Goal: Information Seeking & Learning: Compare options

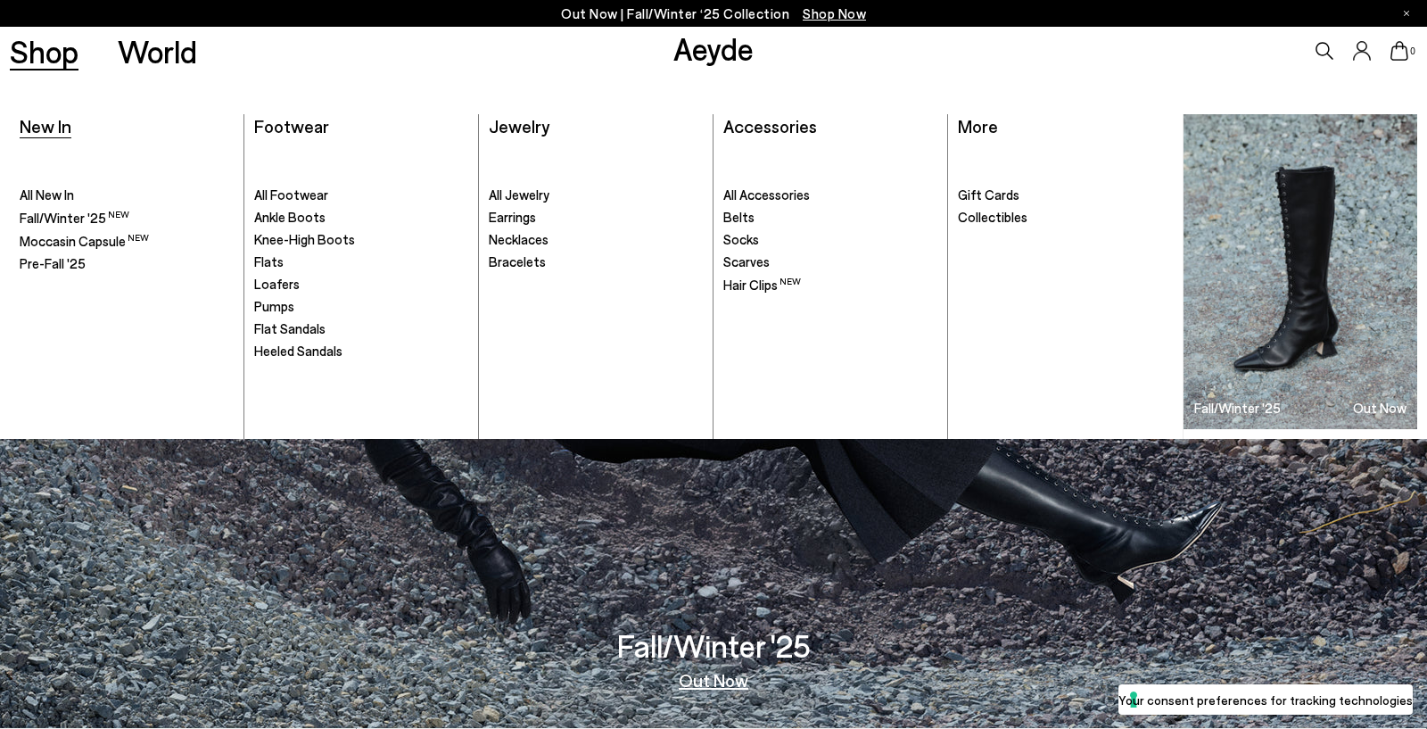
scroll to position [5, 0]
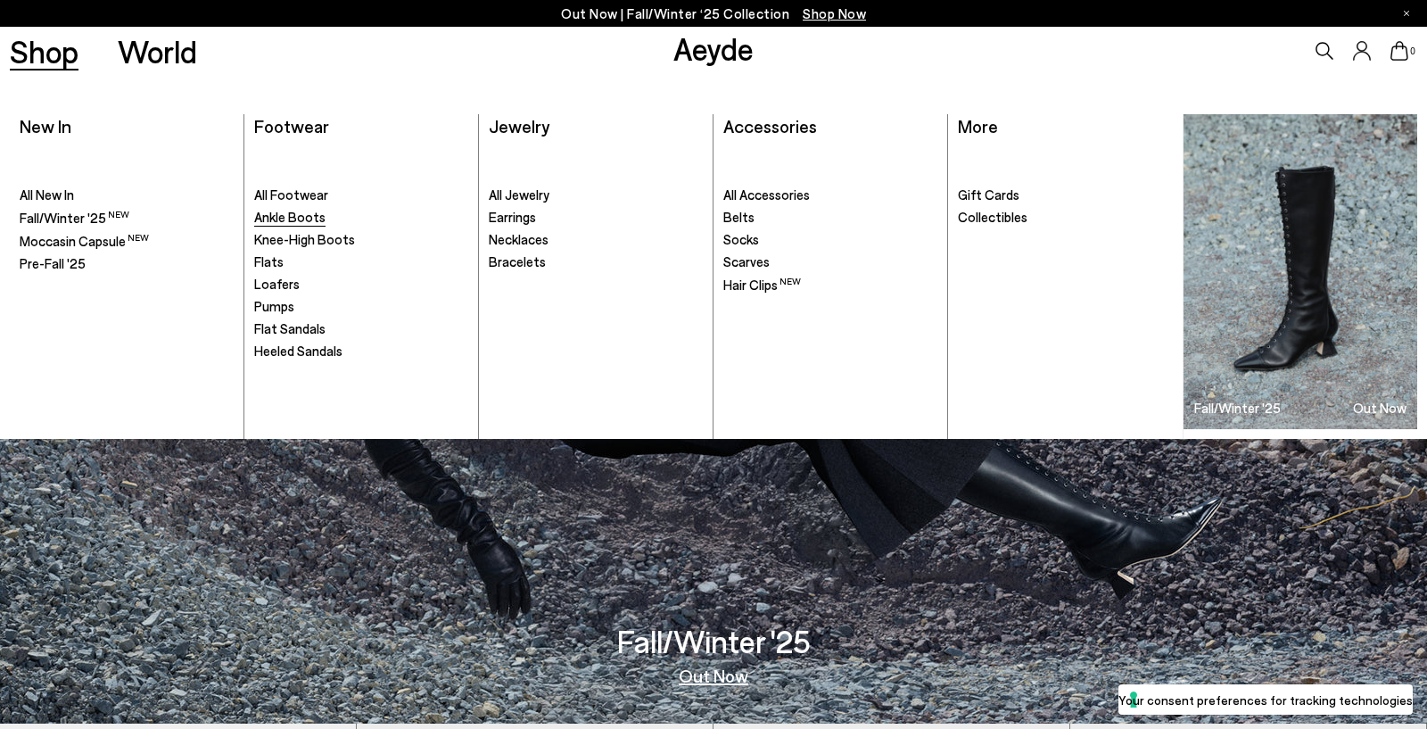
click at [278, 215] on span "Ankle Boots" at bounding box center [289, 217] width 71 height 16
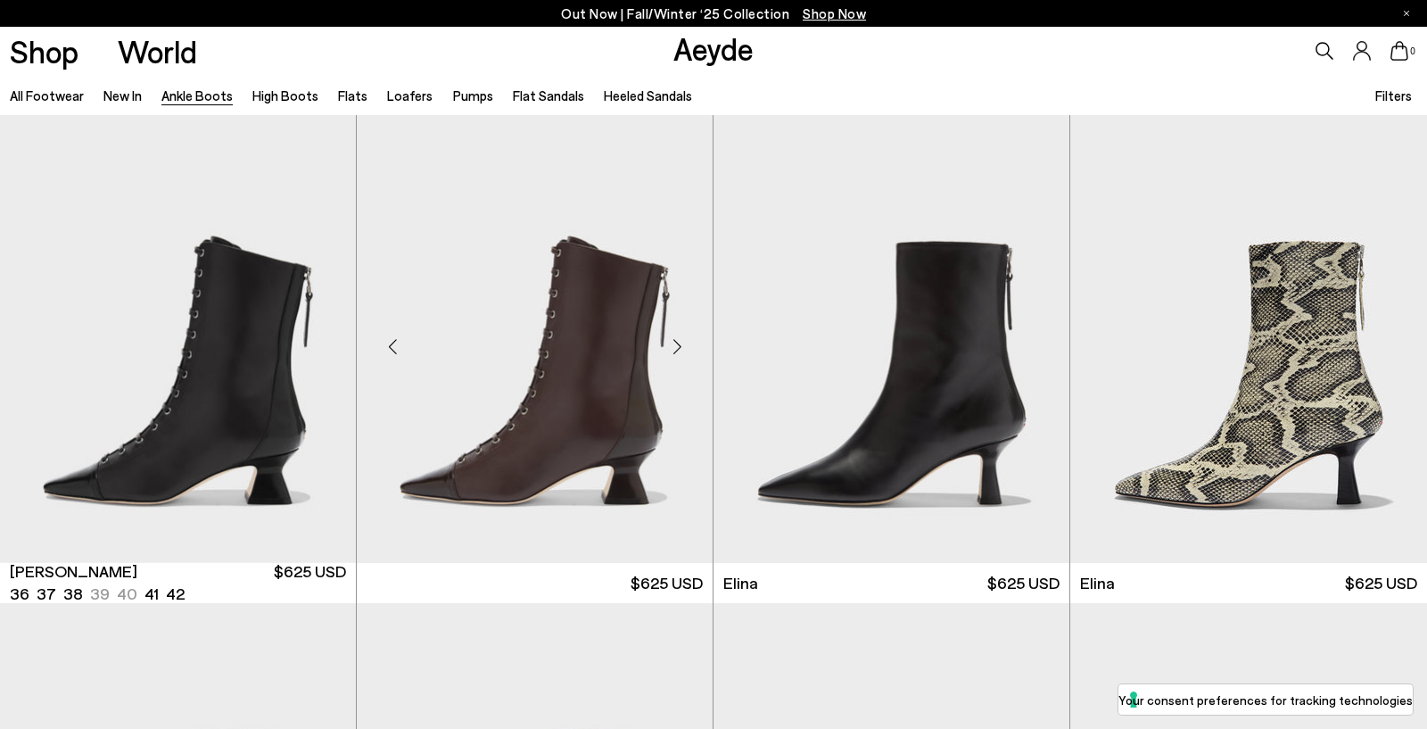
scroll to position [1, 0]
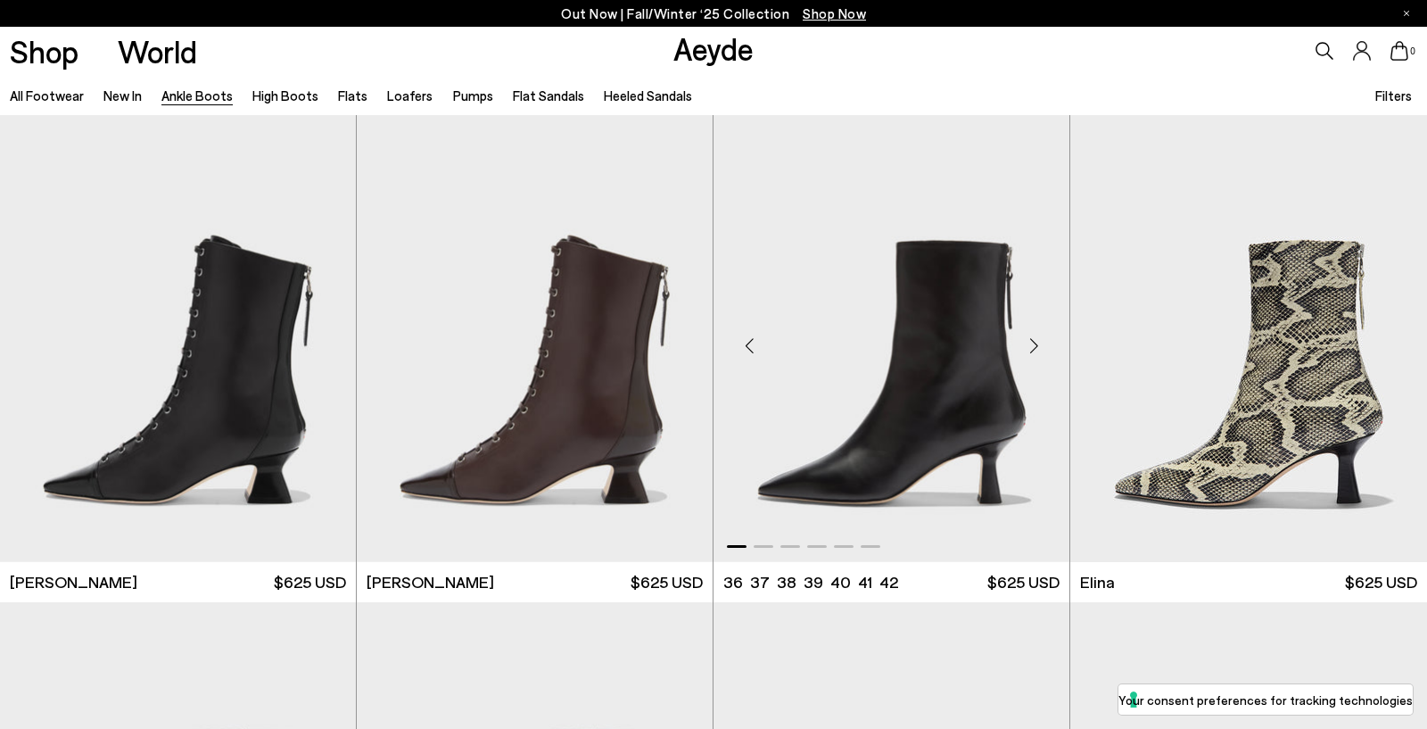
click at [1038, 342] on div "Next slide" at bounding box center [1034, 345] width 54 height 54
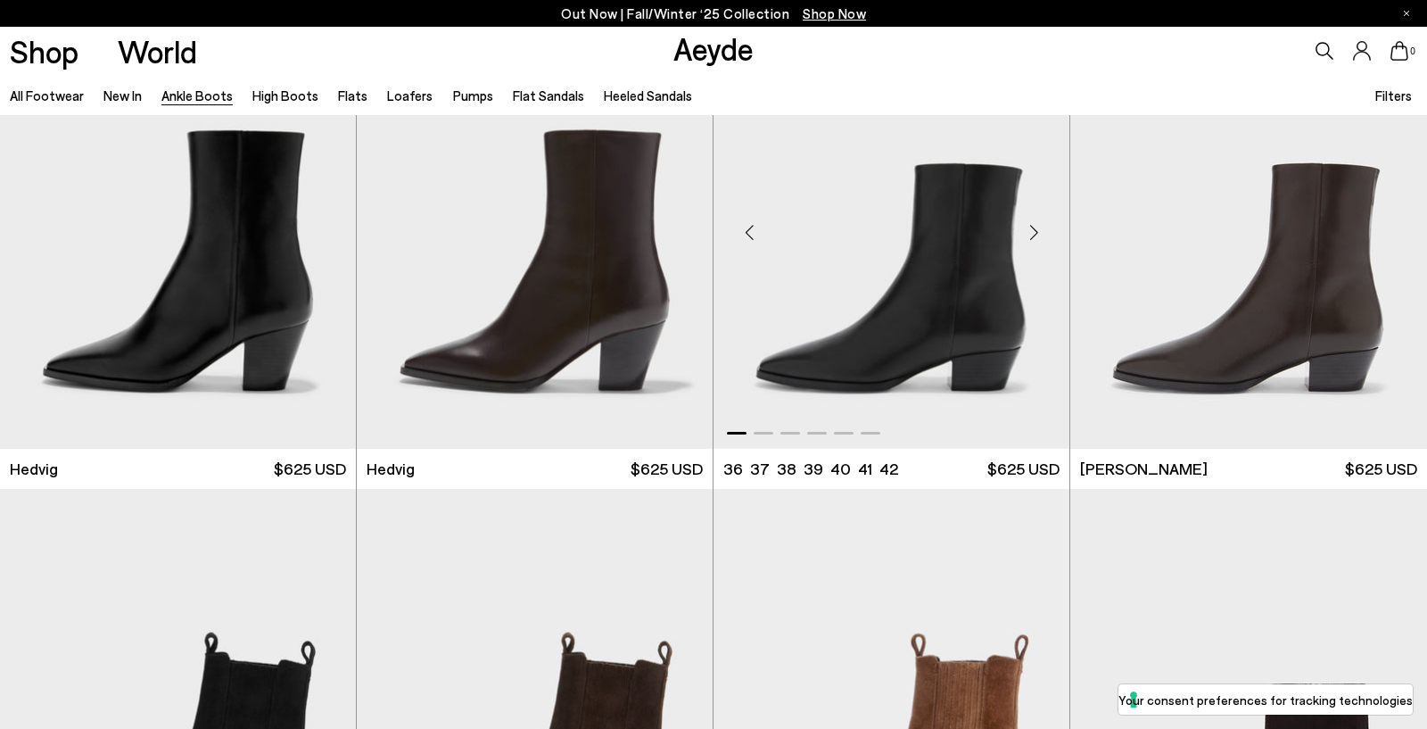
scroll to position [583, 0]
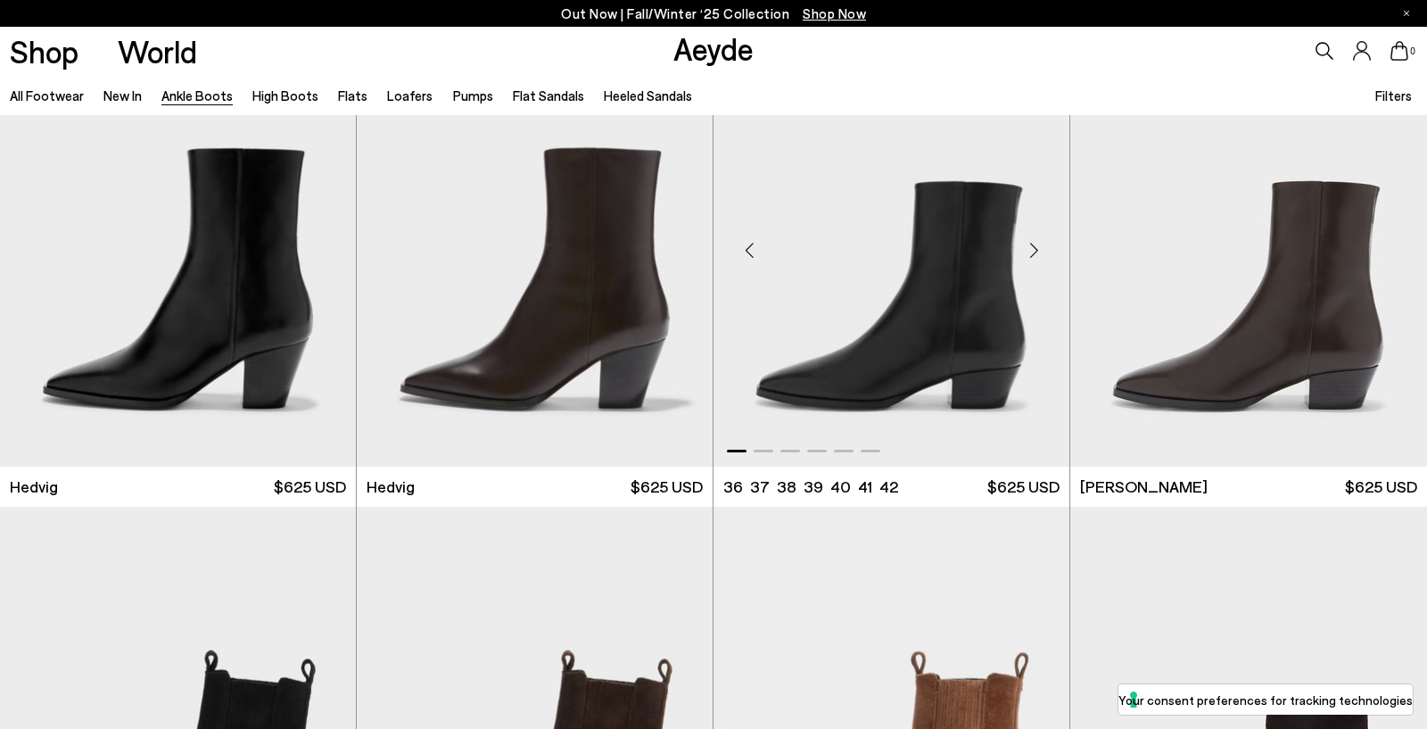
click at [1029, 251] on div "Next slide" at bounding box center [1034, 251] width 54 height 54
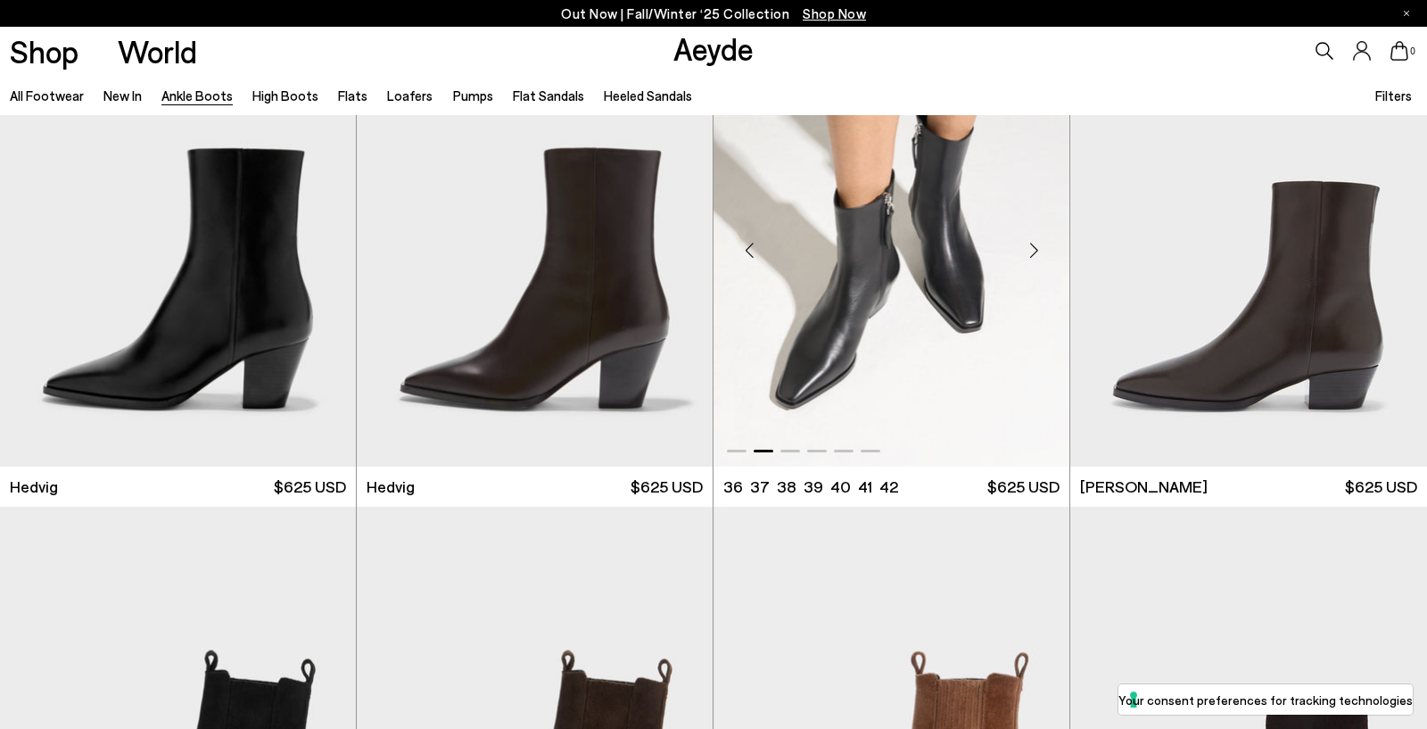
scroll to position [583, 1]
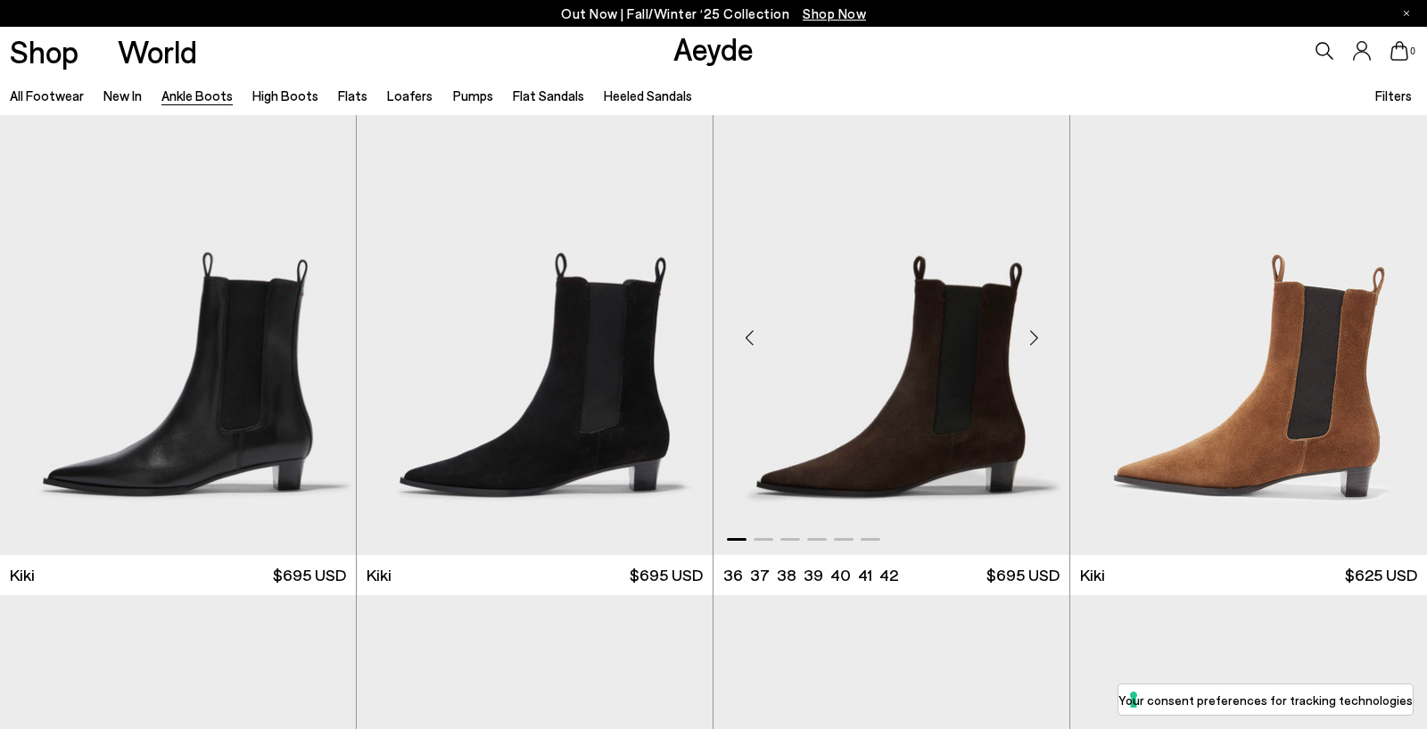
scroll to position [2447, 0]
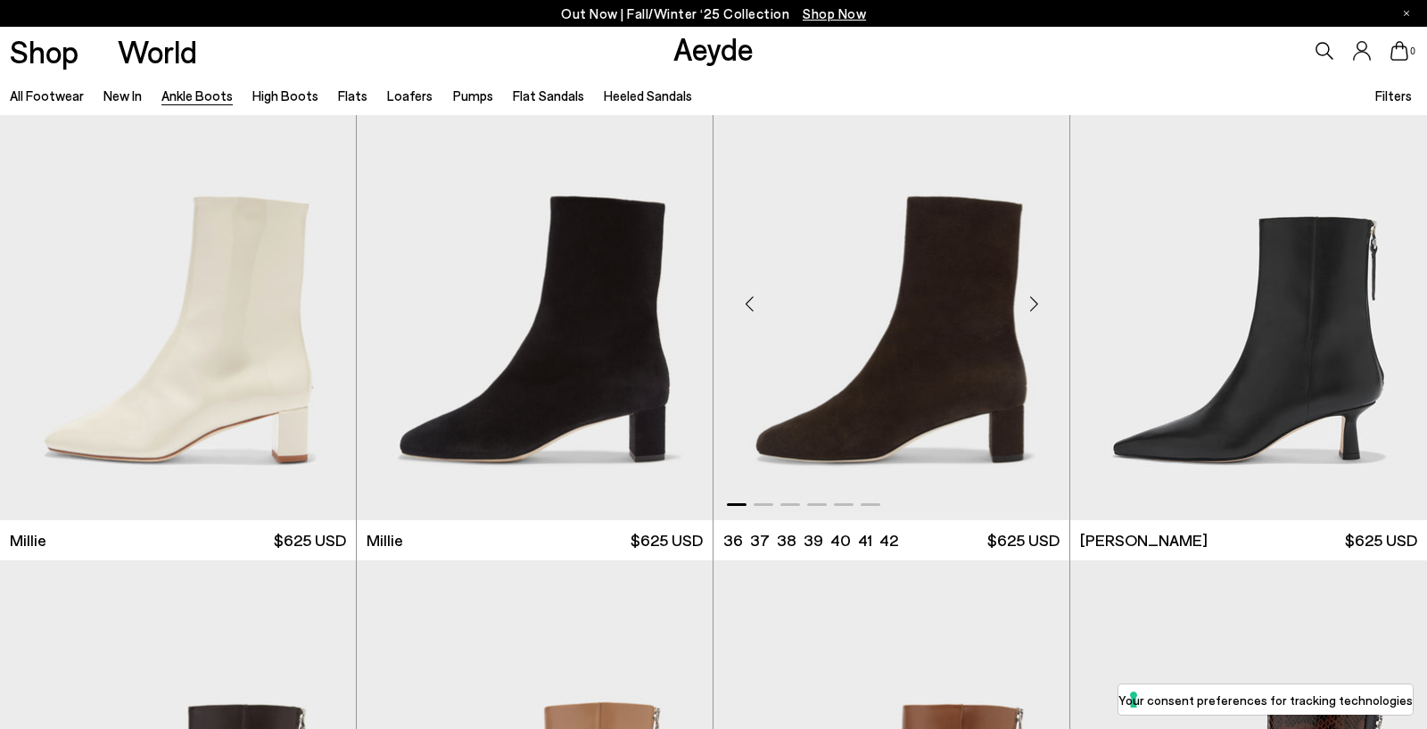
scroll to position [3939, 0]
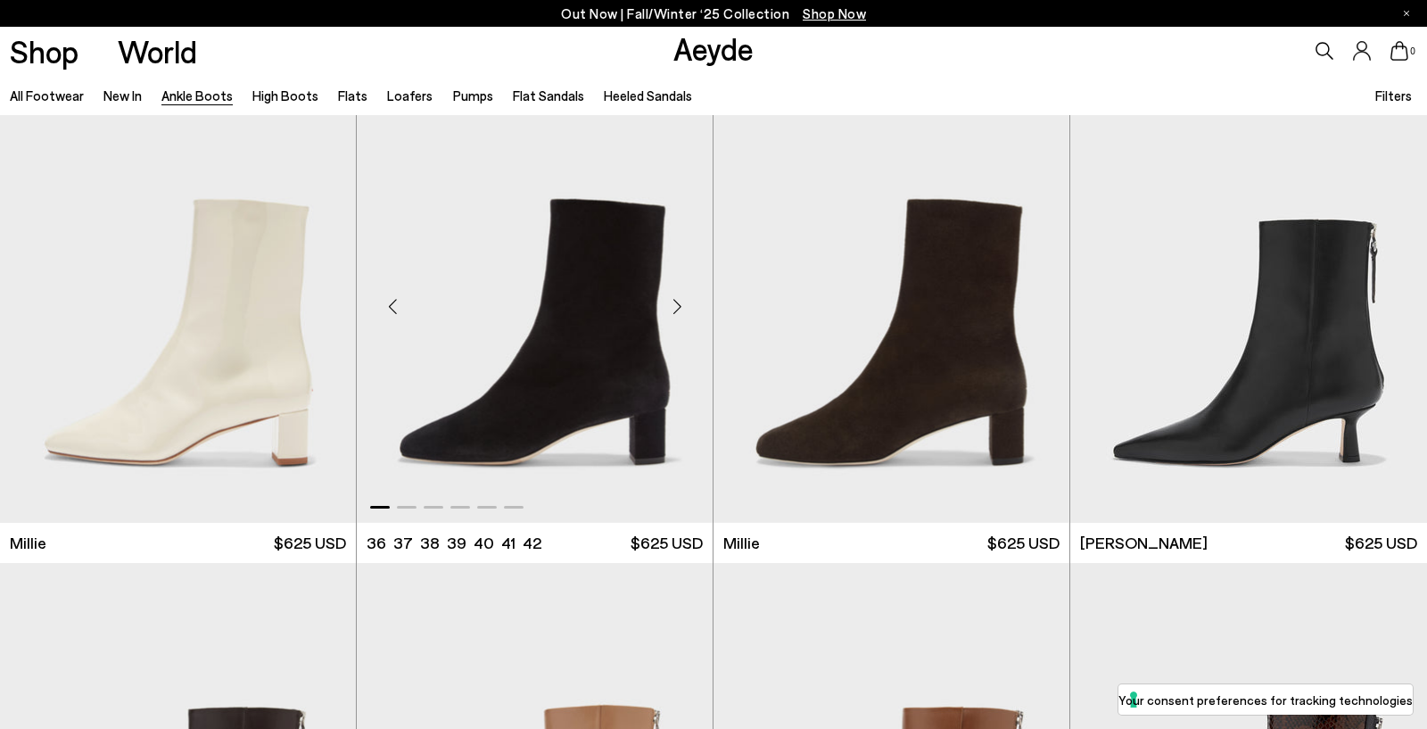
click at [667, 305] on div "Next slide" at bounding box center [677, 306] width 54 height 54
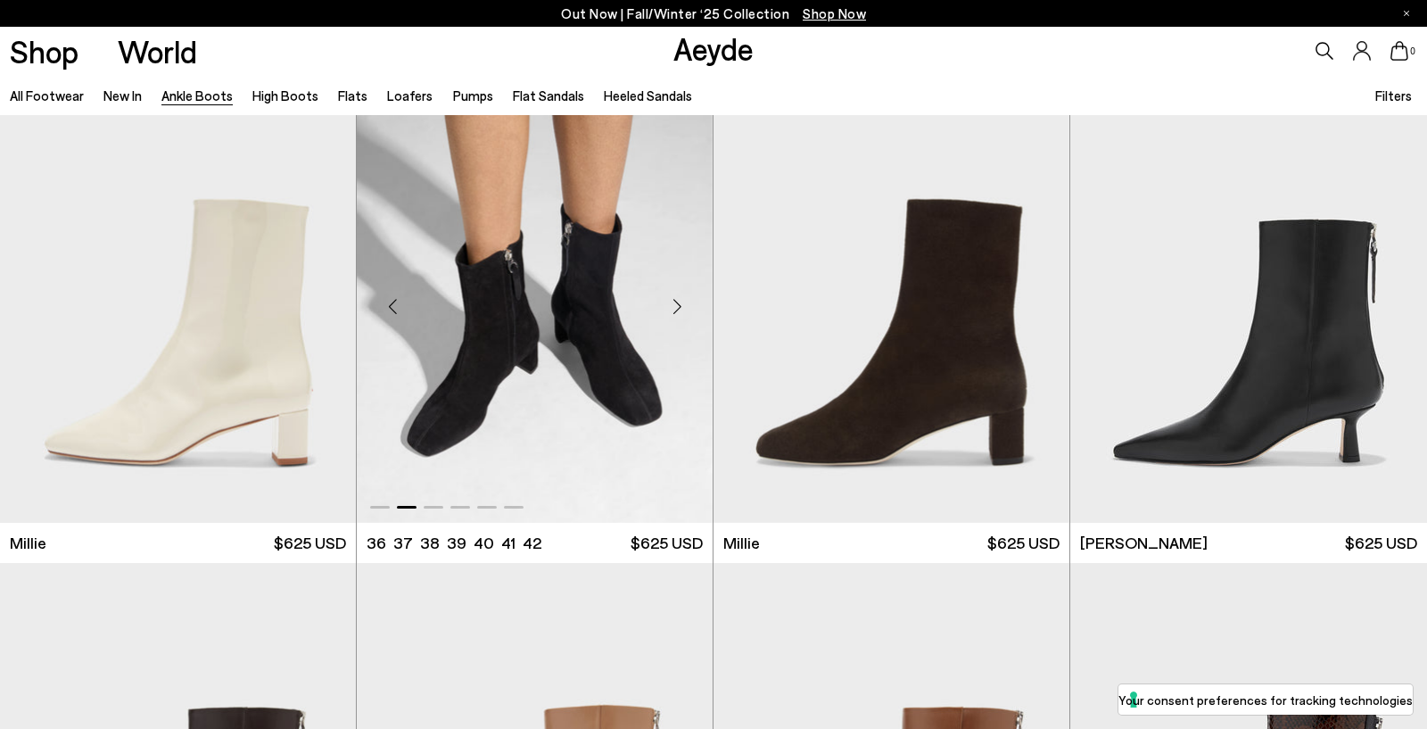
click at [667, 305] on div "Next slide" at bounding box center [677, 306] width 54 height 54
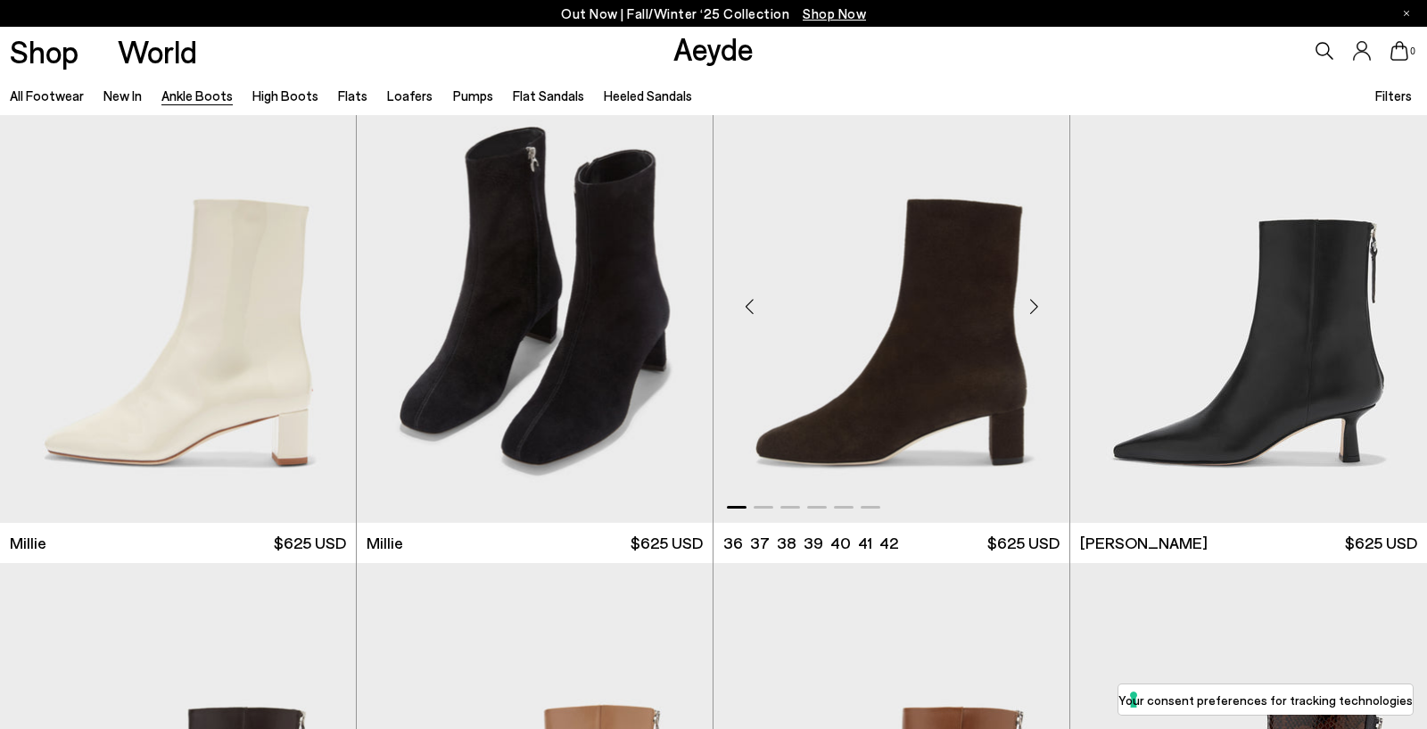
click at [1033, 305] on div "Next slide" at bounding box center [1034, 306] width 54 height 54
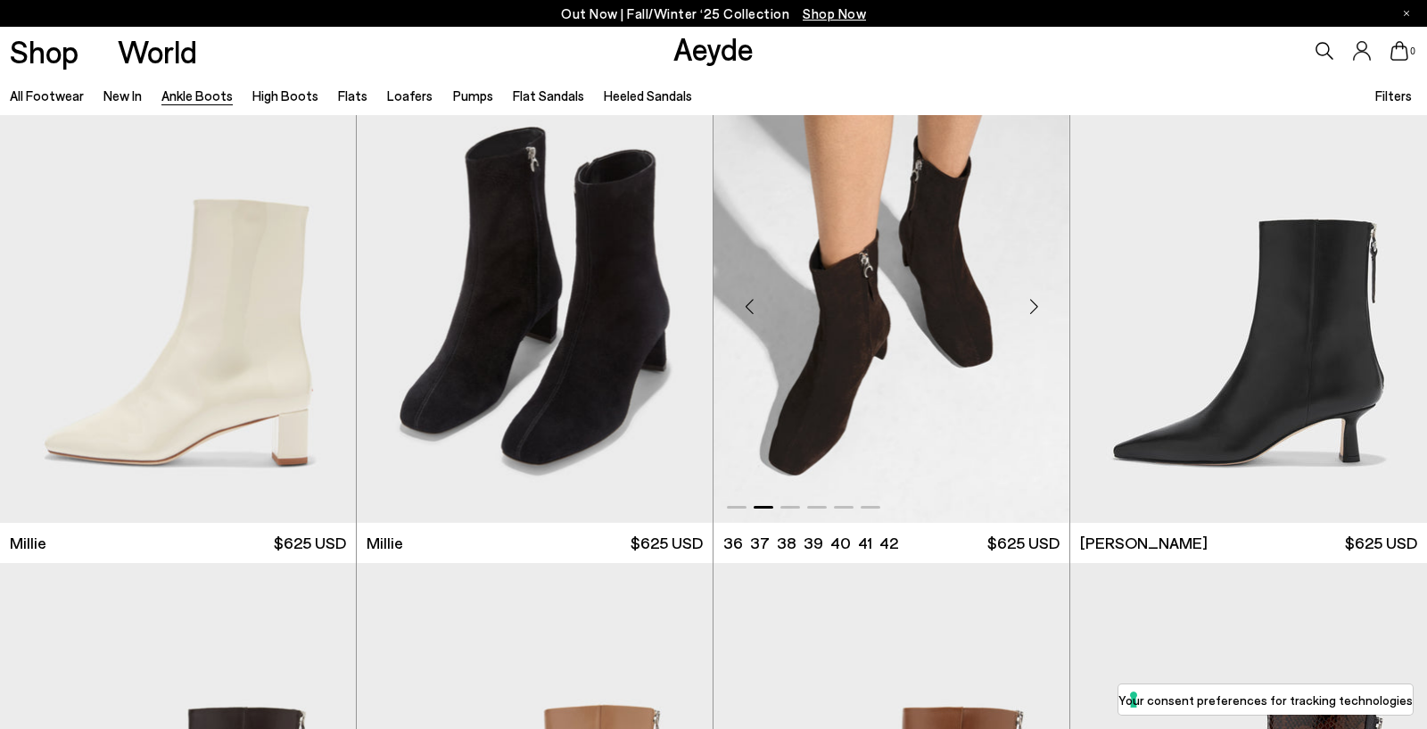
click at [1033, 305] on div "Next slide" at bounding box center [1034, 306] width 54 height 54
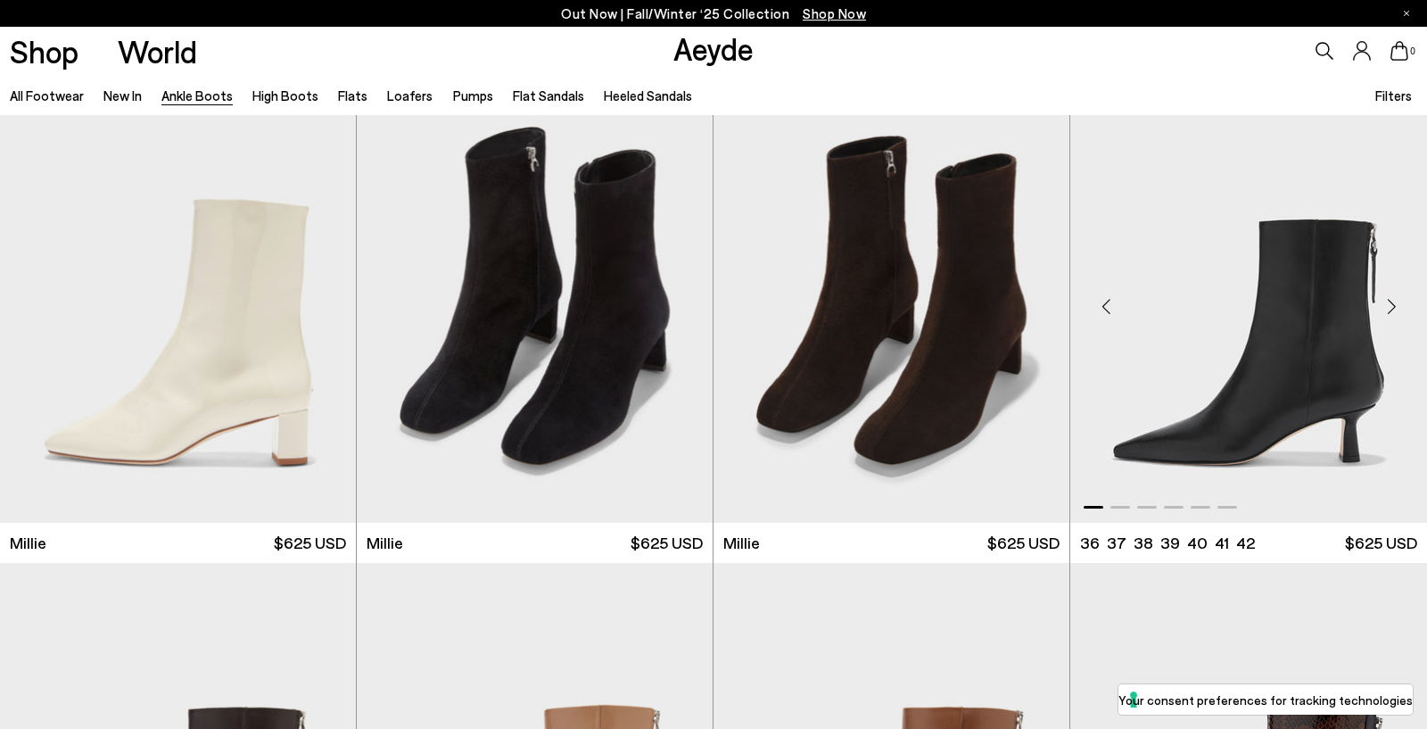
click at [1397, 306] on div "Next slide" at bounding box center [1391, 306] width 54 height 54
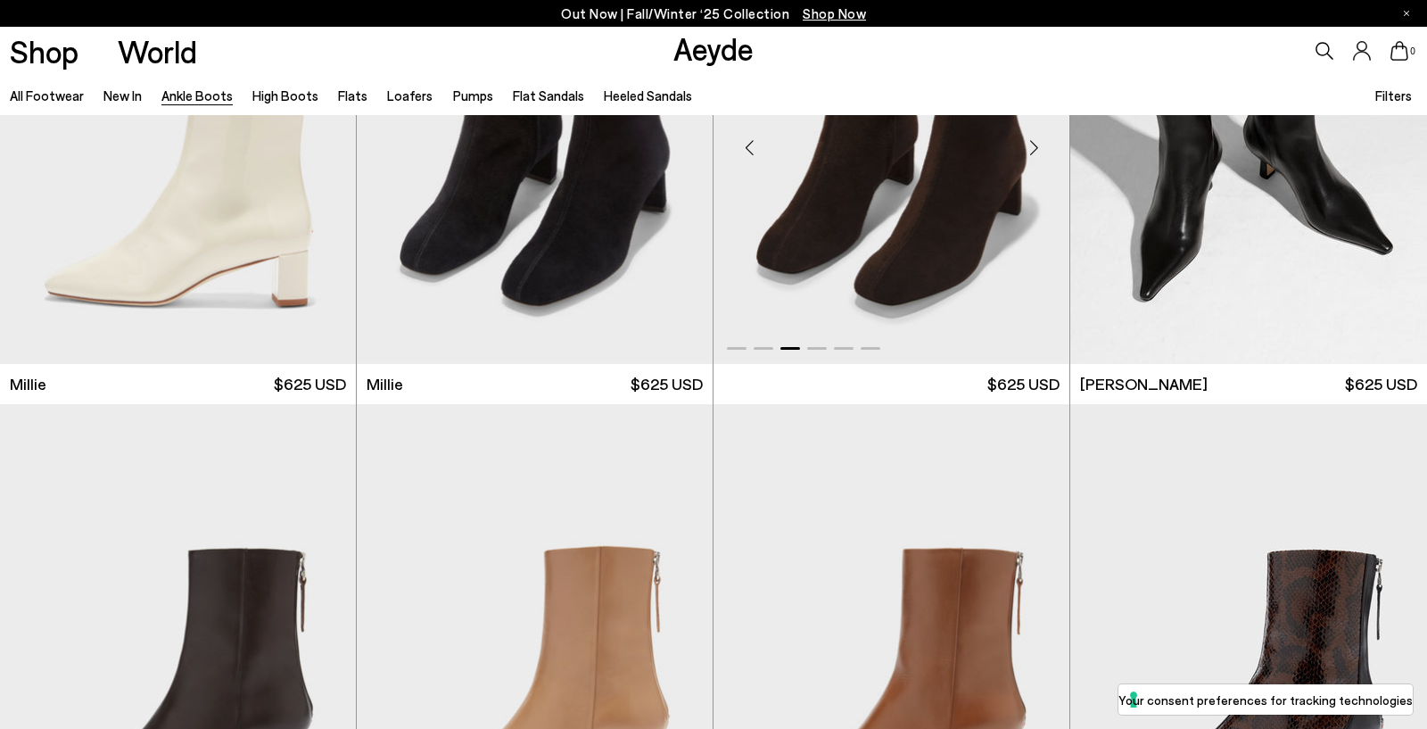
scroll to position [4000, 0]
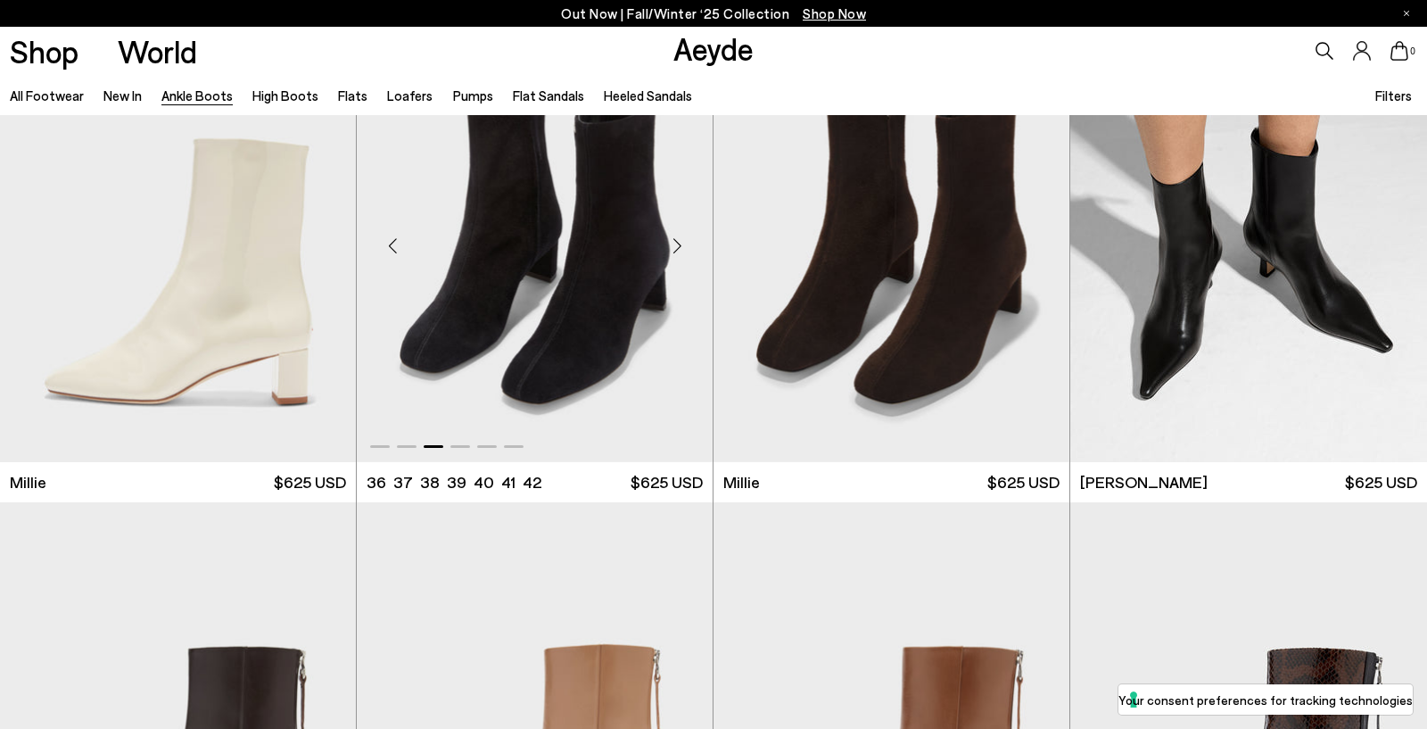
click at [390, 244] on div "Previous slide" at bounding box center [393, 245] width 54 height 54
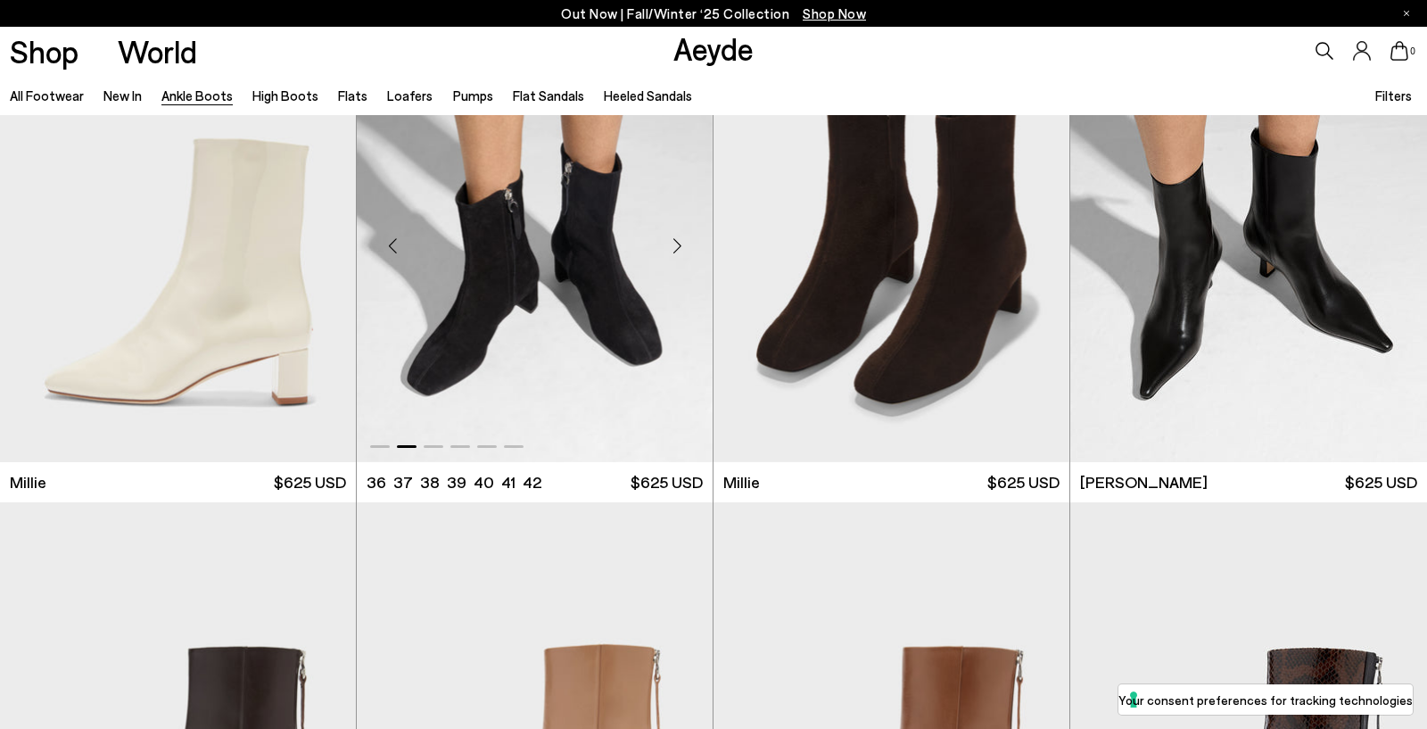
click at [390, 244] on div "Previous slide" at bounding box center [393, 245] width 54 height 54
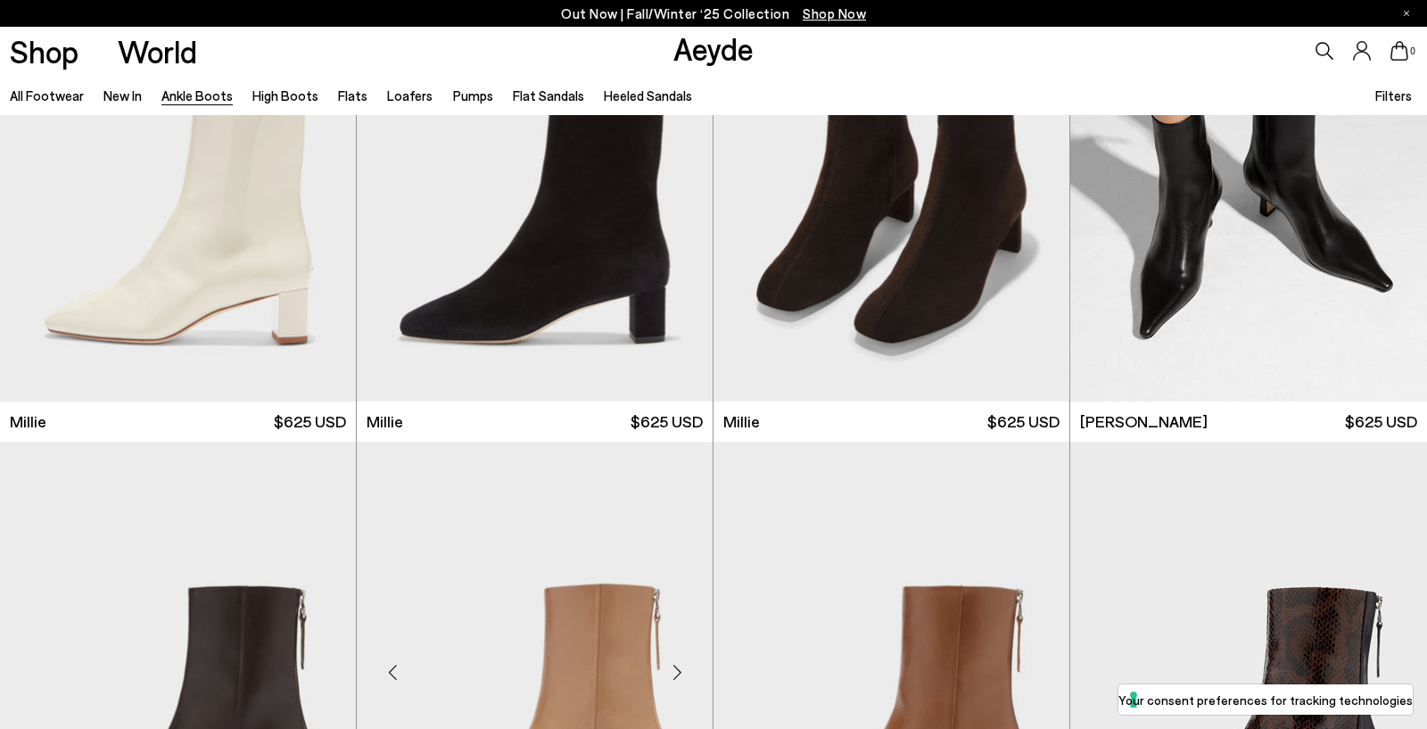
scroll to position [3935, 0]
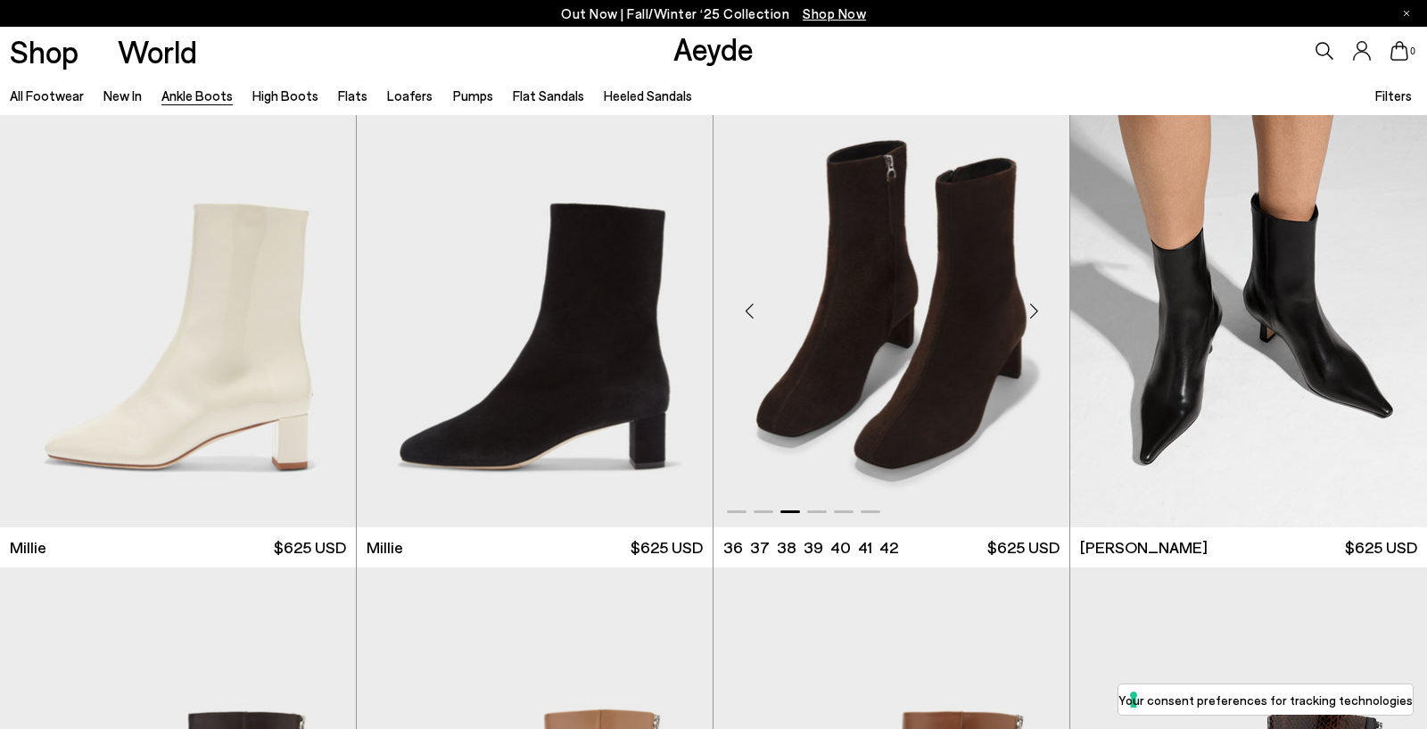
click at [1037, 311] on div "Next slide" at bounding box center [1034, 311] width 54 height 54
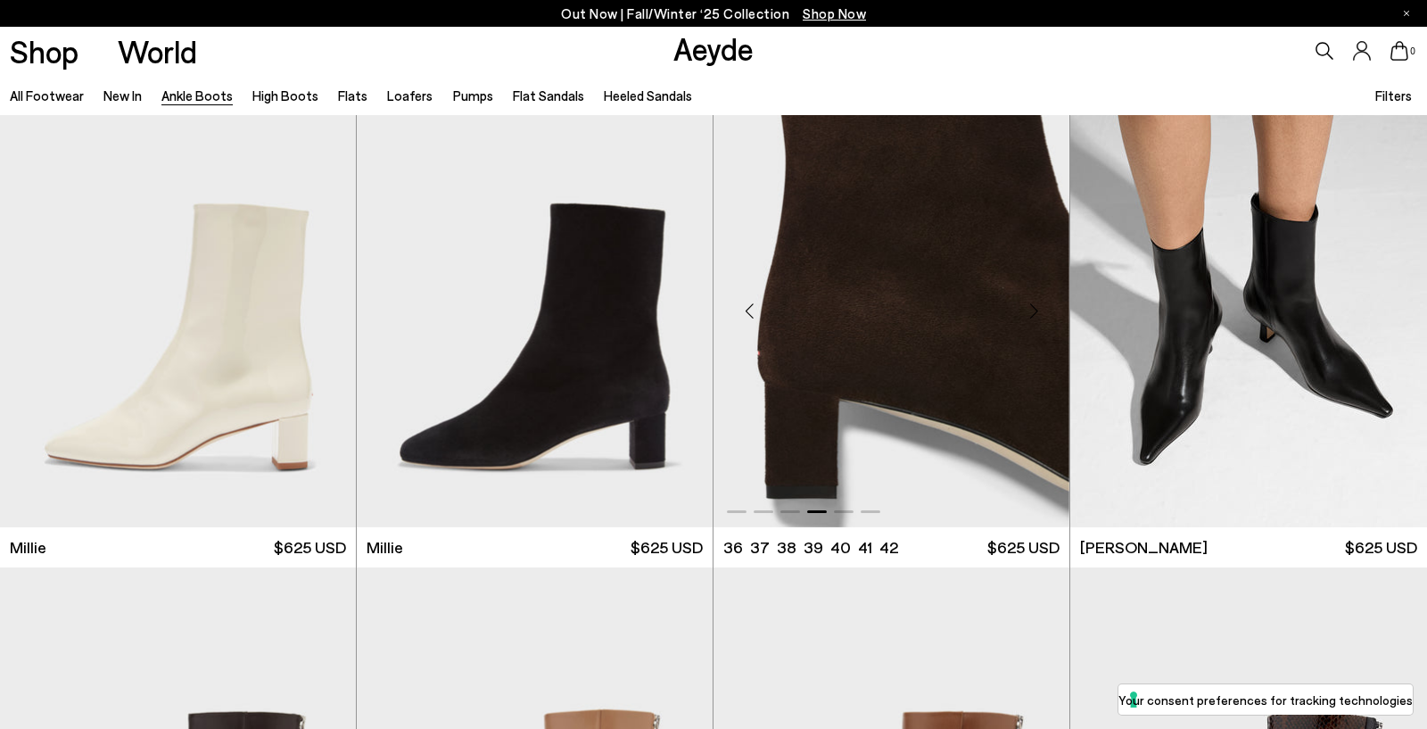
click at [1037, 311] on div "Next slide" at bounding box center [1034, 311] width 54 height 54
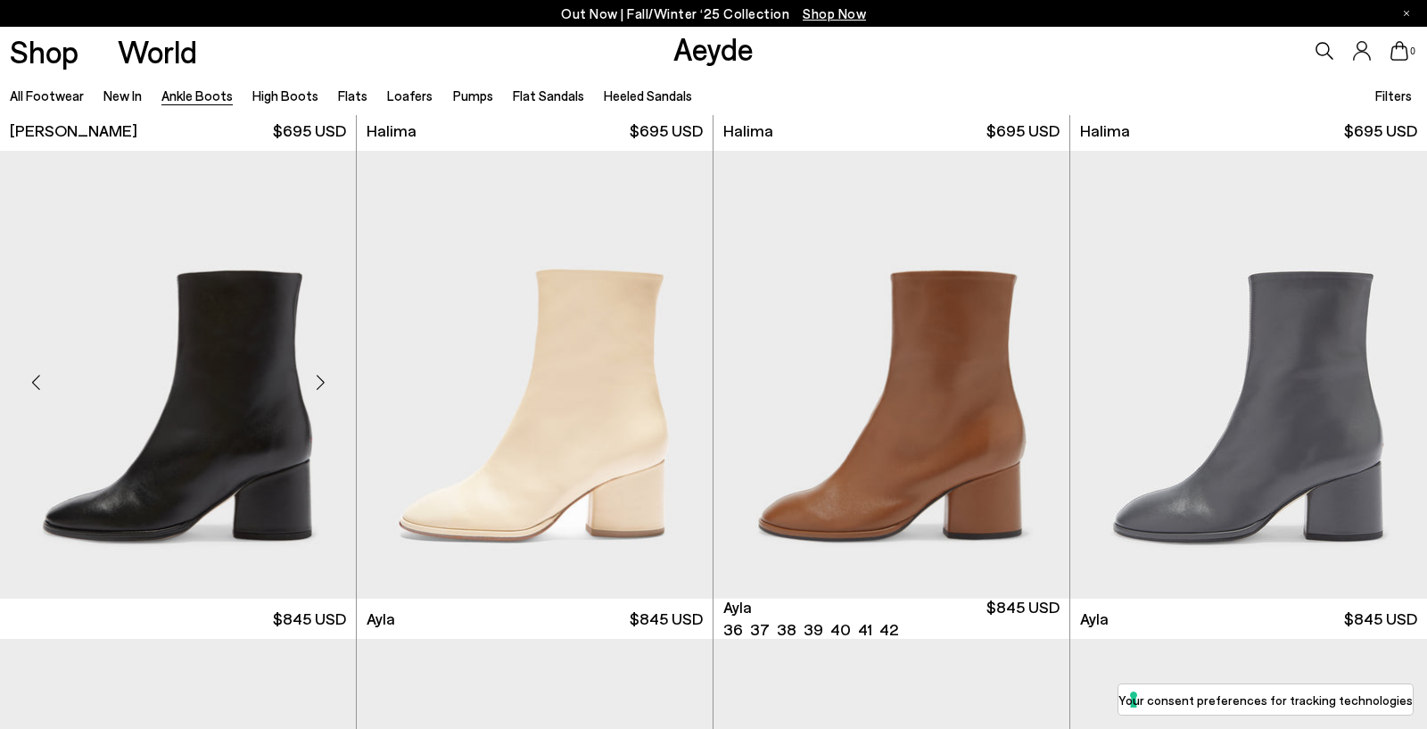
scroll to position [5327, 0]
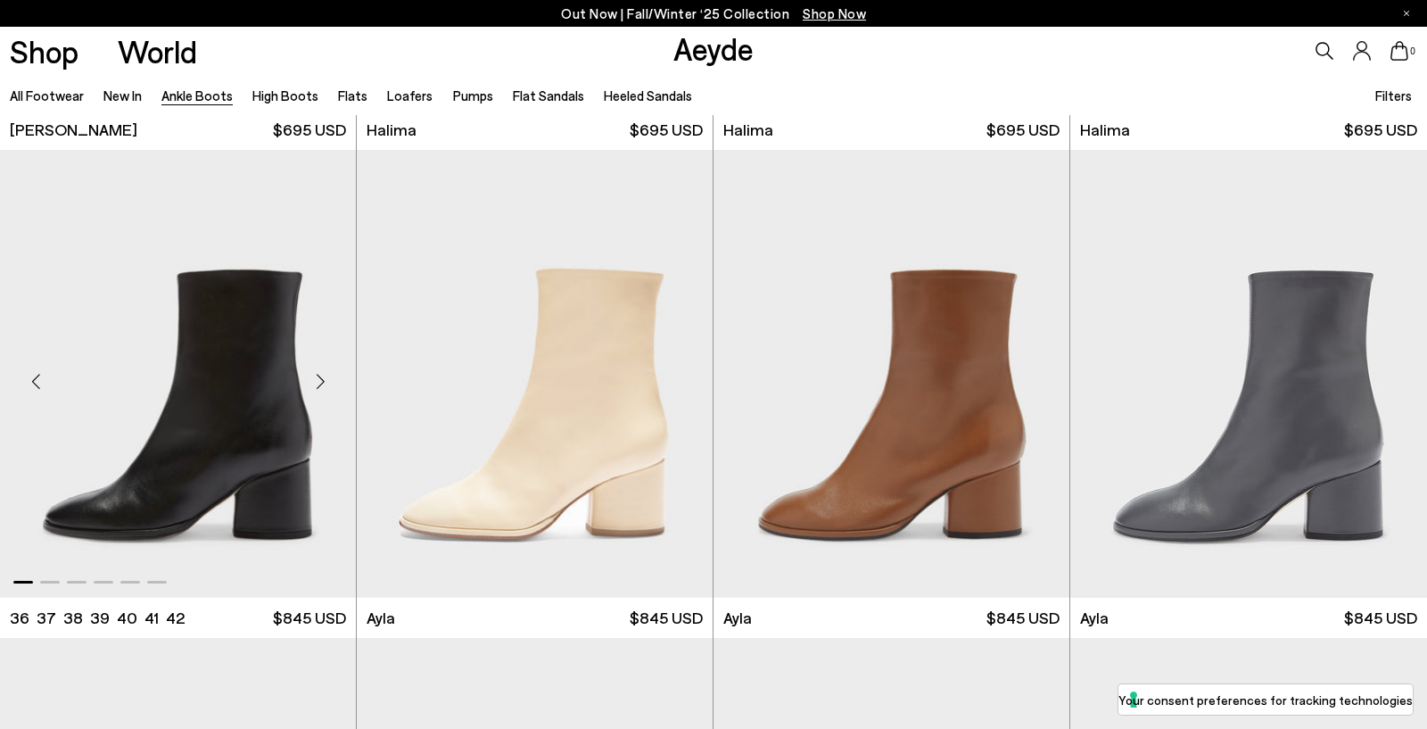
click at [323, 384] on div "Next slide" at bounding box center [320, 381] width 54 height 54
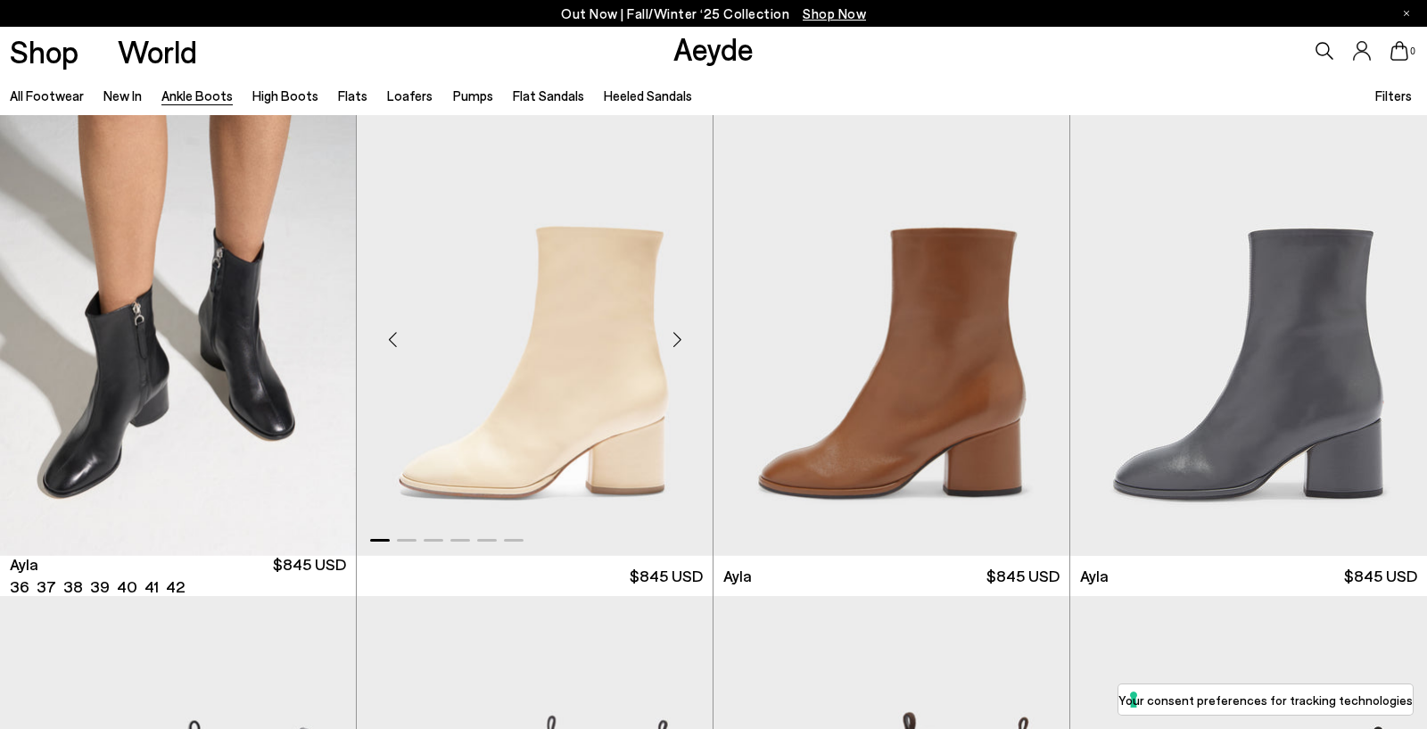
scroll to position [5369, 0]
click at [1033, 345] on div "Next slide" at bounding box center [1034, 339] width 54 height 54
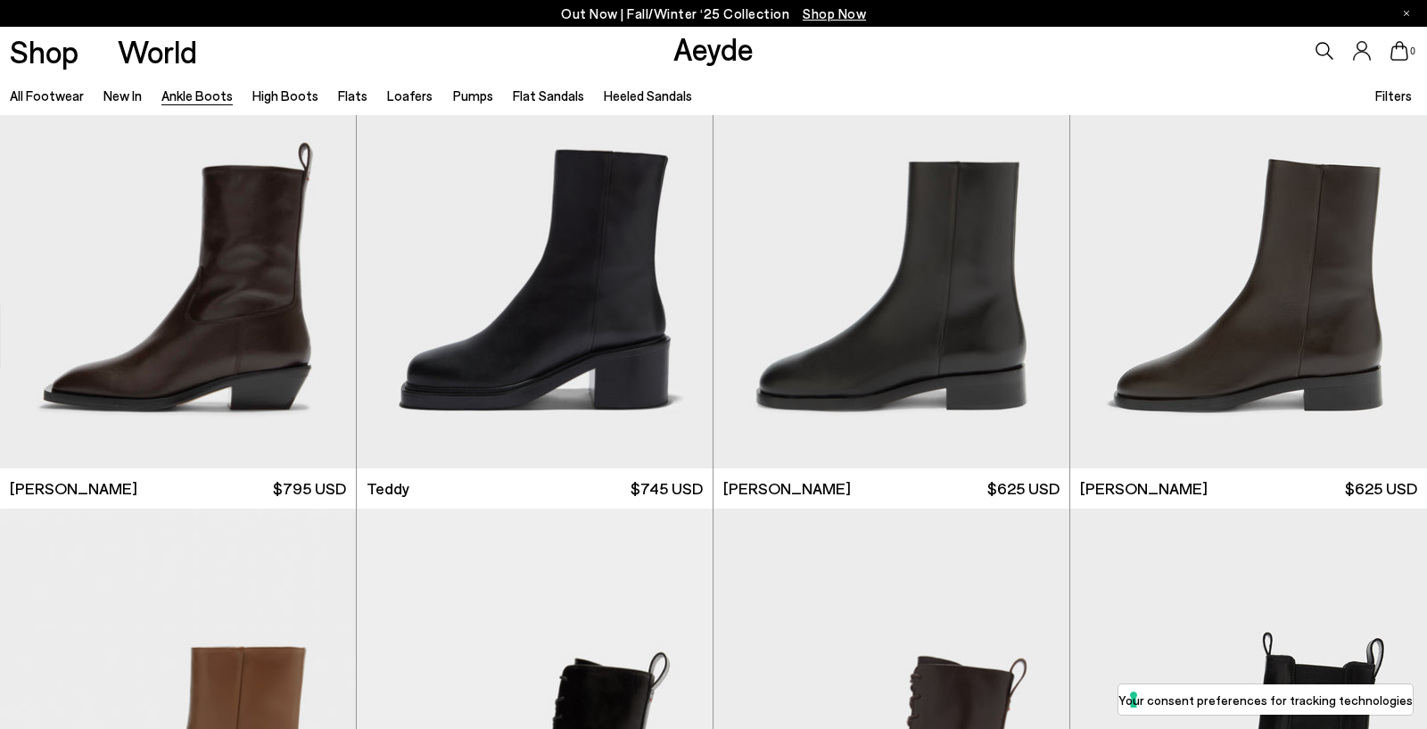
scroll to position [6432, 0]
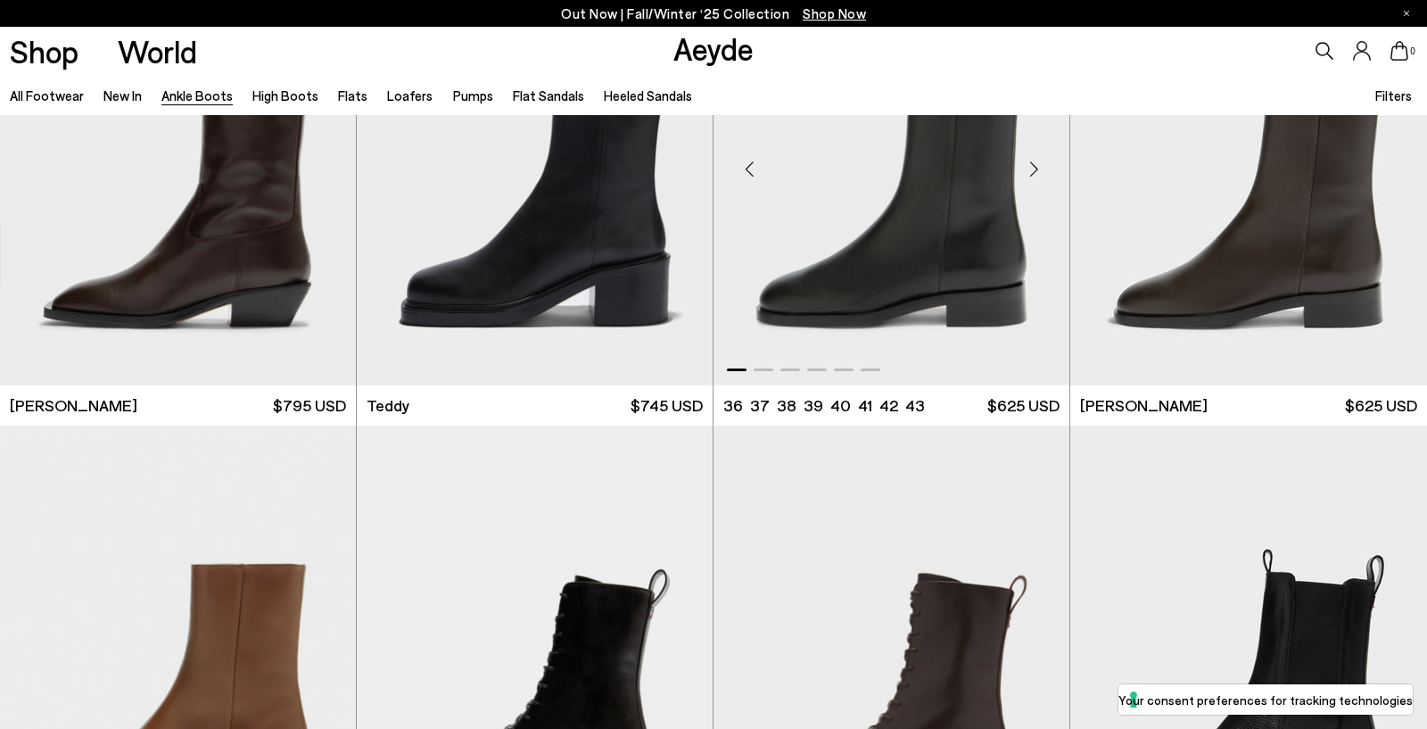
click at [1029, 175] on div "Next slide" at bounding box center [1034, 169] width 54 height 54
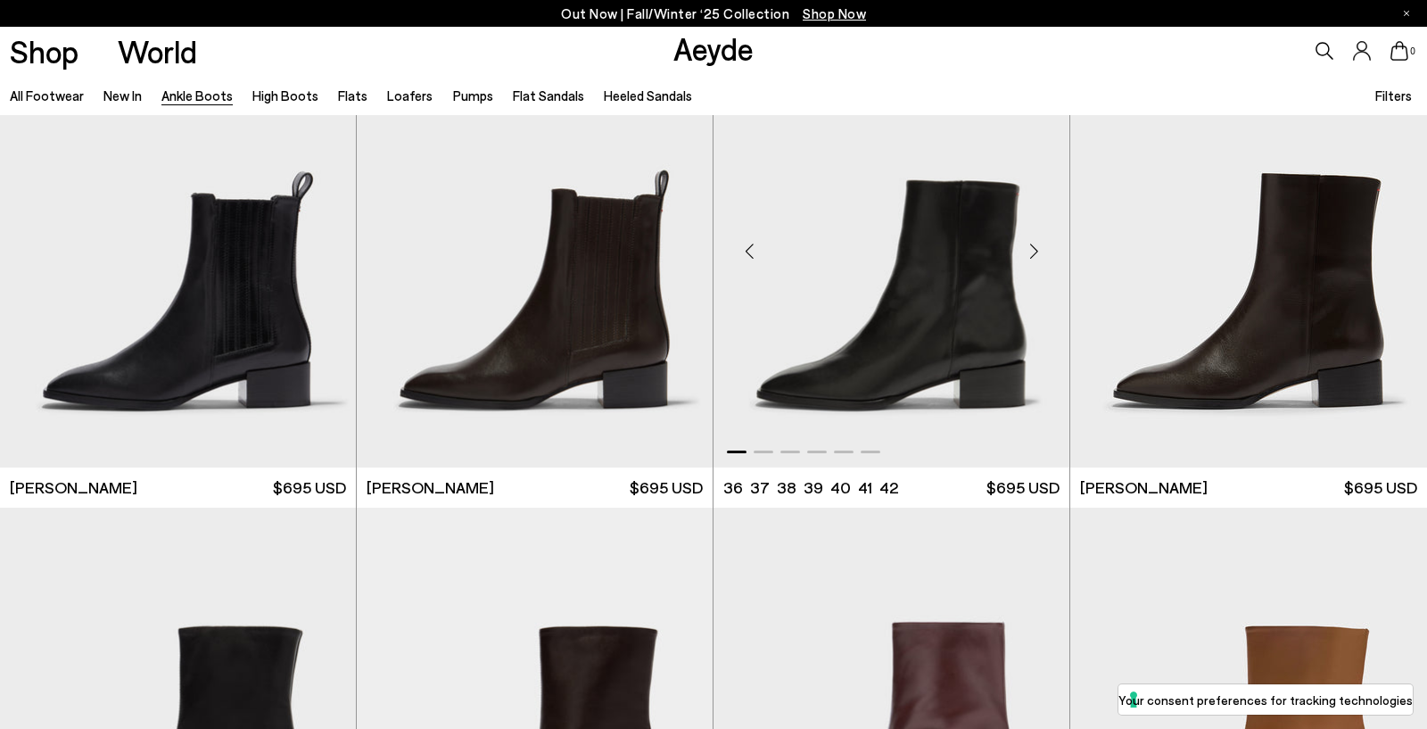
scroll to position [8381, 0]
click at [1028, 235] on div "Next slide" at bounding box center [1034, 251] width 54 height 54
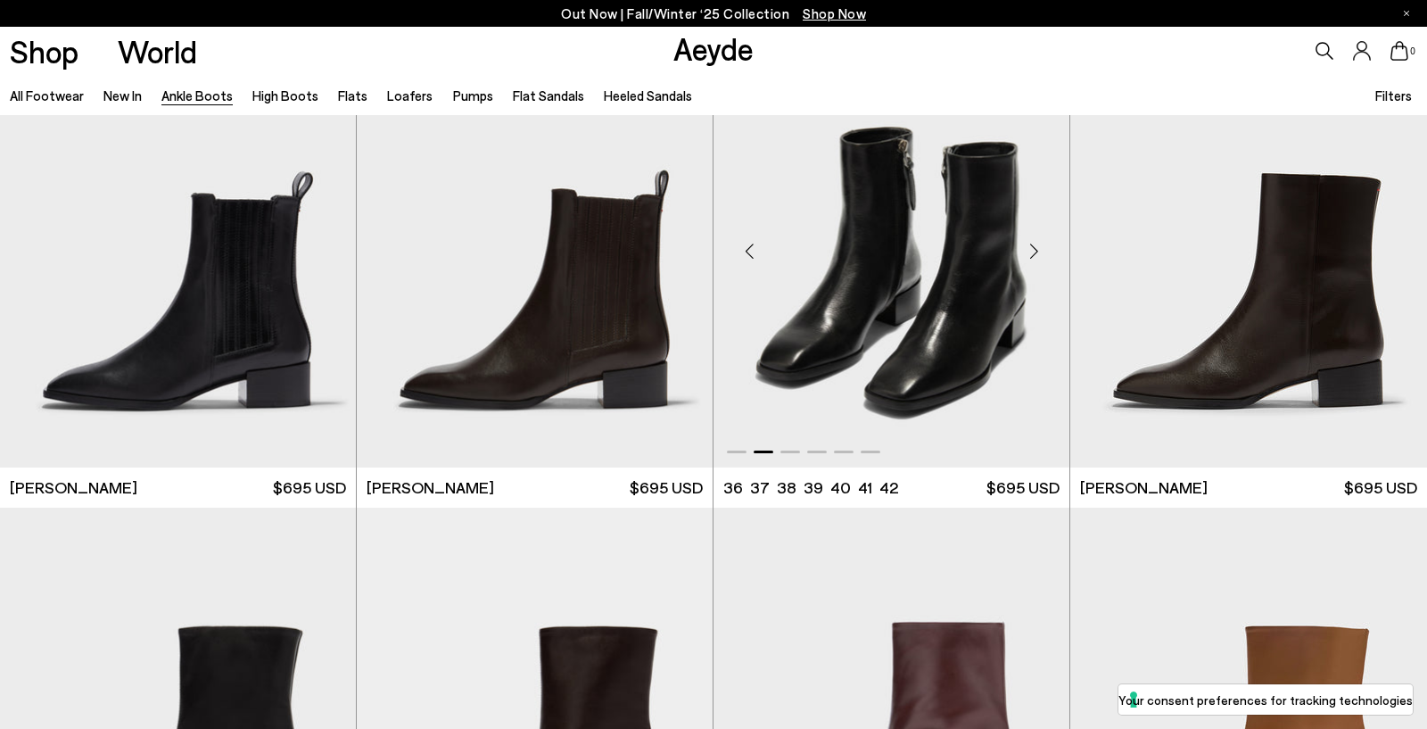
scroll to position [8382, 0]
click at [1028, 250] on div "Next slide" at bounding box center [1034, 250] width 54 height 54
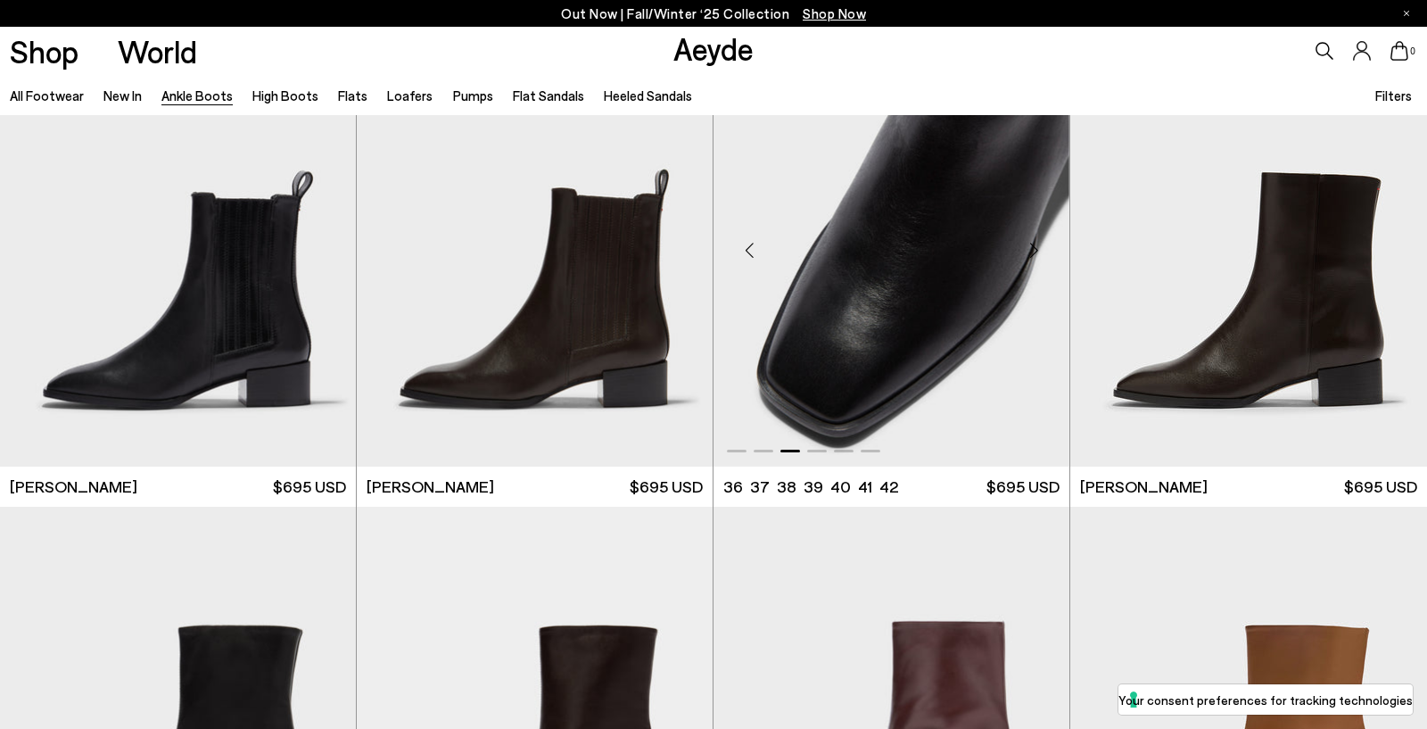
scroll to position [8383, 0]
click at [1028, 250] on div "Next slide" at bounding box center [1034, 249] width 54 height 54
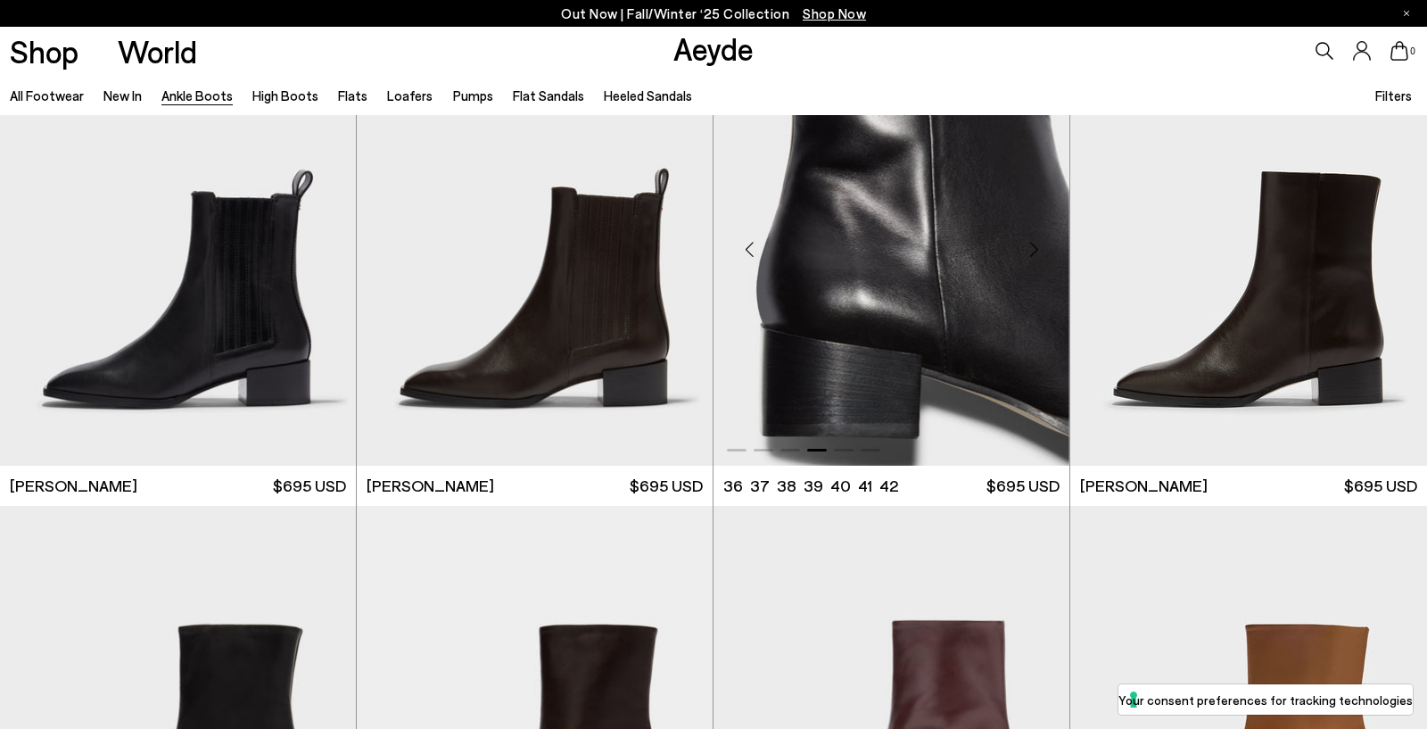
click at [1028, 250] on div "Next slide" at bounding box center [1034, 249] width 54 height 54
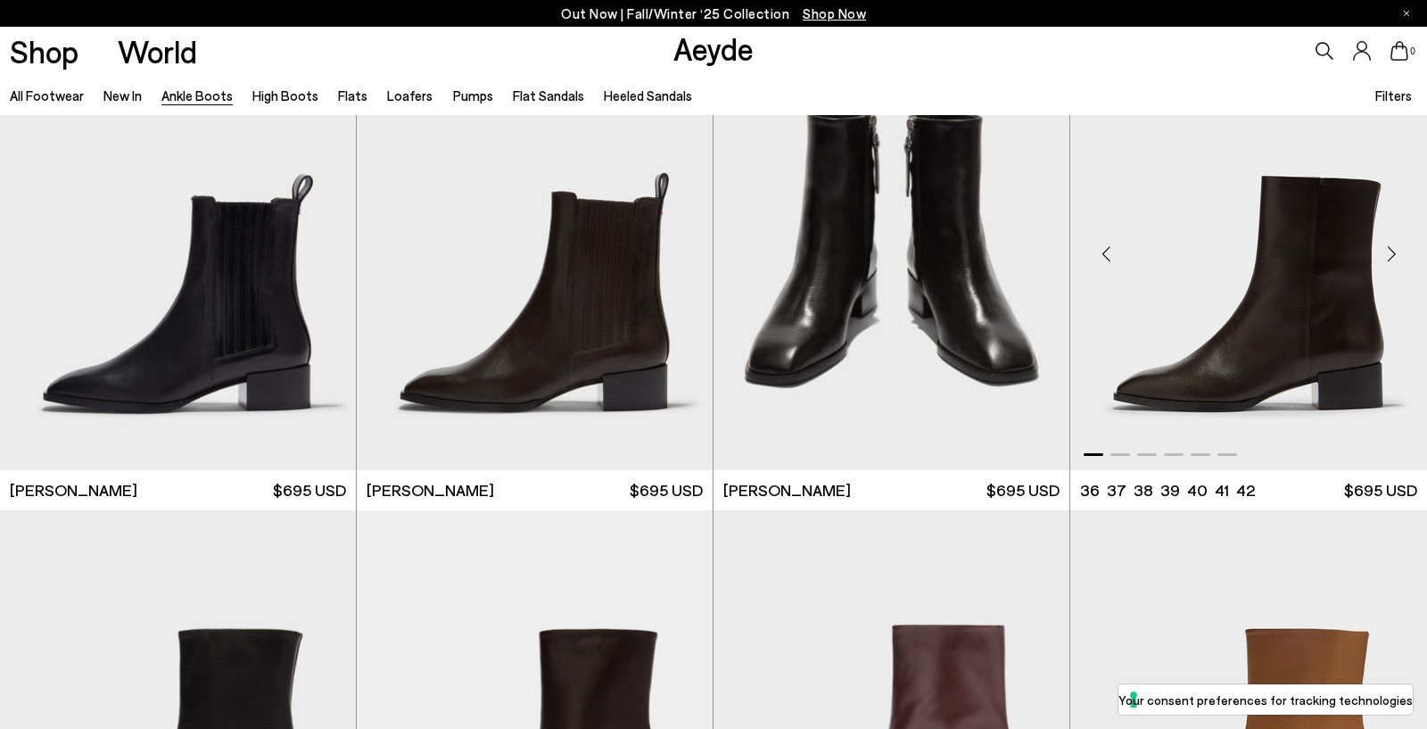
click at [1388, 249] on div "Next slide" at bounding box center [1391, 254] width 54 height 54
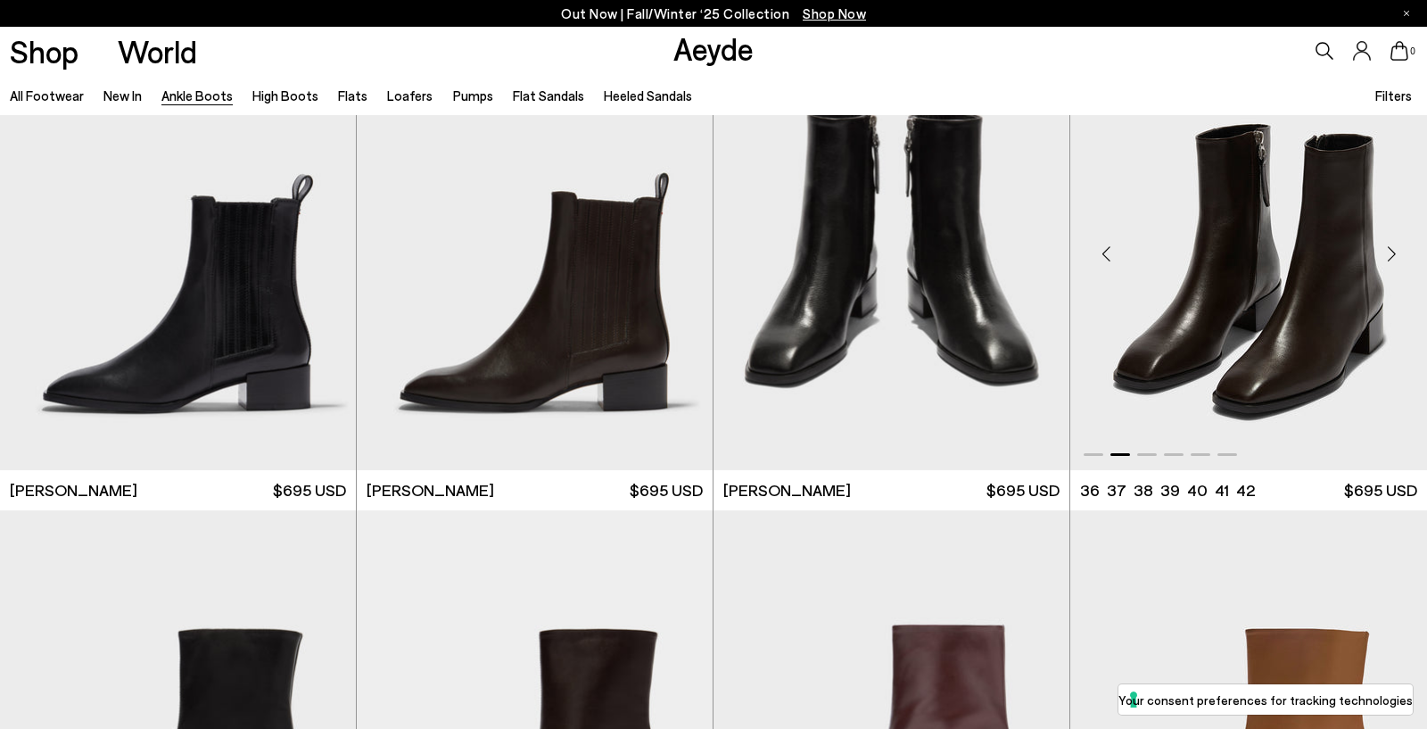
scroll to position [8380, 0]
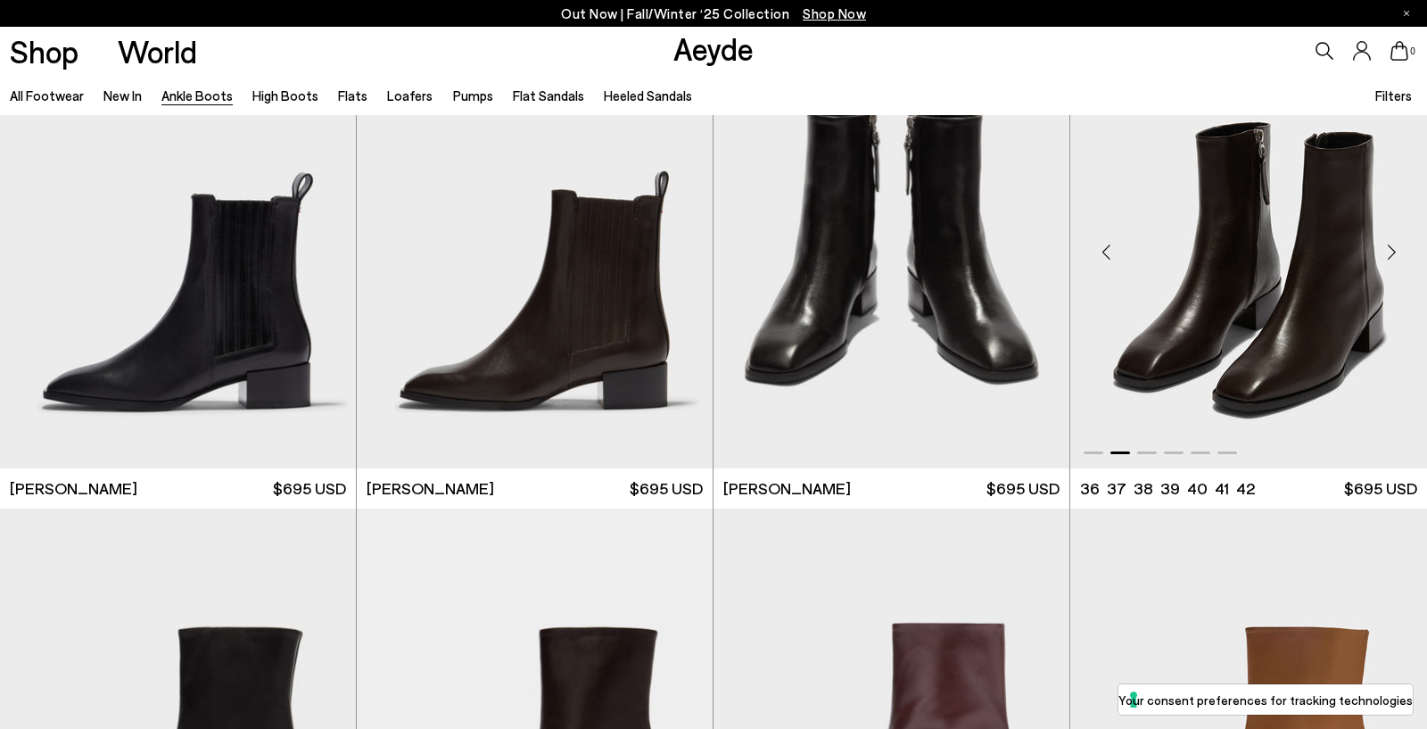
click at [1388, 249] on div "Next slide" at bounding box center [1391, 252] width 54 height 54
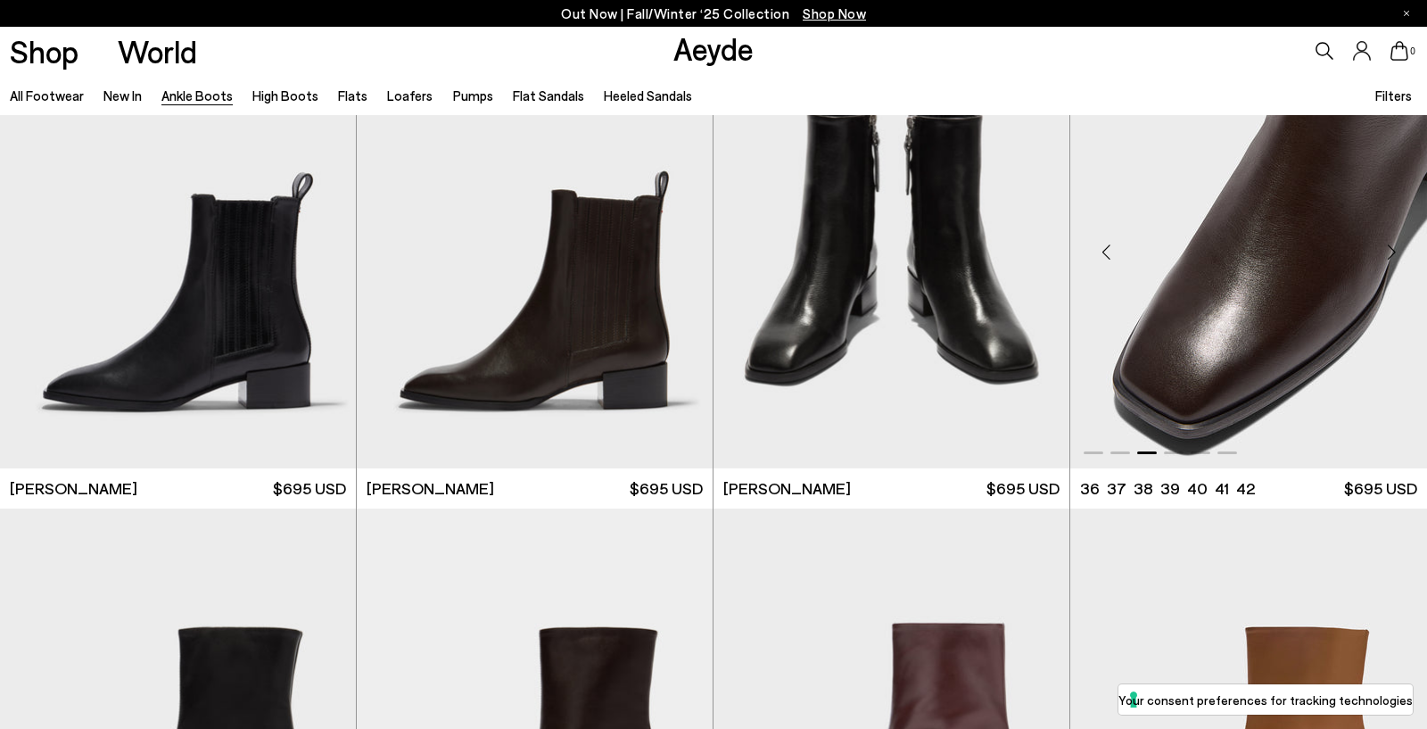
click at [1388, 249] on div "Next slide" at bounding box center [1391, 252] width 54 height 54
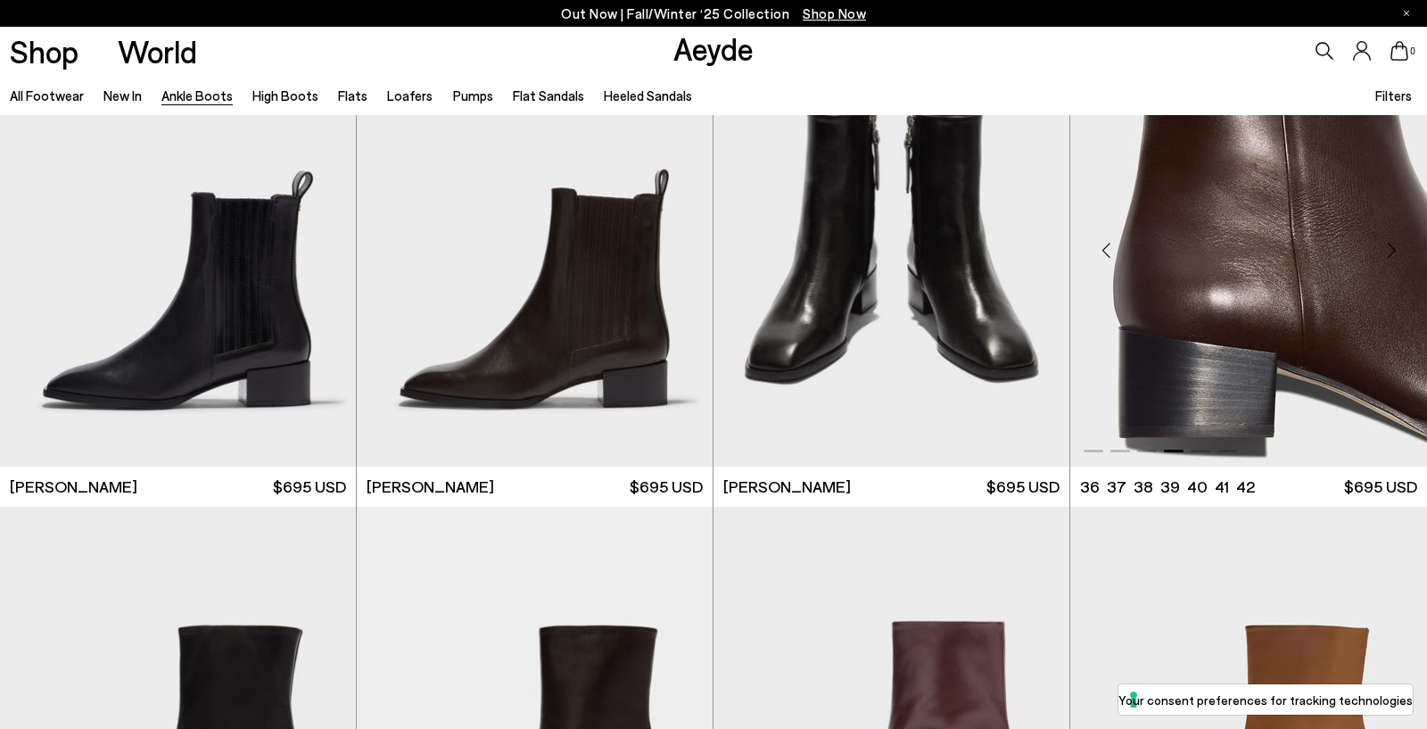
click at [1388, 249] on div "Next slide" at bounding box center [1391, 250] width 54 height 54
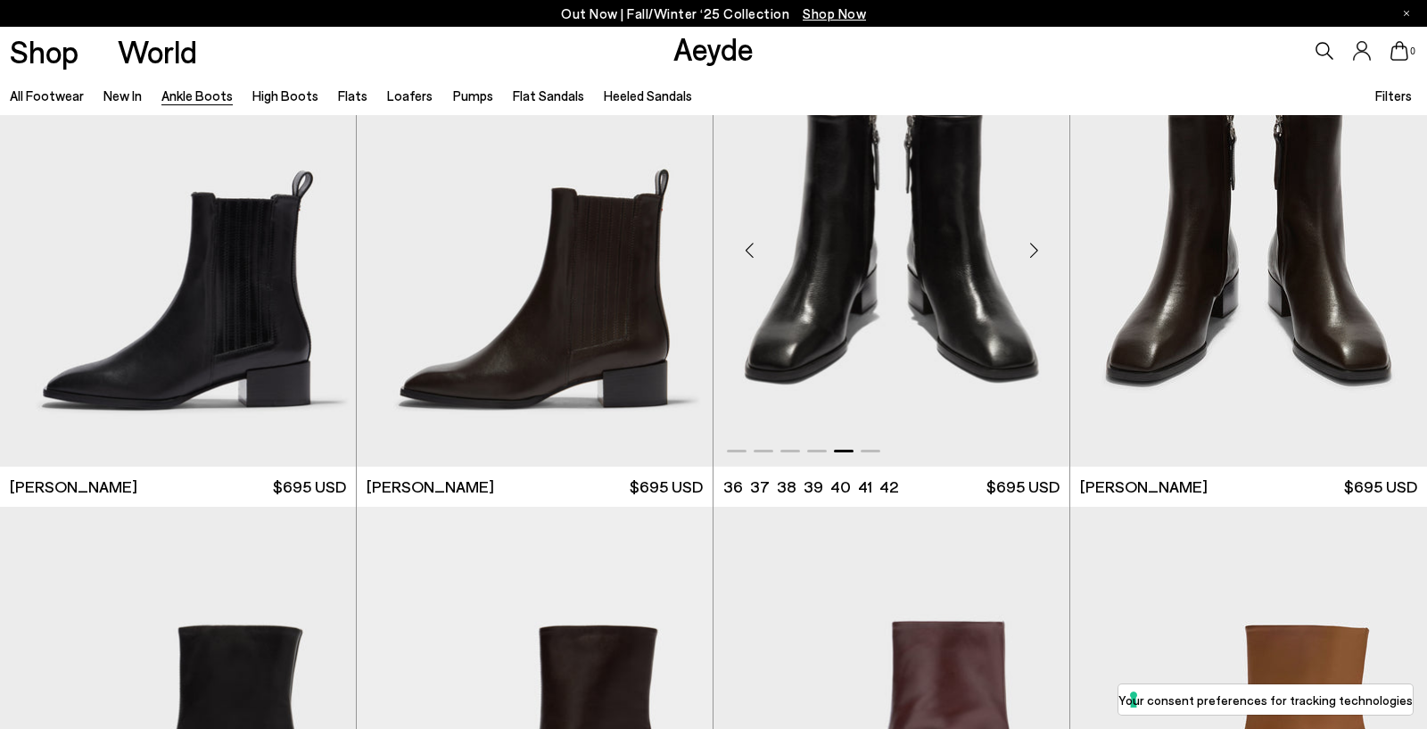
scroll to position [8264, 0]
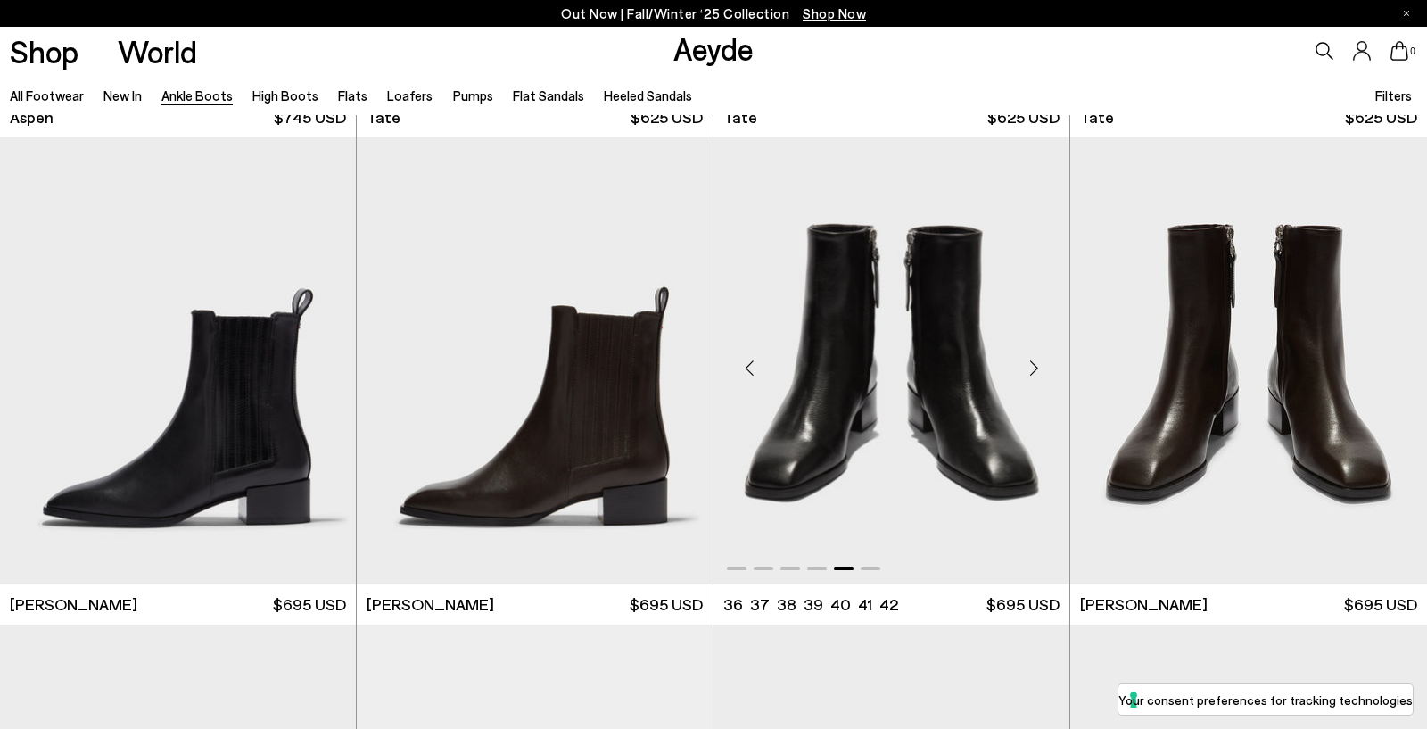
click at [1040, 372] on div "Next slide" at bounding box center [1034, 368] width 54 height 54
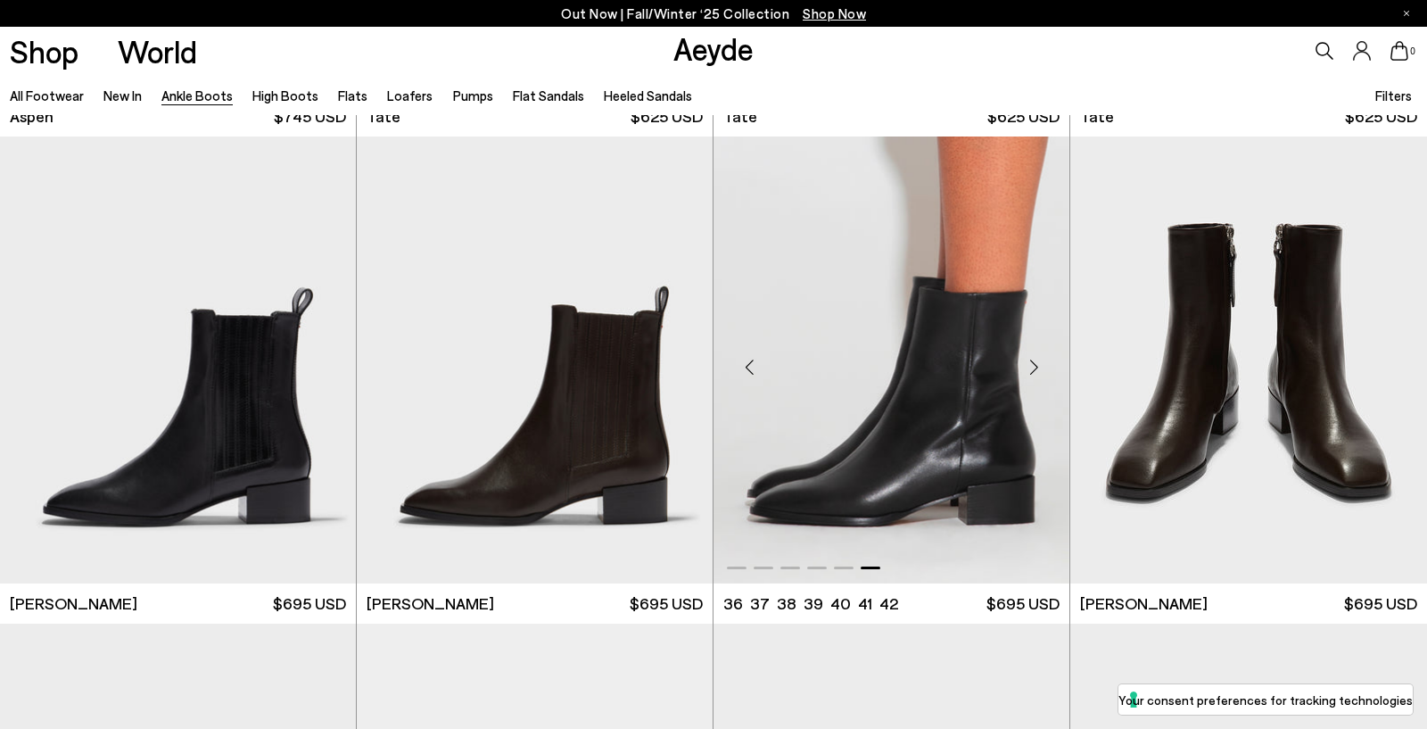
scroll to position [8267, 0]
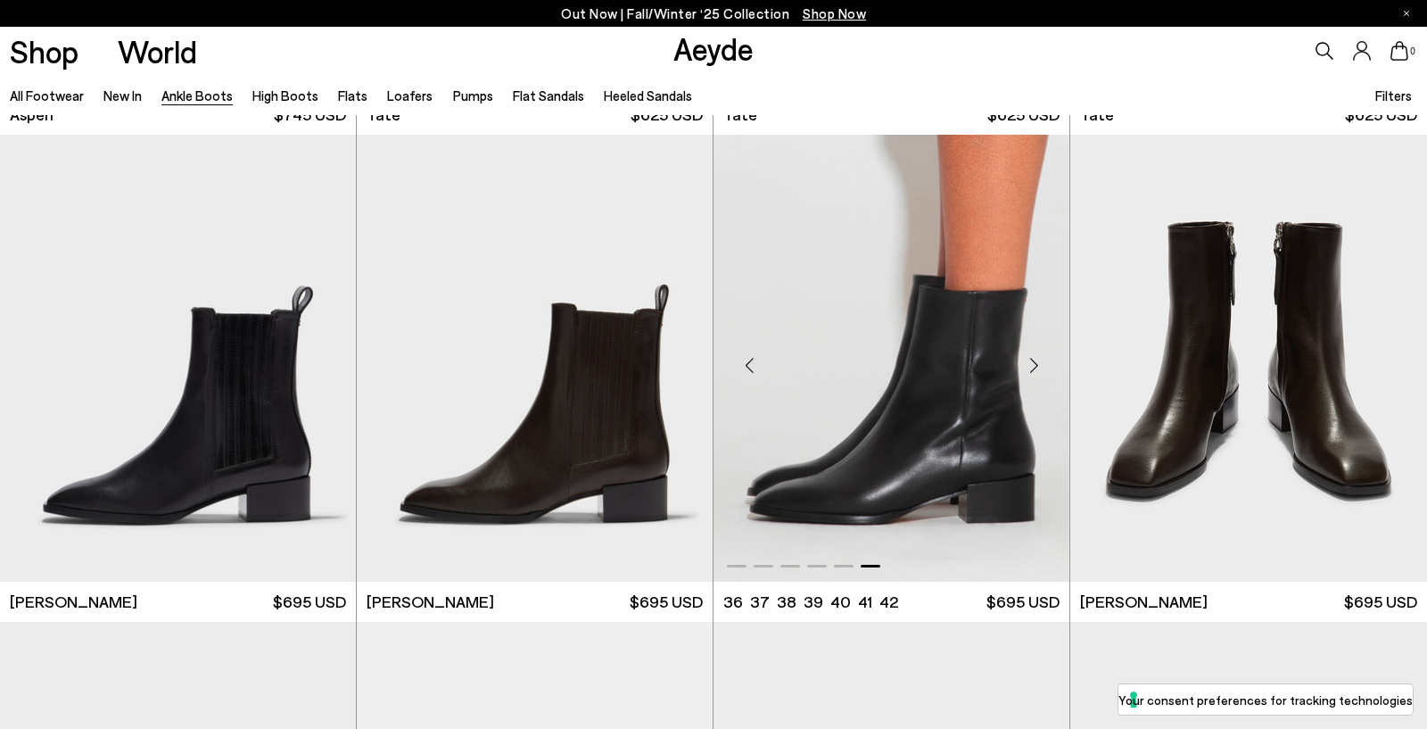
click at [1040, 372] on div "Next slide" at bounding box center [1034, 365] width 54 height 54
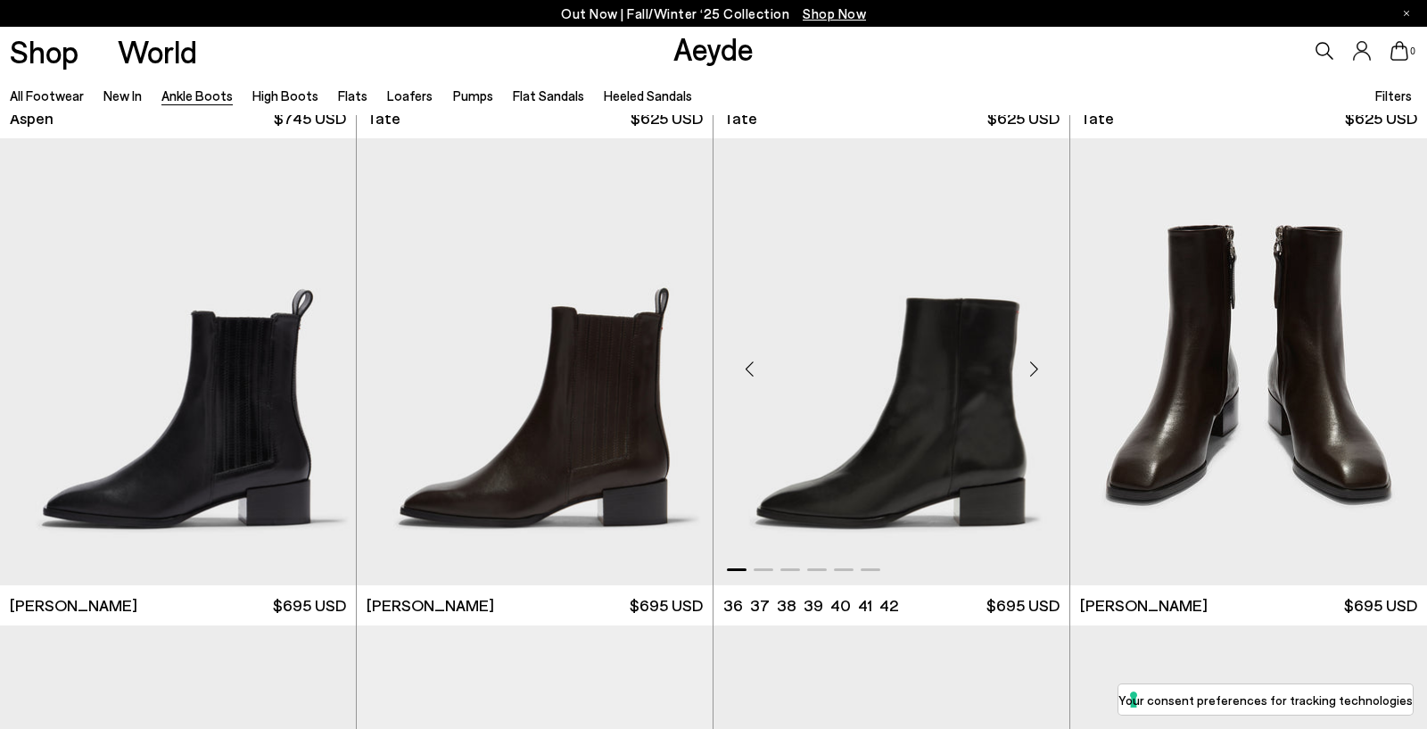
click at [1040, 372] on div "Next slide" at bounding box center [1034, 369] width 54 height 54
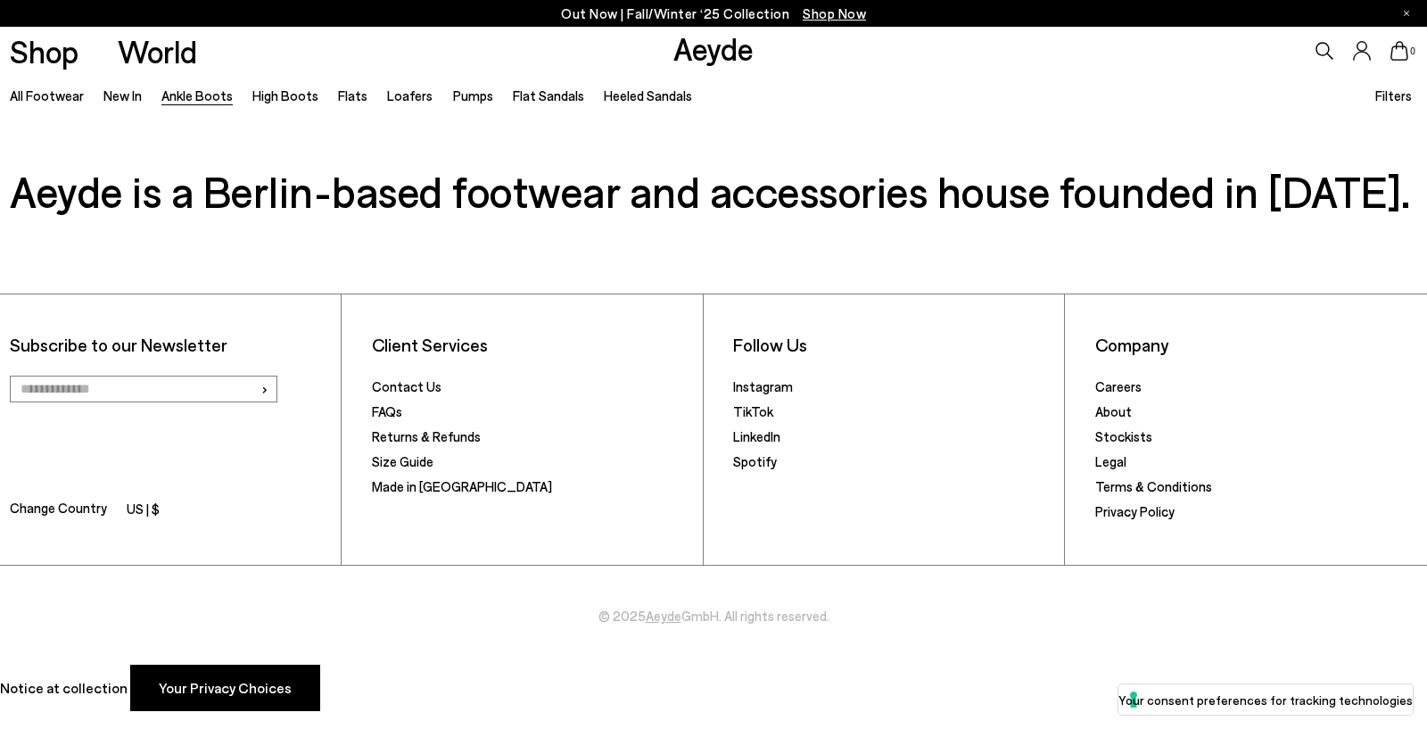
scroll to position [10783, 0]
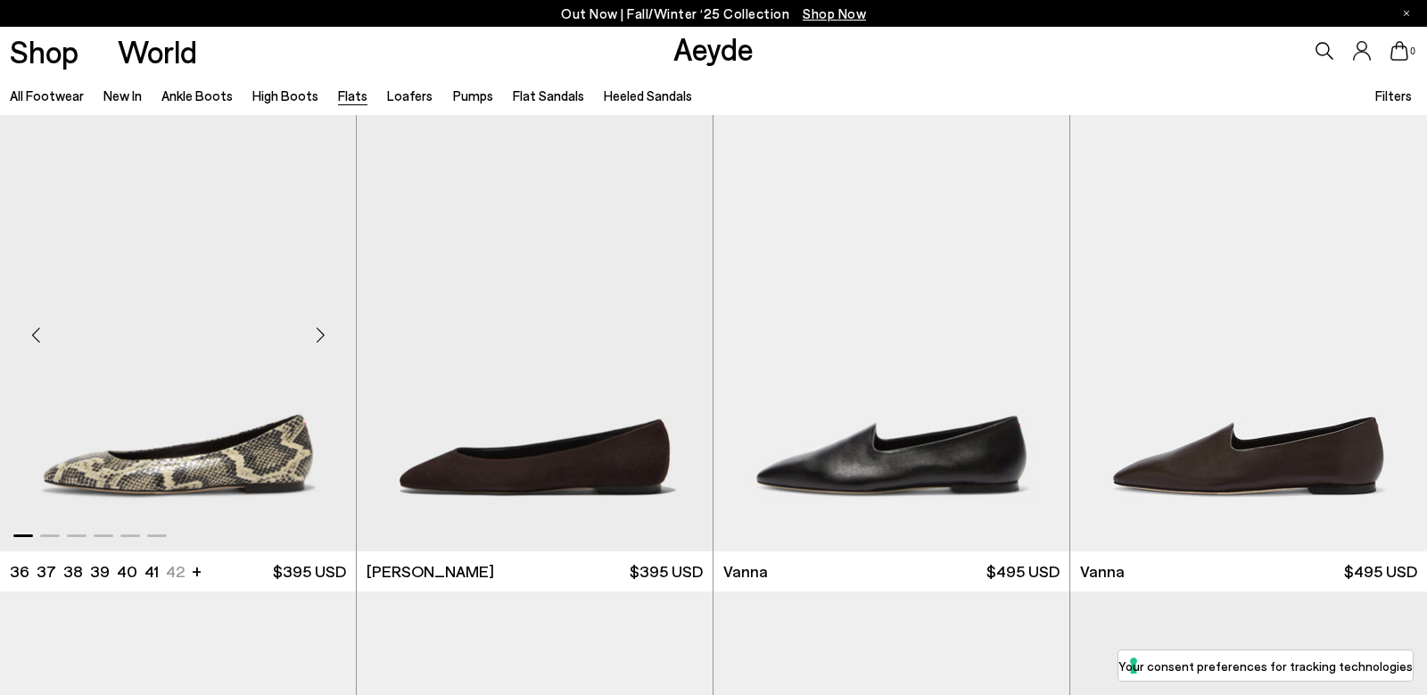
scroll to position [507, 0]
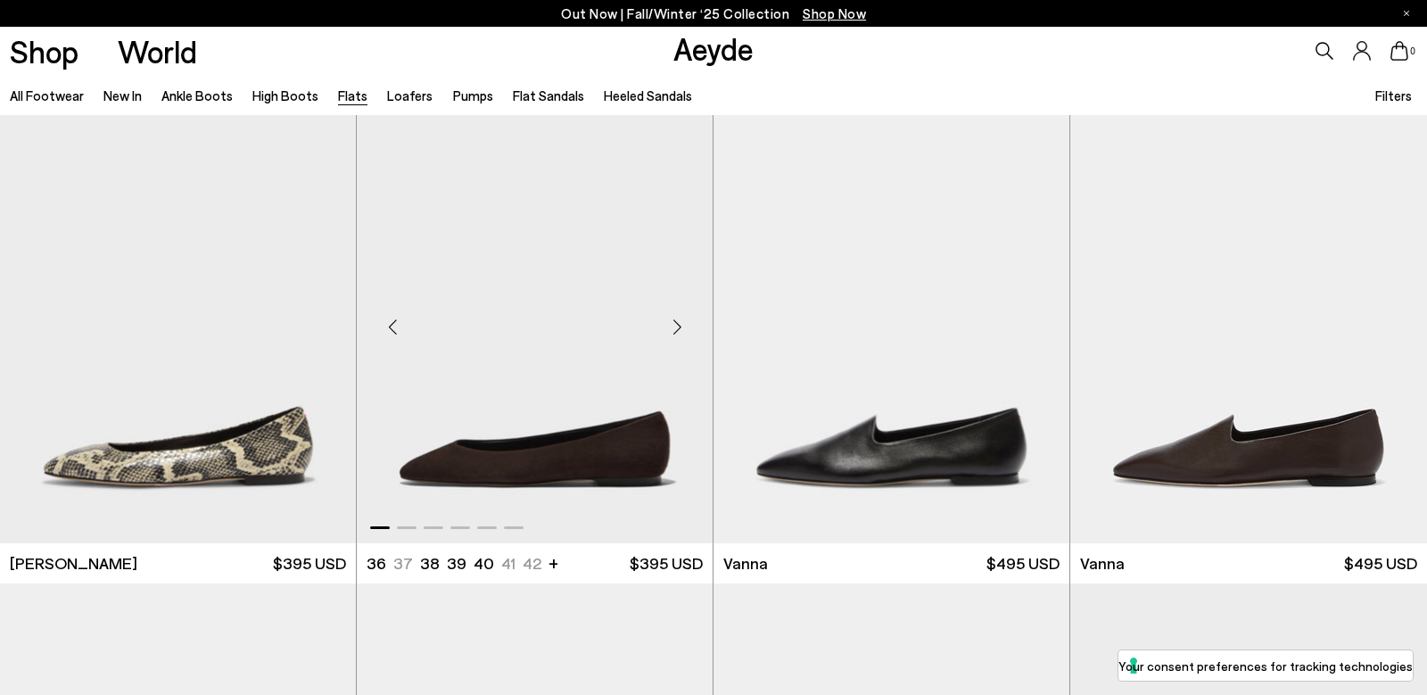
click at [675, 325] on div "Next slide" at bounding box center [677, 328] width 54 height 54
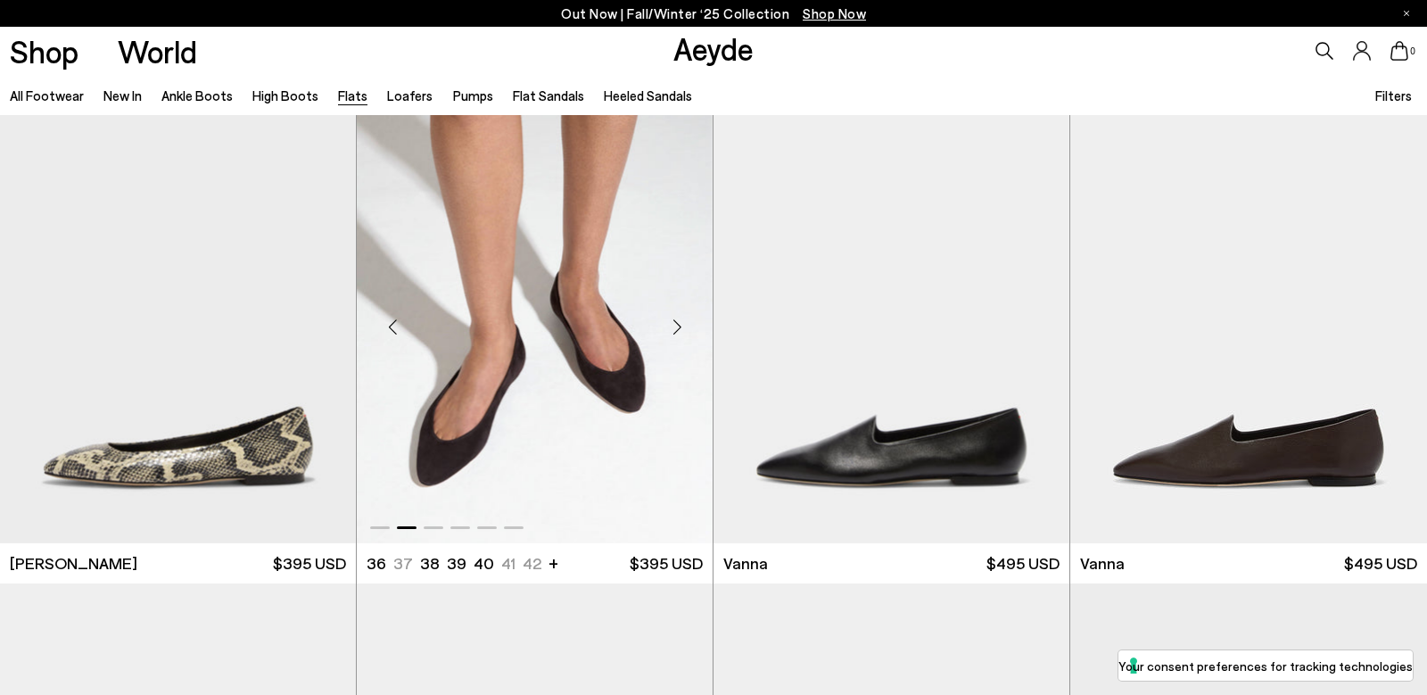
click at [675, 325] on div "Next slide" at bounding box center [677, 328] width 54 height 54
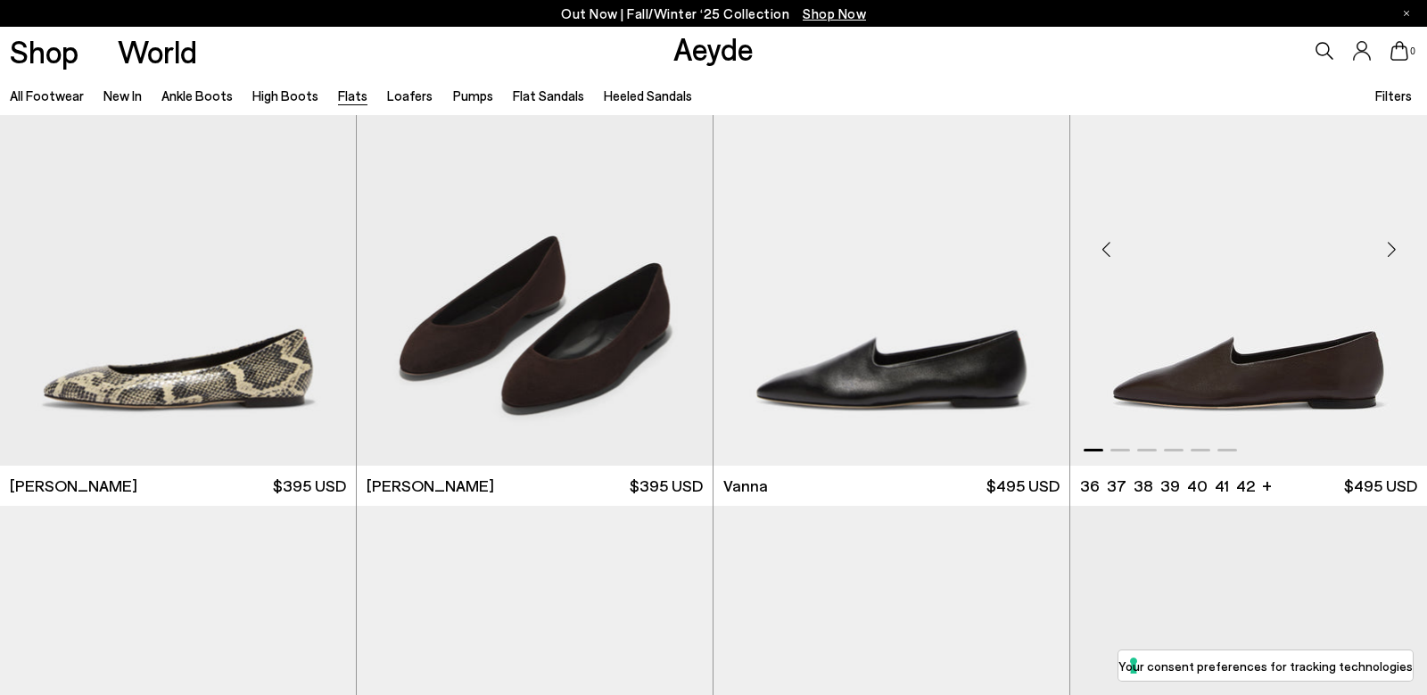
scroll to position [580, 0]
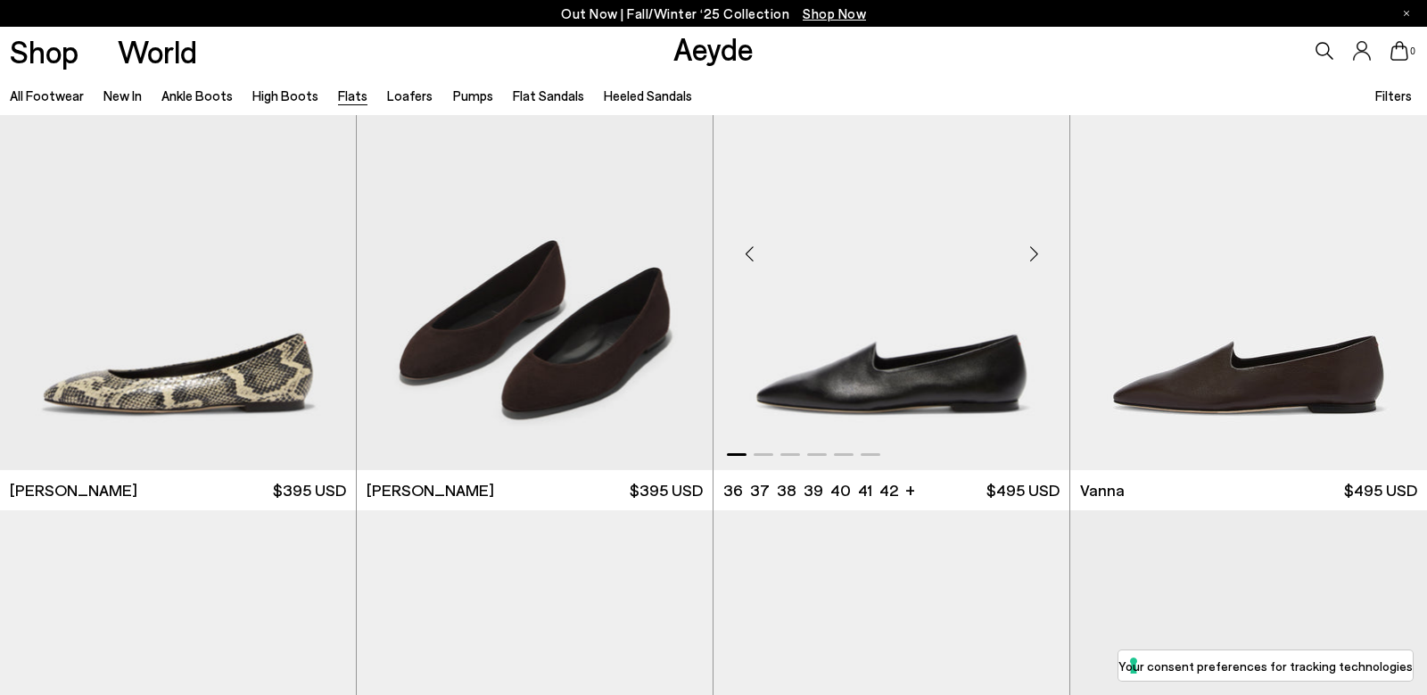
click at [1033, 258] on div "Next slide" at bounding box center [1034, 254] width 54 height 54
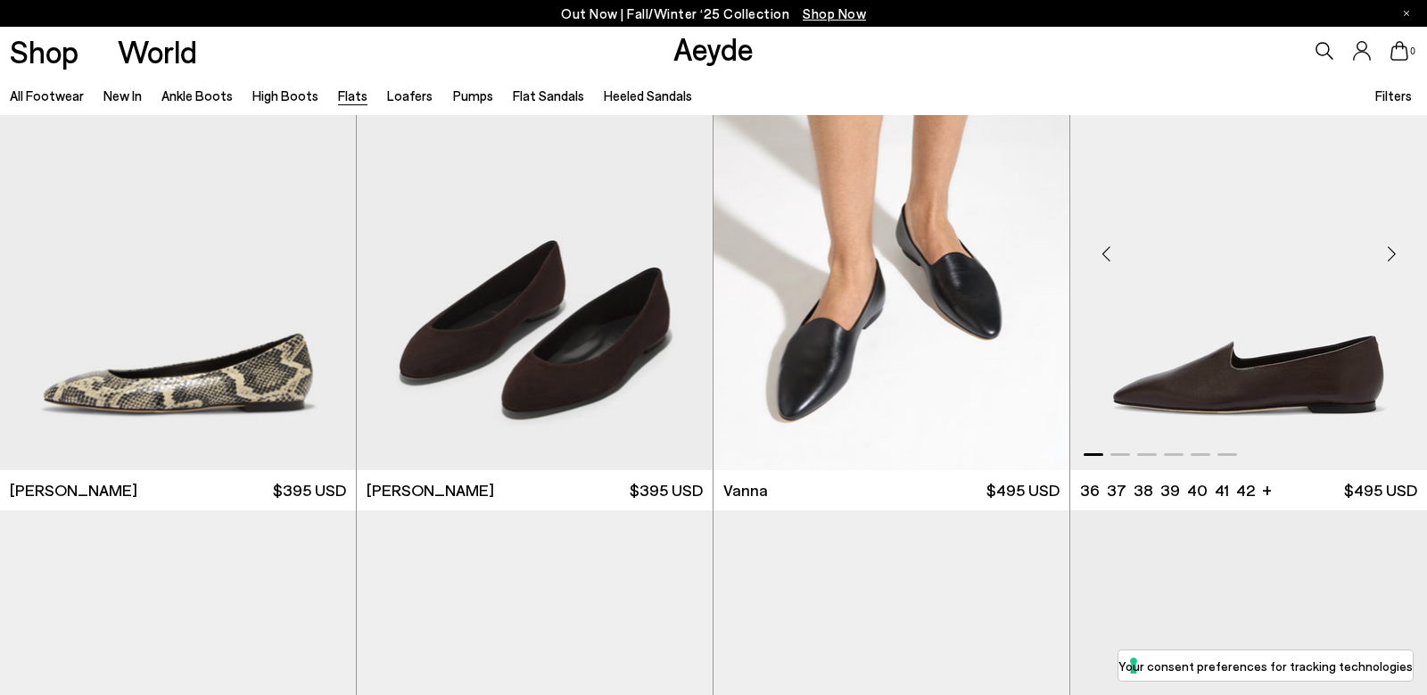
click at [1393, 253] on div "Next slide" at bounding box center [1391, 254] width 54 height 54
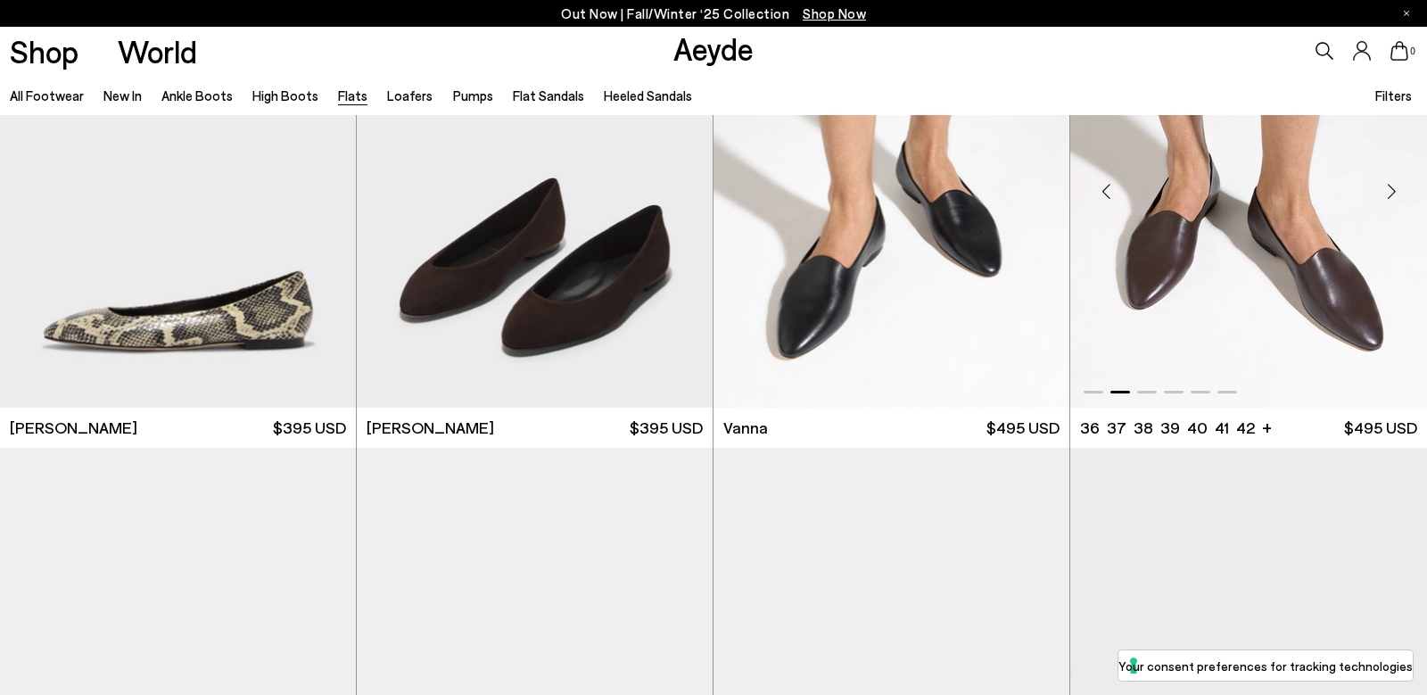
scroll to position [556, 0]
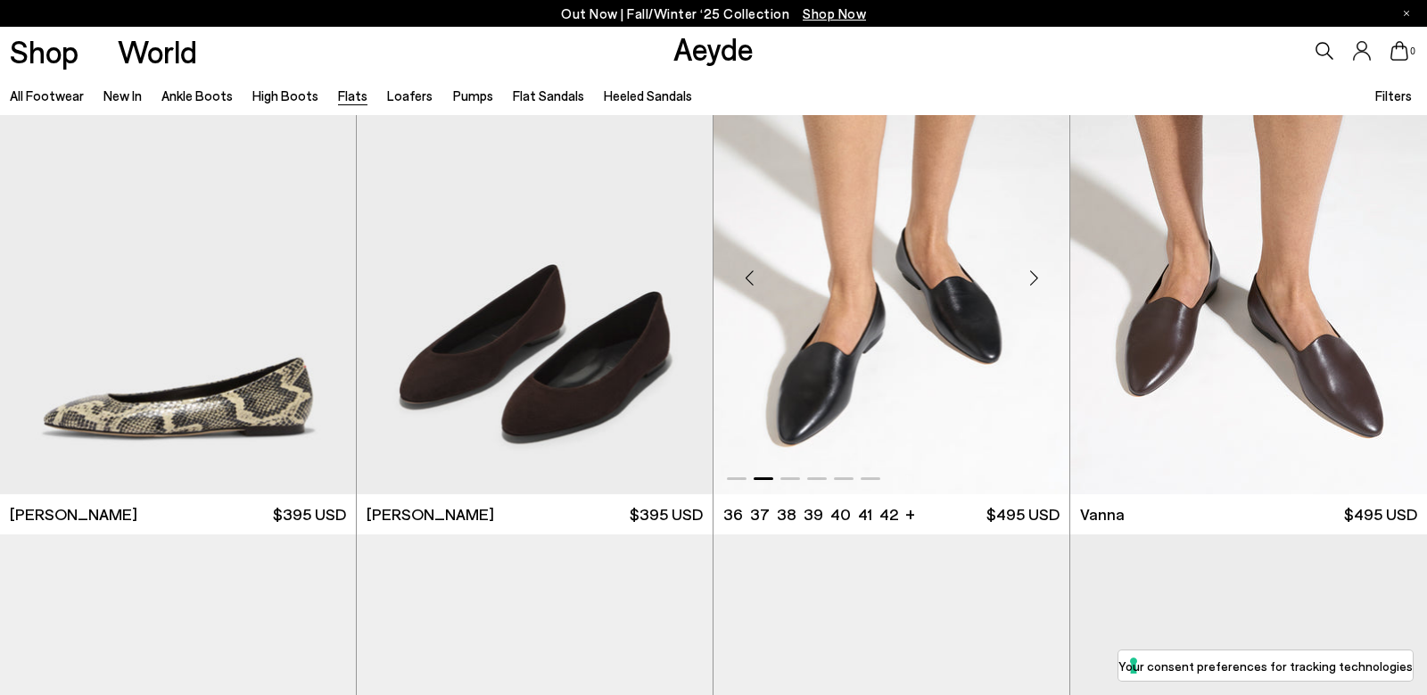
click at [1031, 283] on div "Next slide" at bounding box center [1034, 278] width 54 height 54
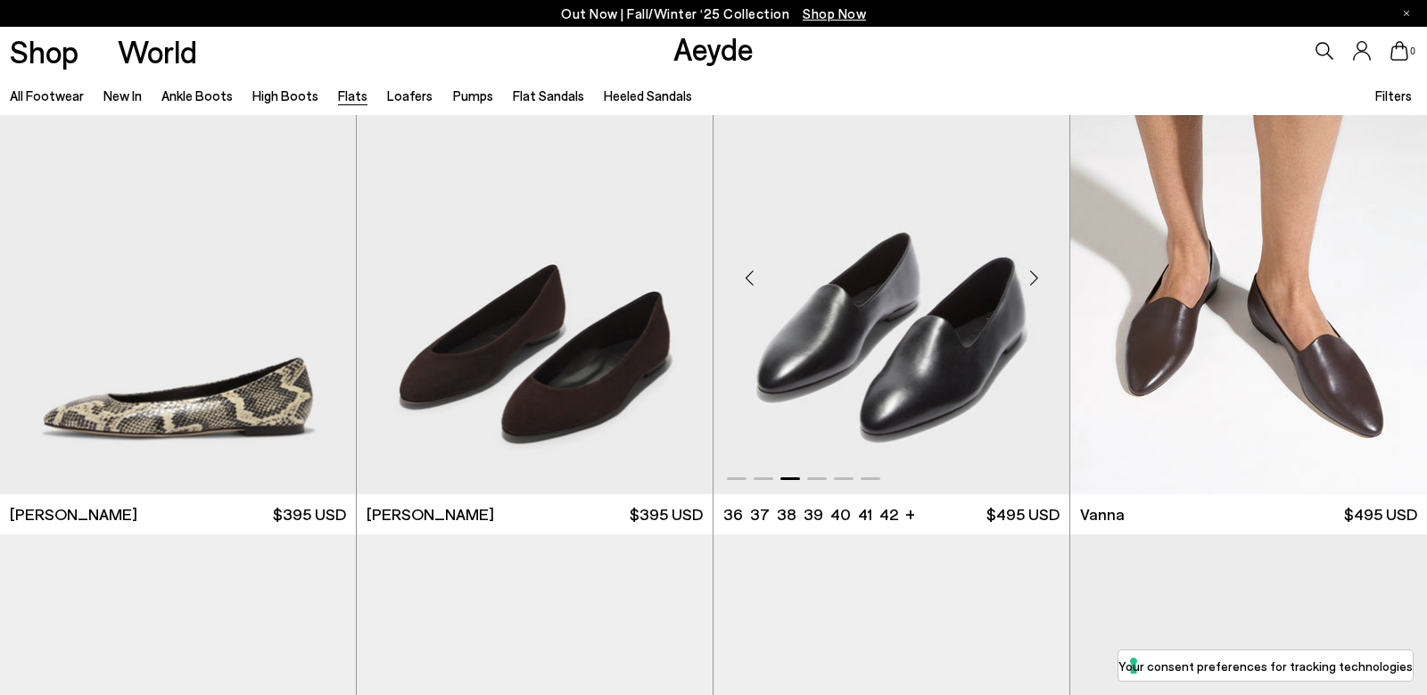
click at [1031, 283] on div "Next slide" at bounding box center [1034, 278] width 54 height 54
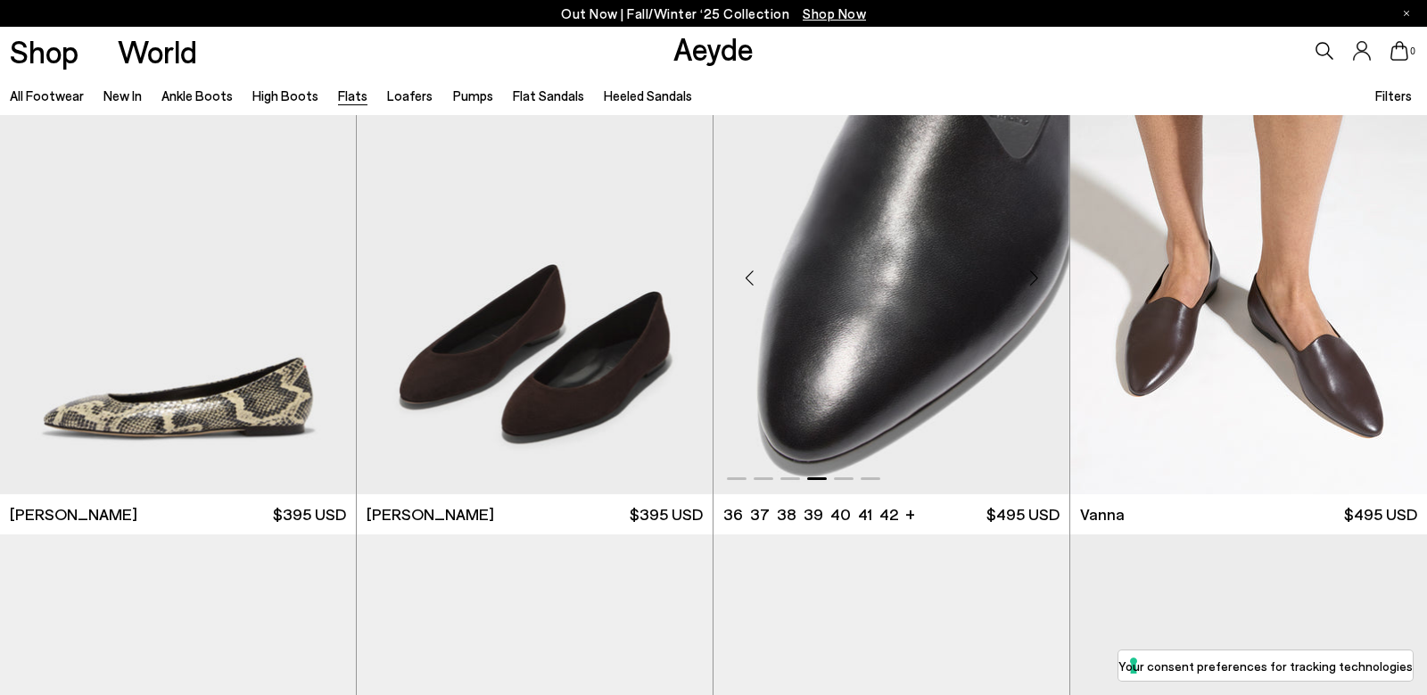
click at [1031, 283] on div "Next slide" at bounding box center [1034, 278] width 54 height 54
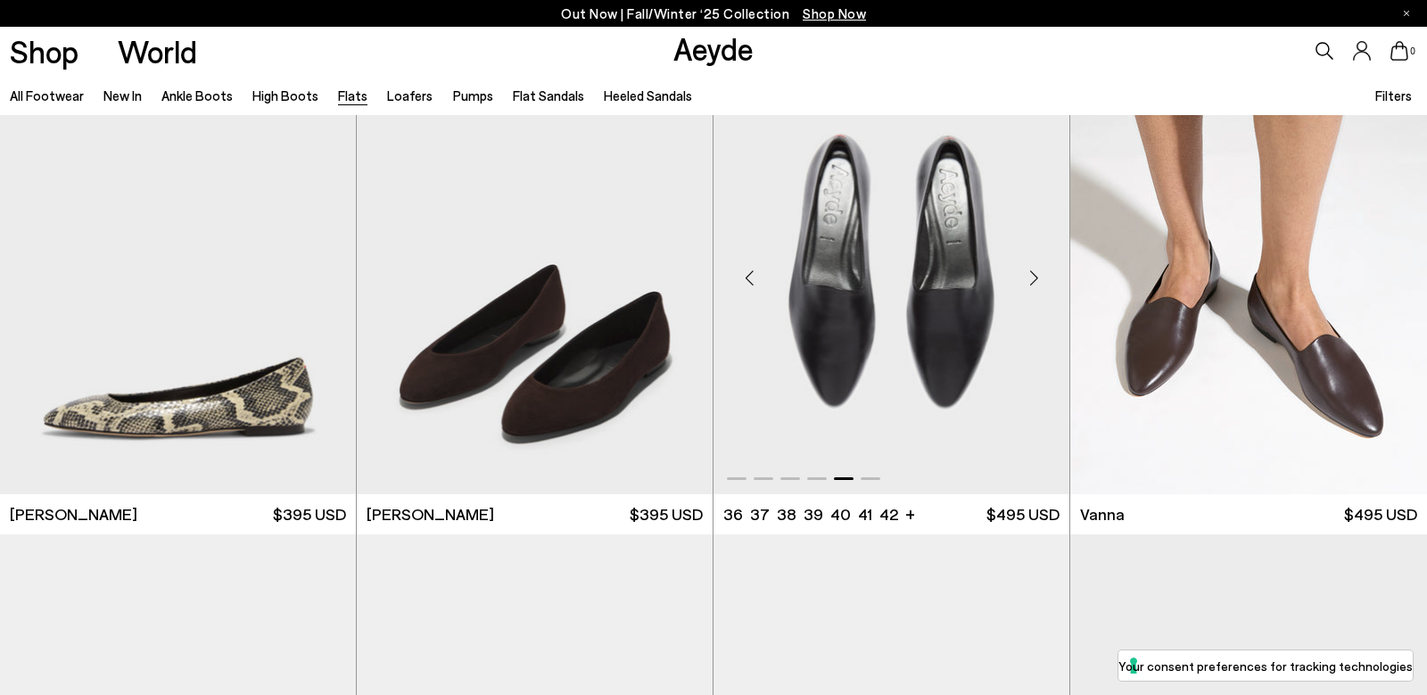
click at [1031, 283] on div "Next slide" at bounding box center [1034, 278] width 54 height 54
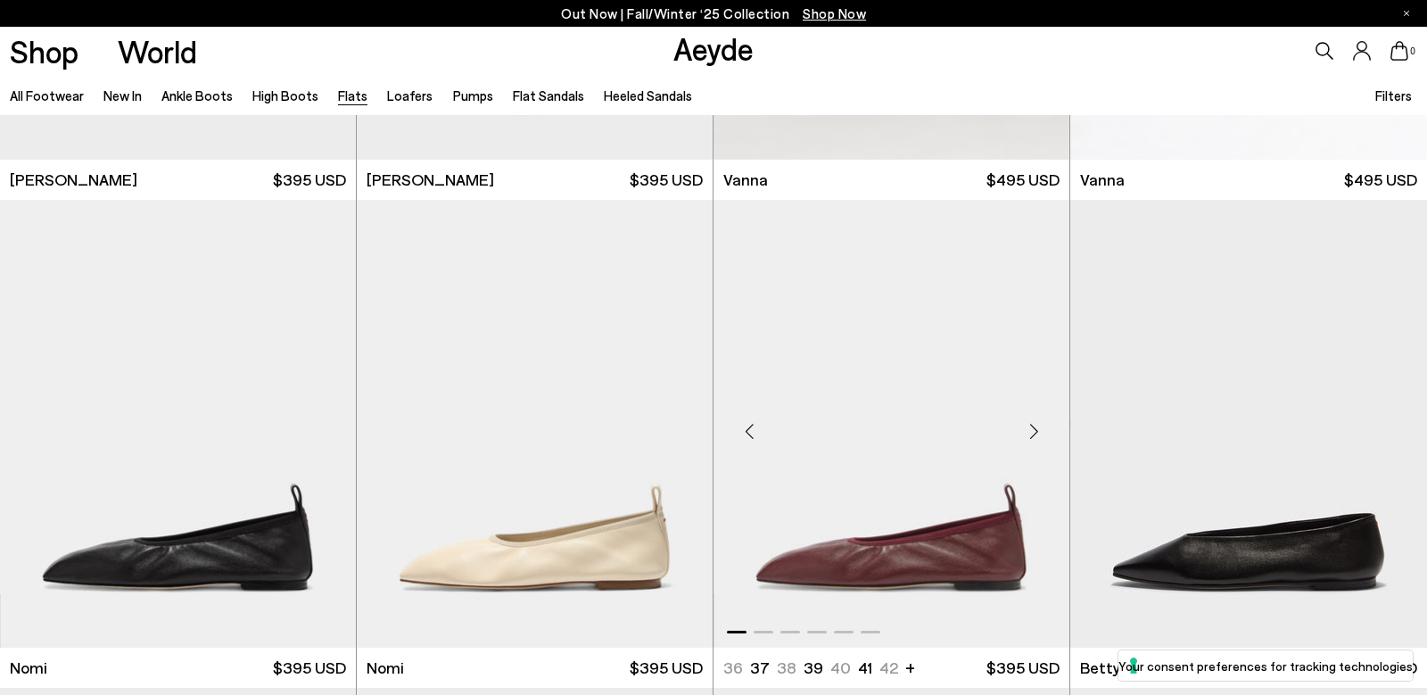
scroll to position [962, 0]
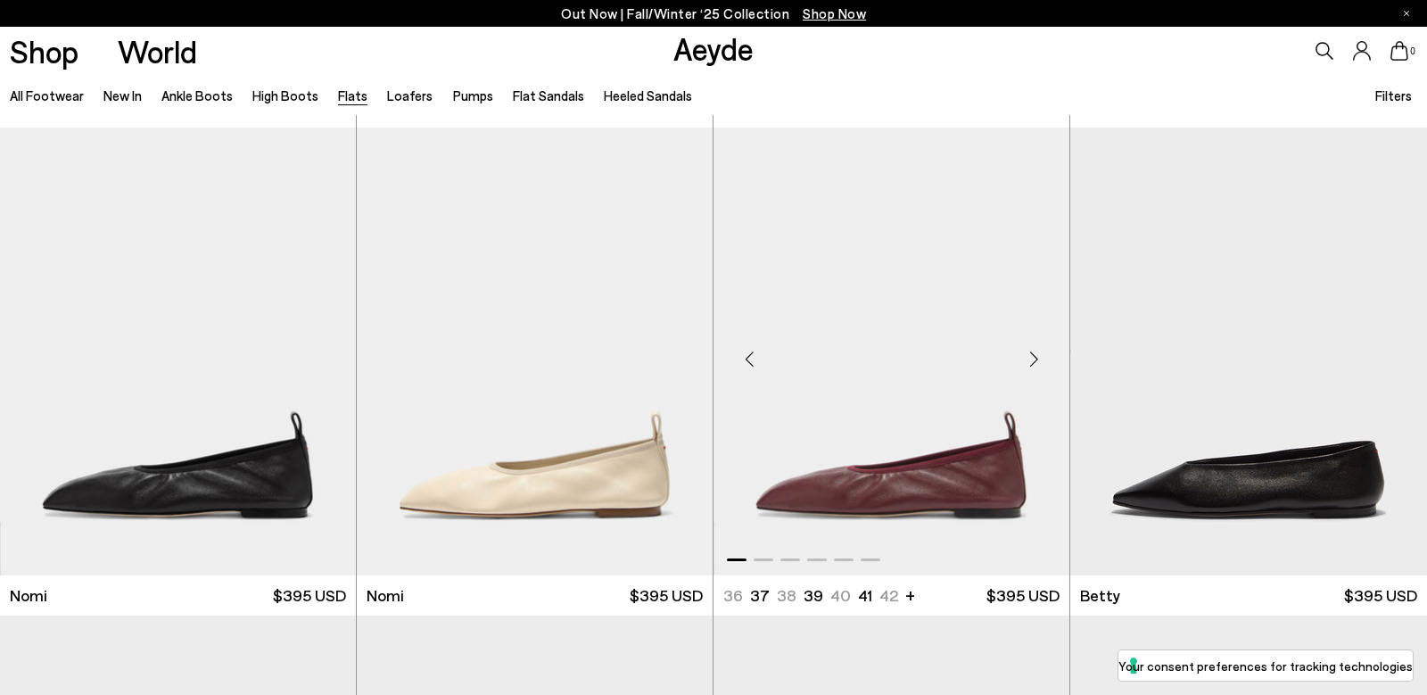
click at [1034, 364] on div "Next slide" at bounding box center [1034, 359] width 54 height 54
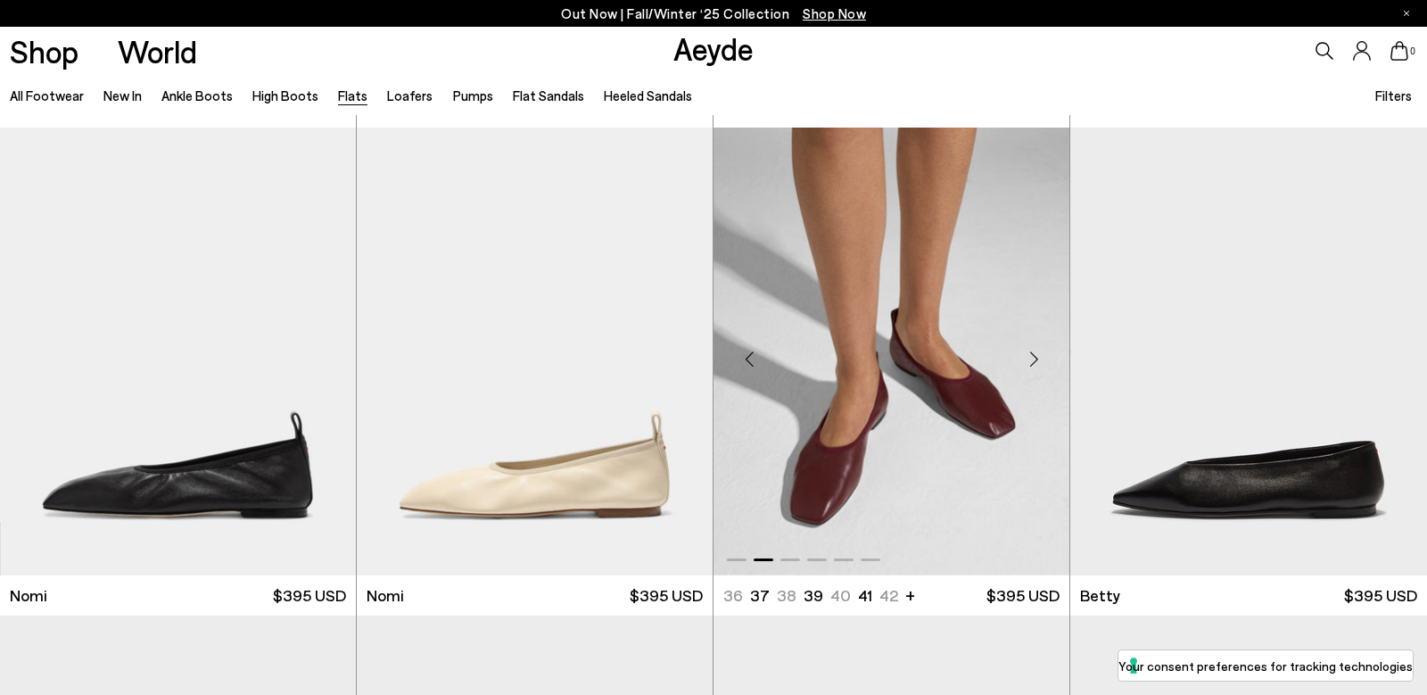
click at [1034, 364] on div "Next slide" at bounding box center [1034, 359] width 54 height 54
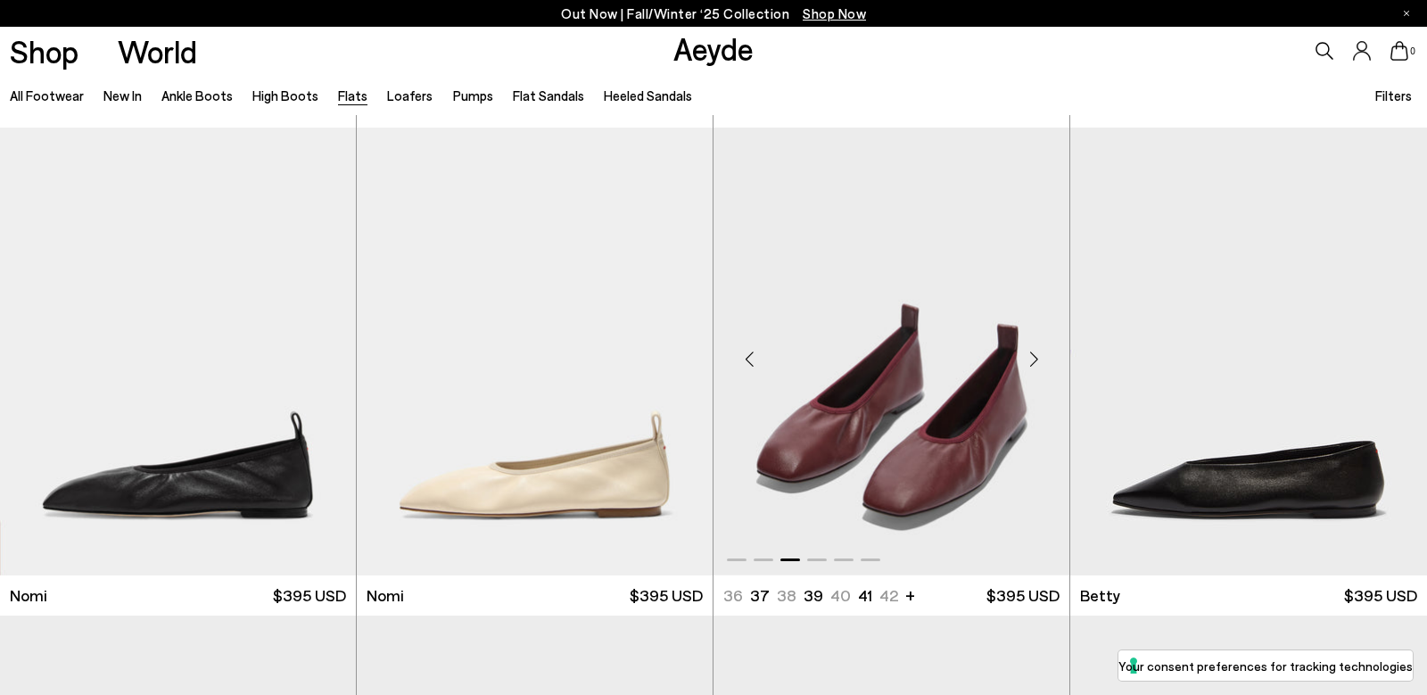
click at [1034, 364] on div "Next slide" at bounding box center [1034, 359] width 54 height 54
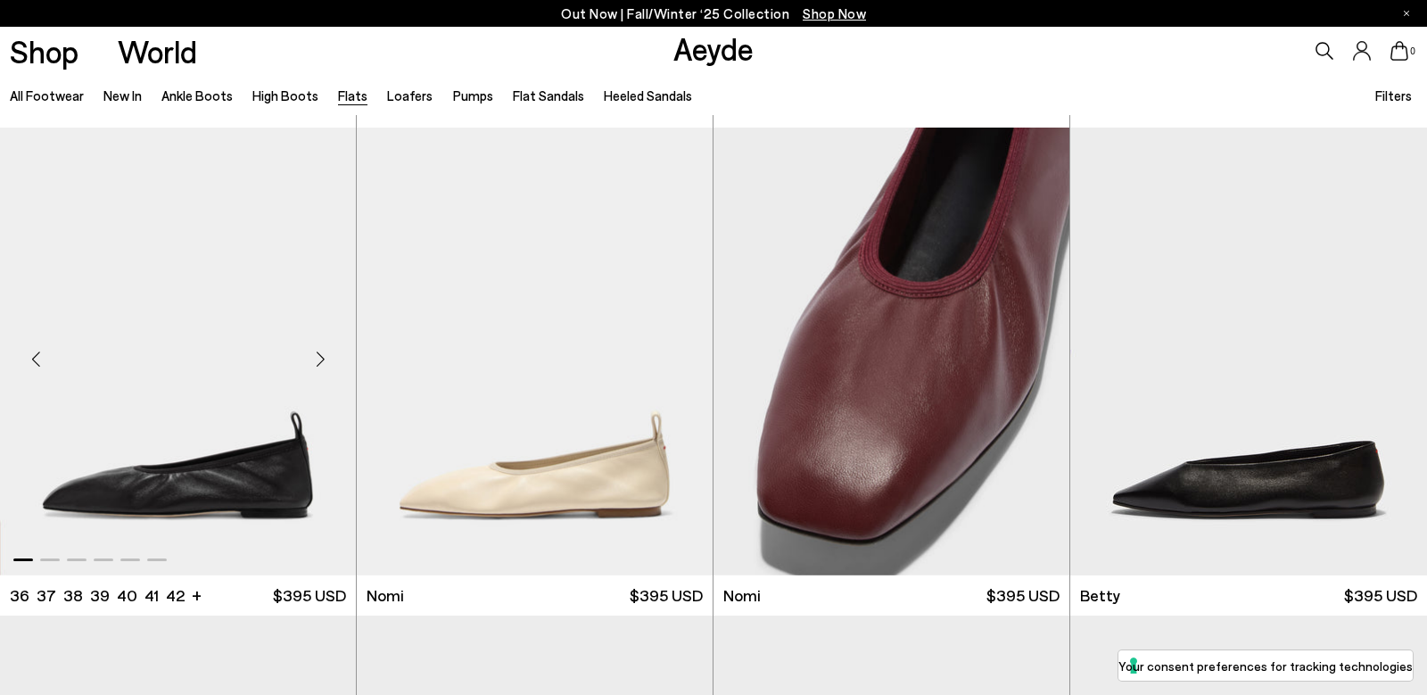
click at [321, 357] on div "Next slide" at bounding box center [320, 359] width 54 height 54
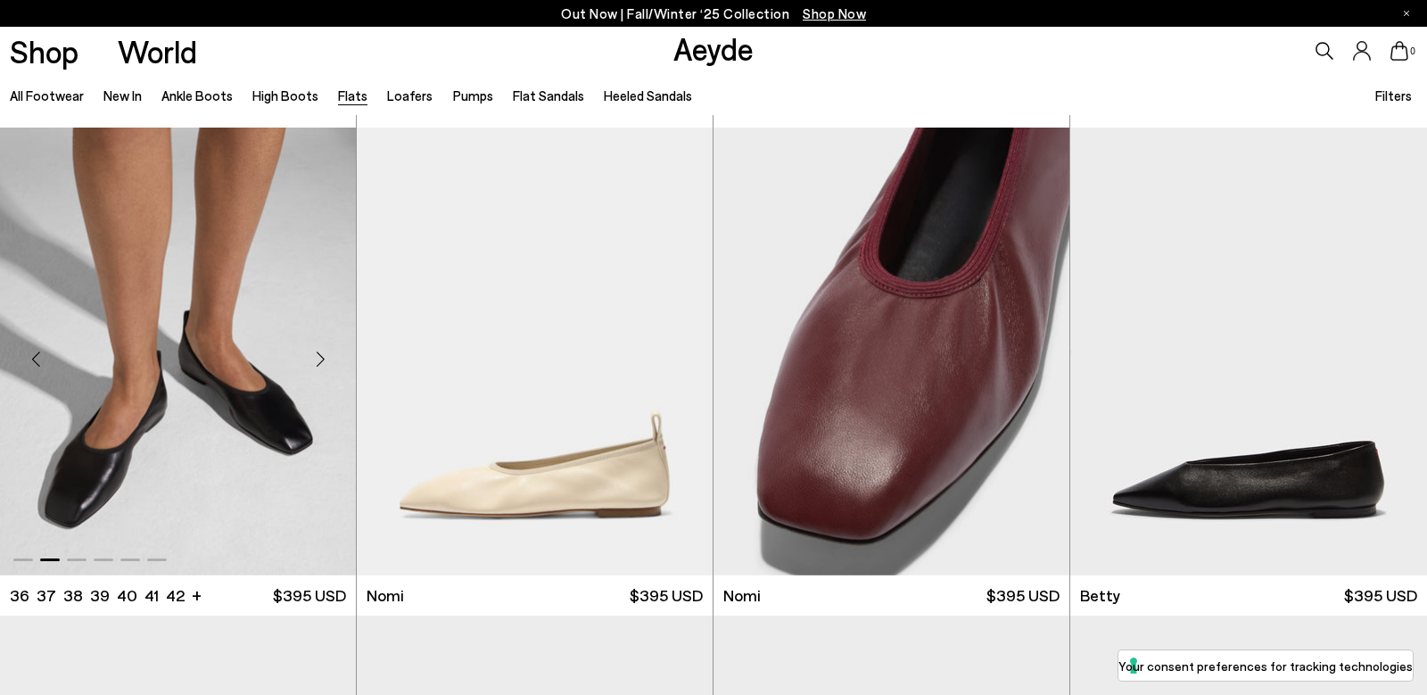
click at [239, 324] on img "2 / 6" at bounding box center [178, 352] width 356 height 448
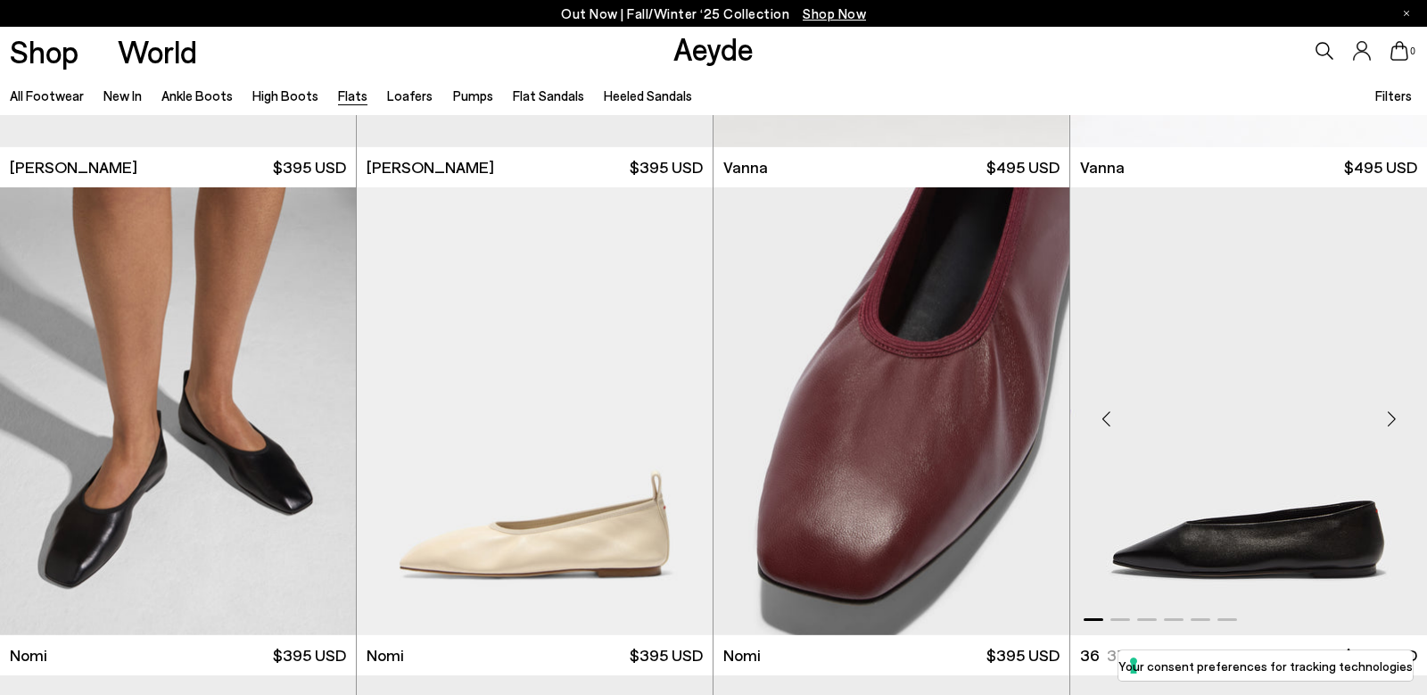
scroll to position [822, 0]
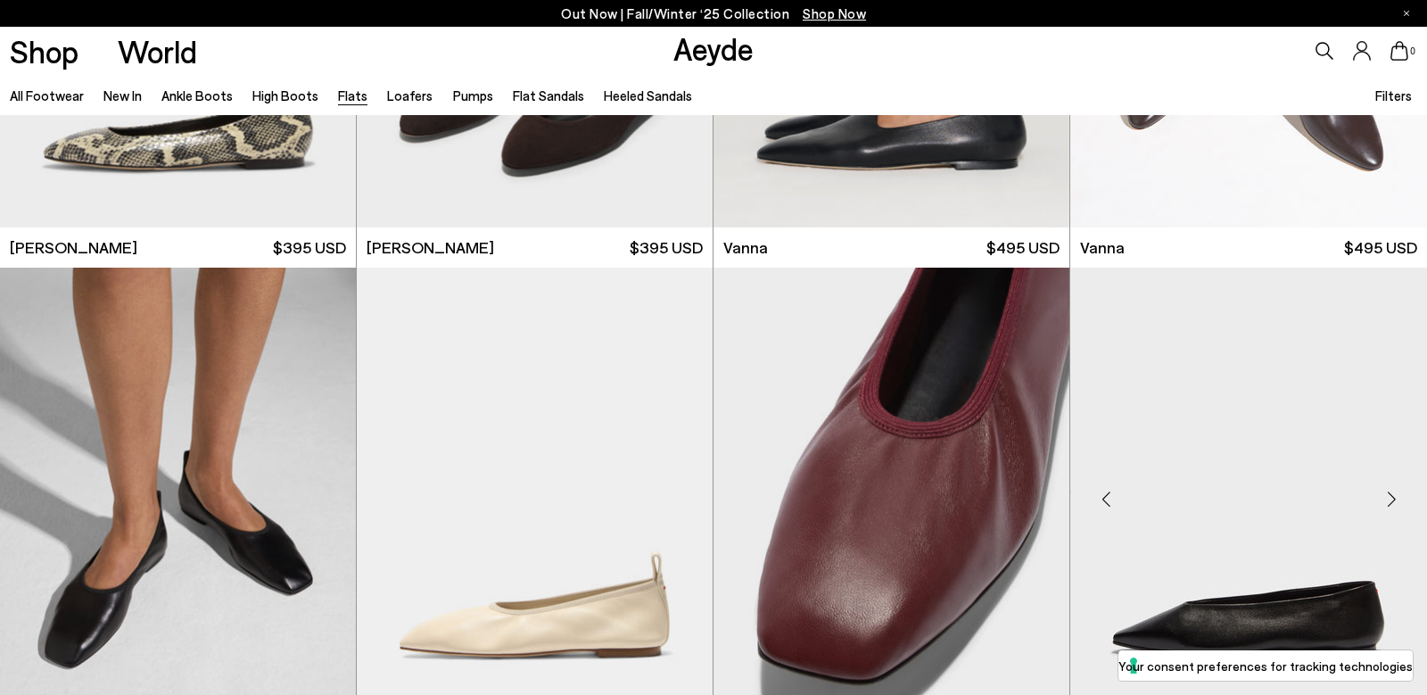
click at [1395, 504] on div "Next slide" at bounding box center [1391, 499] width 54 height 54
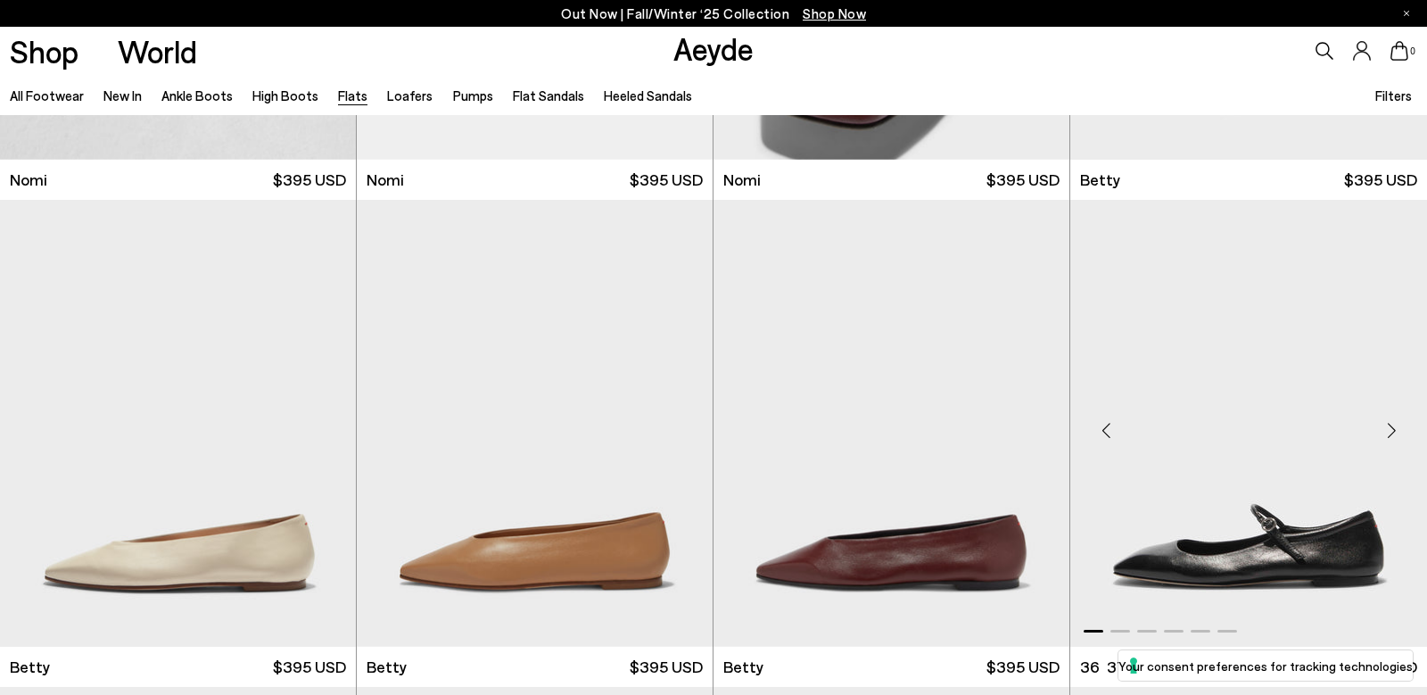
scroll to position [1592, 0]
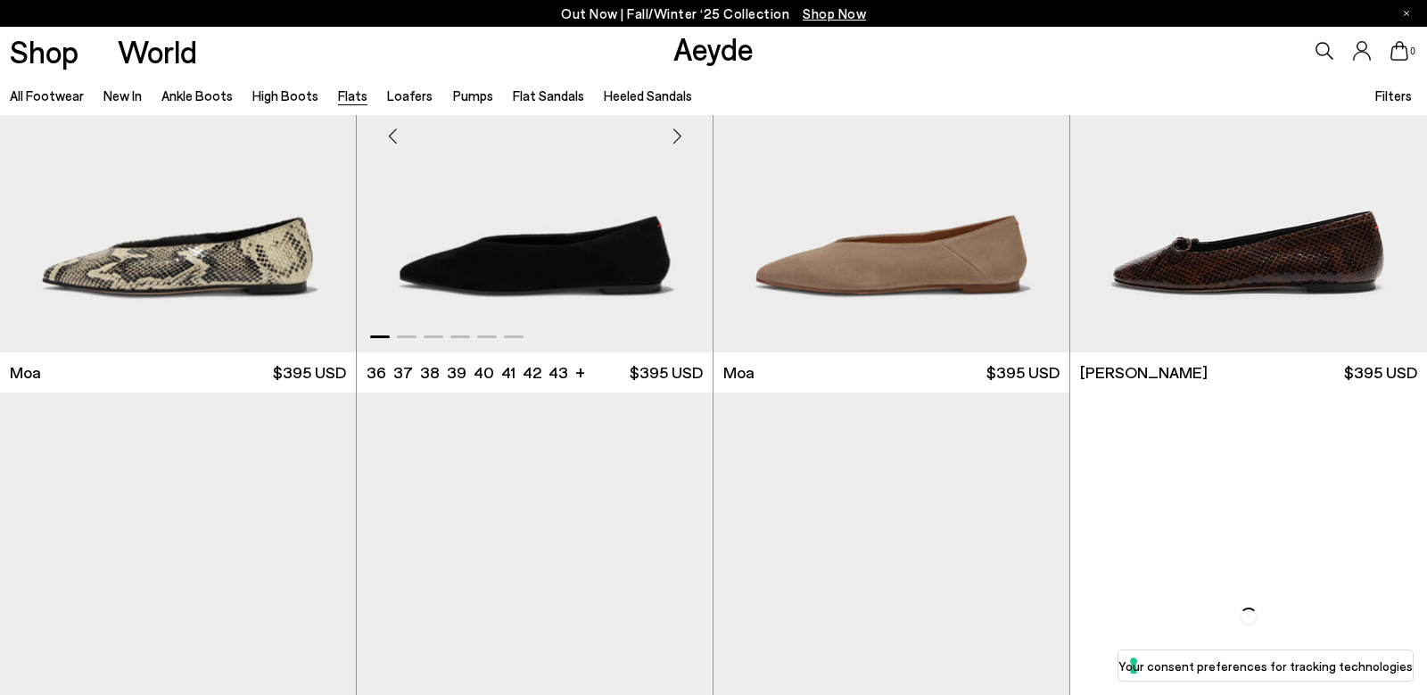
scroll to position [4109, 0]
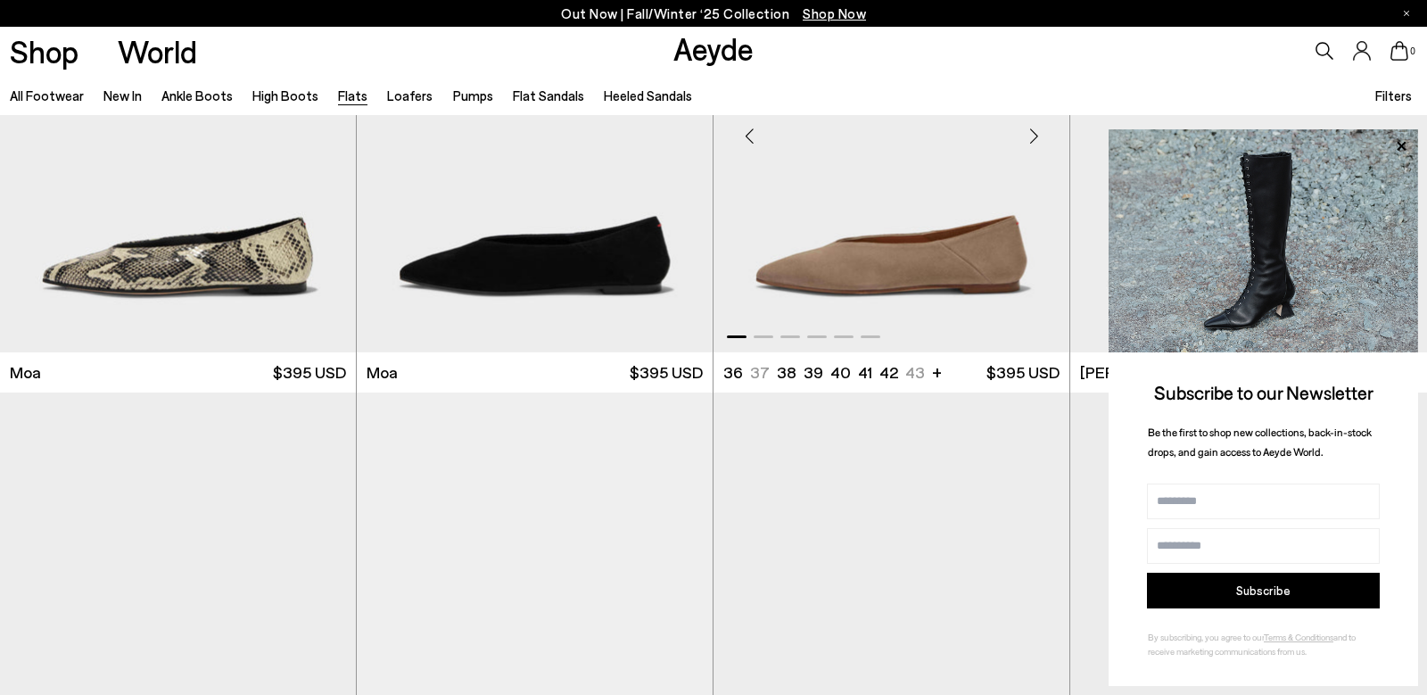
click at [1032, 136] on div "Next slide" at bounding box center [1034, 136] width 54 height 54
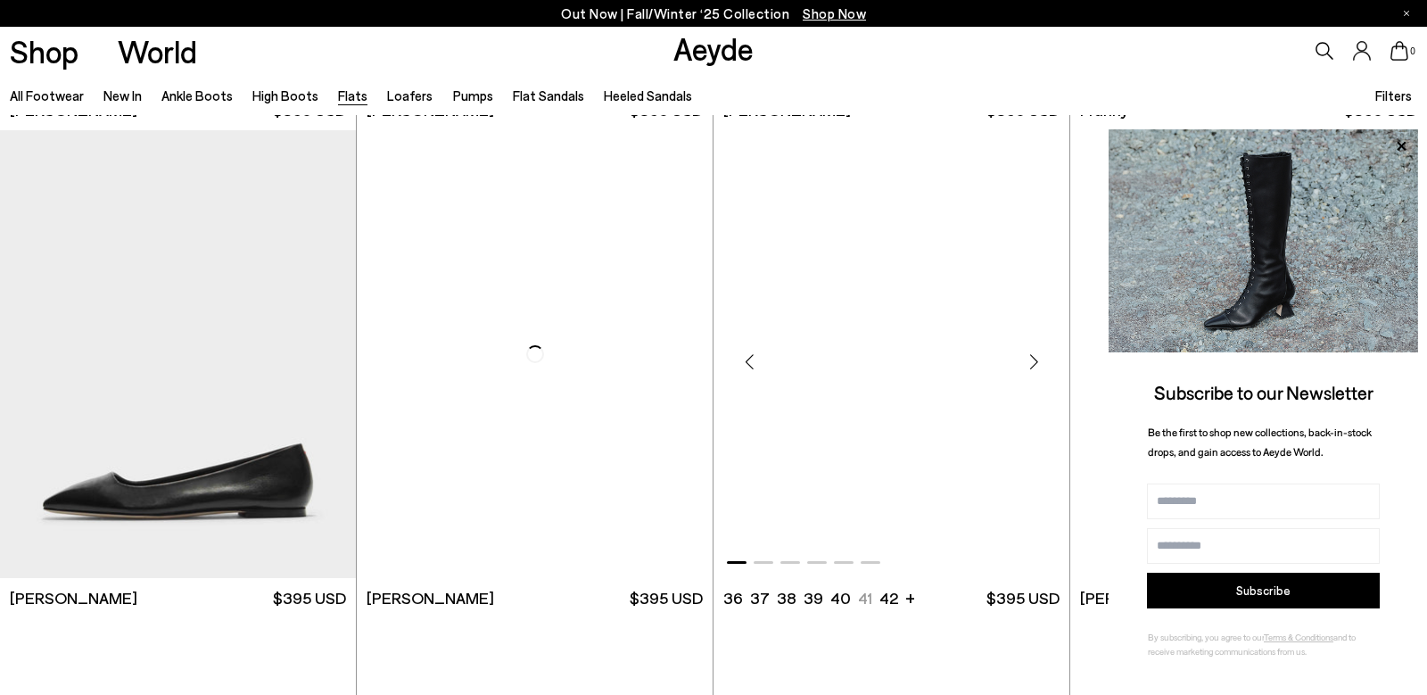
scroll to position [6322, 0]
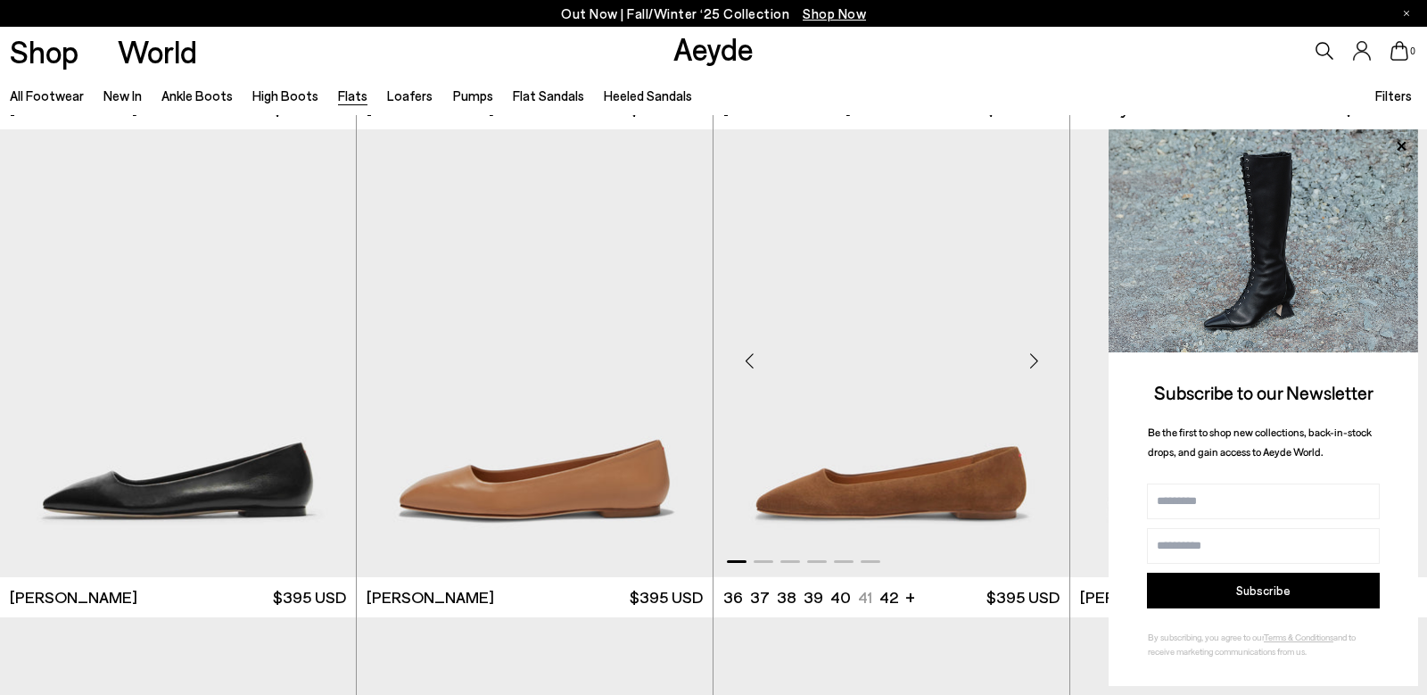
click at [1036, 364] on div "Next slide" at bounding box center [1034, 361] width 54 height 54
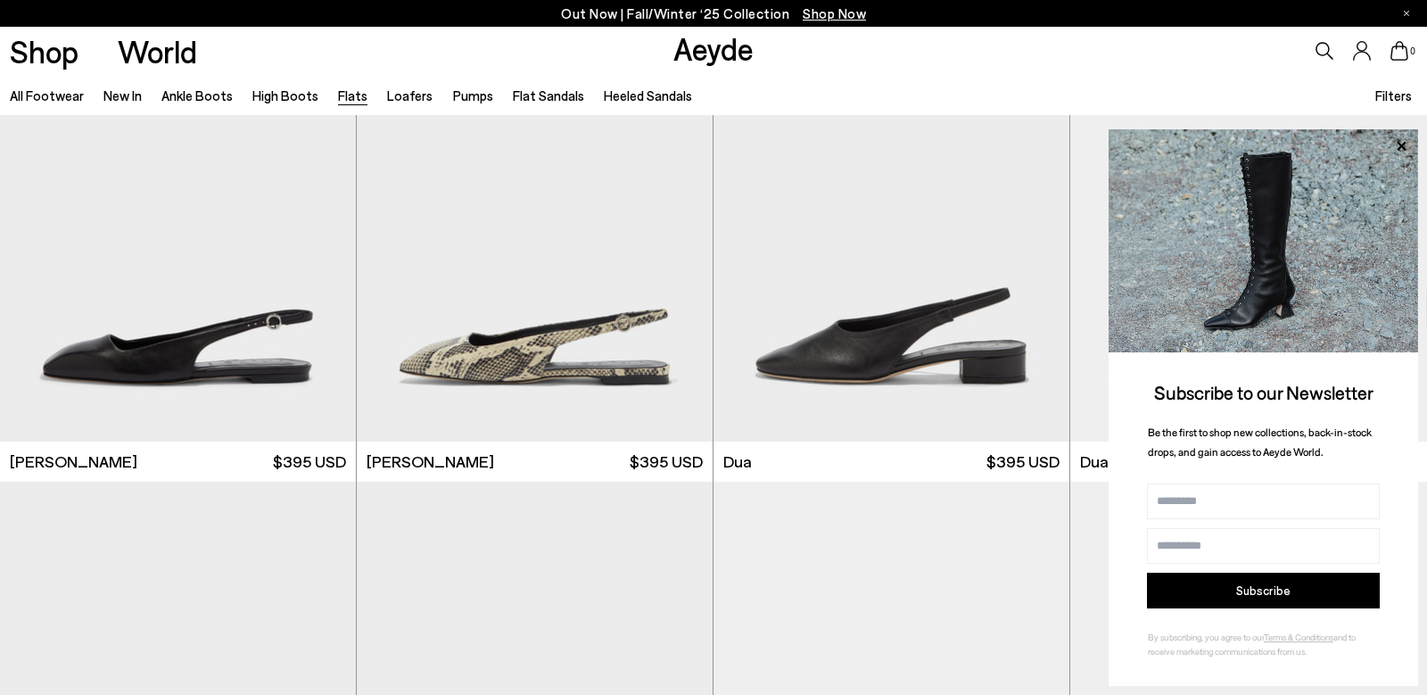
scroll to position [7430, 0]
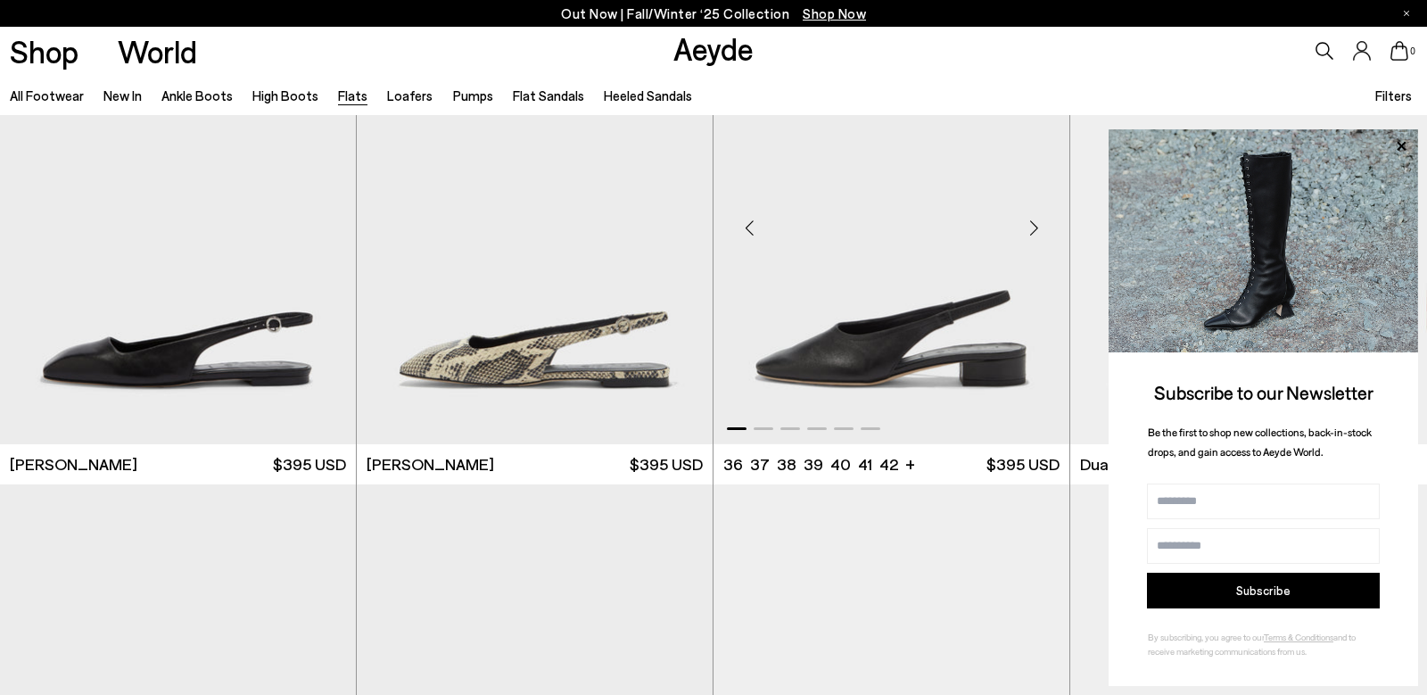
click at [1035, 234] on div "Next slide" at bounding box center [1034, 228] width 54 height 54
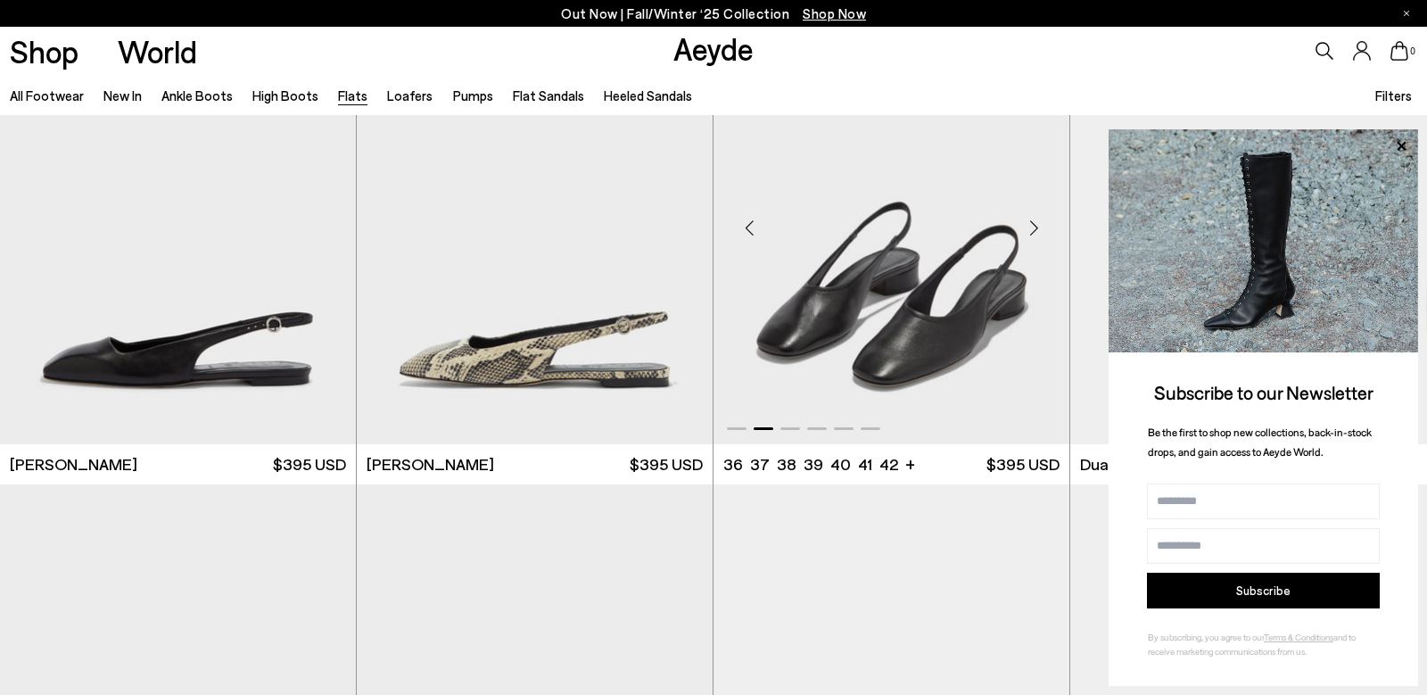
click at [1035, 234] on div "Next slide" at bounding box center [1034, 228] width 54 height 54
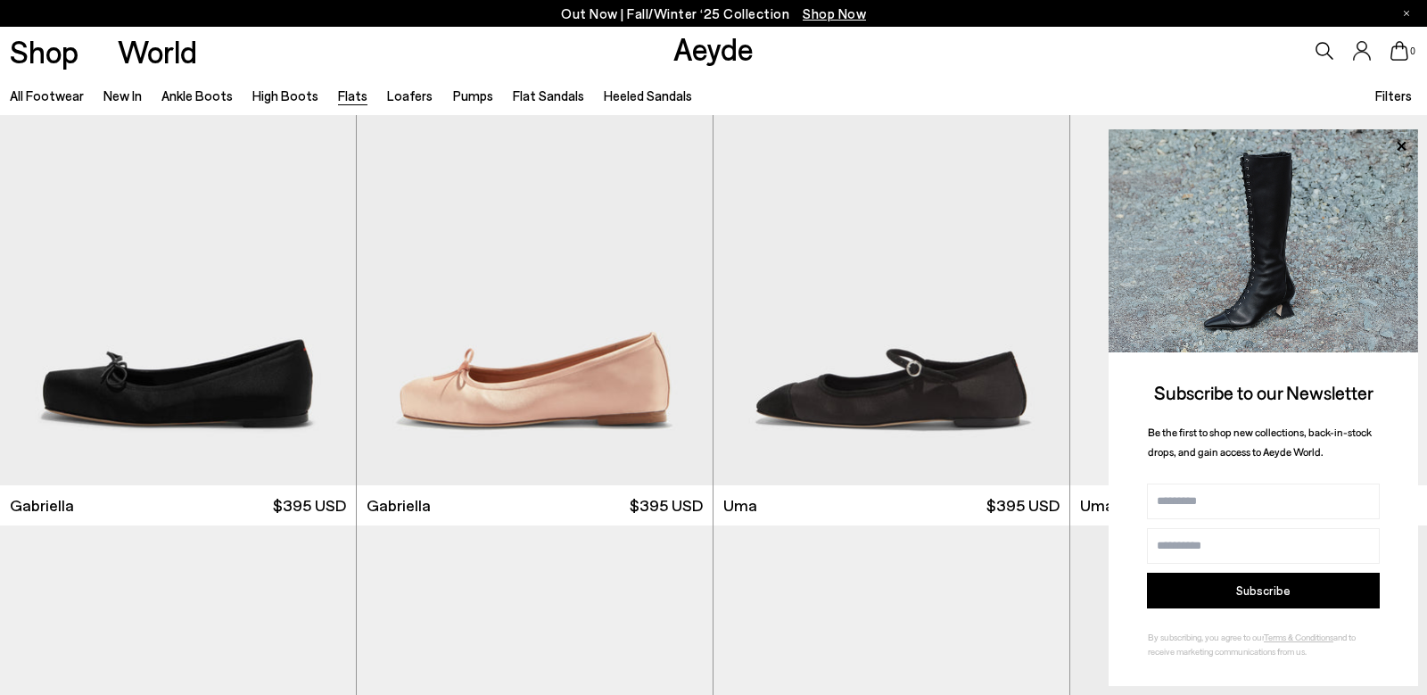
scroll to position [8852, 0]
click at [1031, 243] on div "Next slide" at bounding box center [1034, 268] width 54 height 54
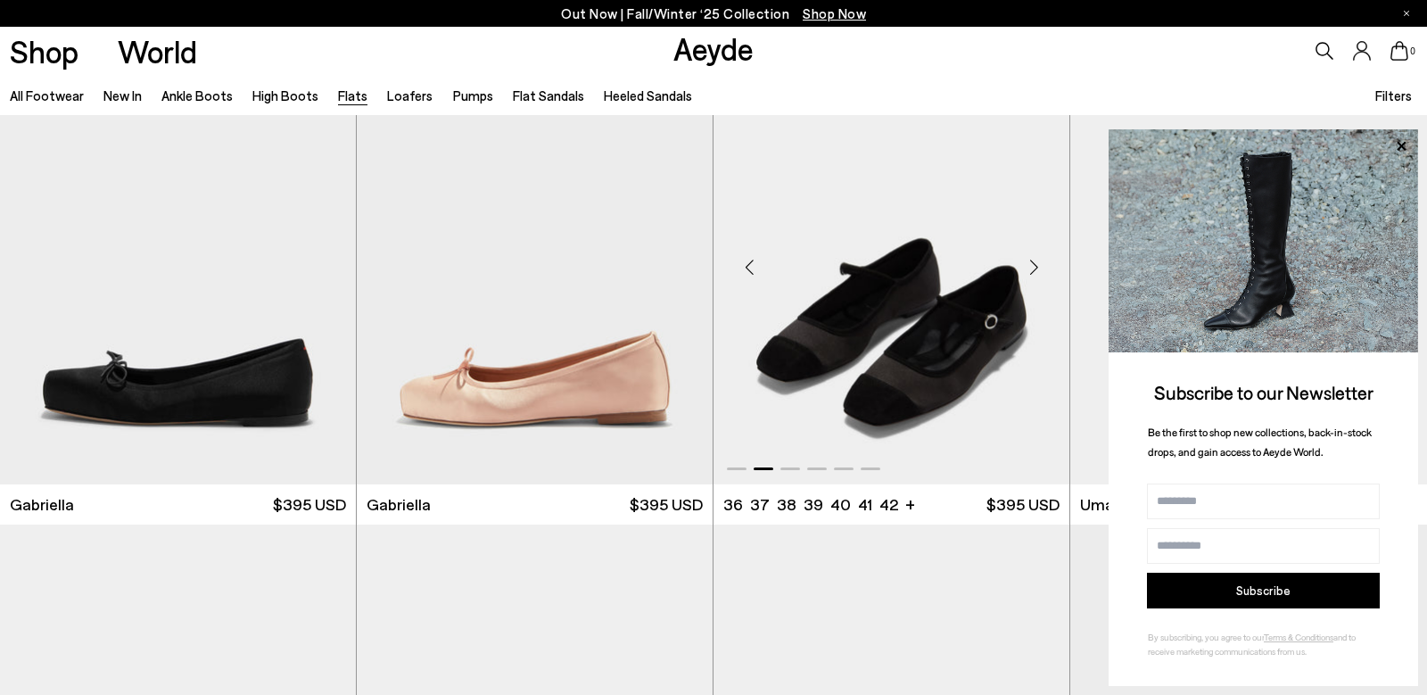
click at [1031, 243] on div "Next slide" at bounding box center [1034, 268] width 54 height 54
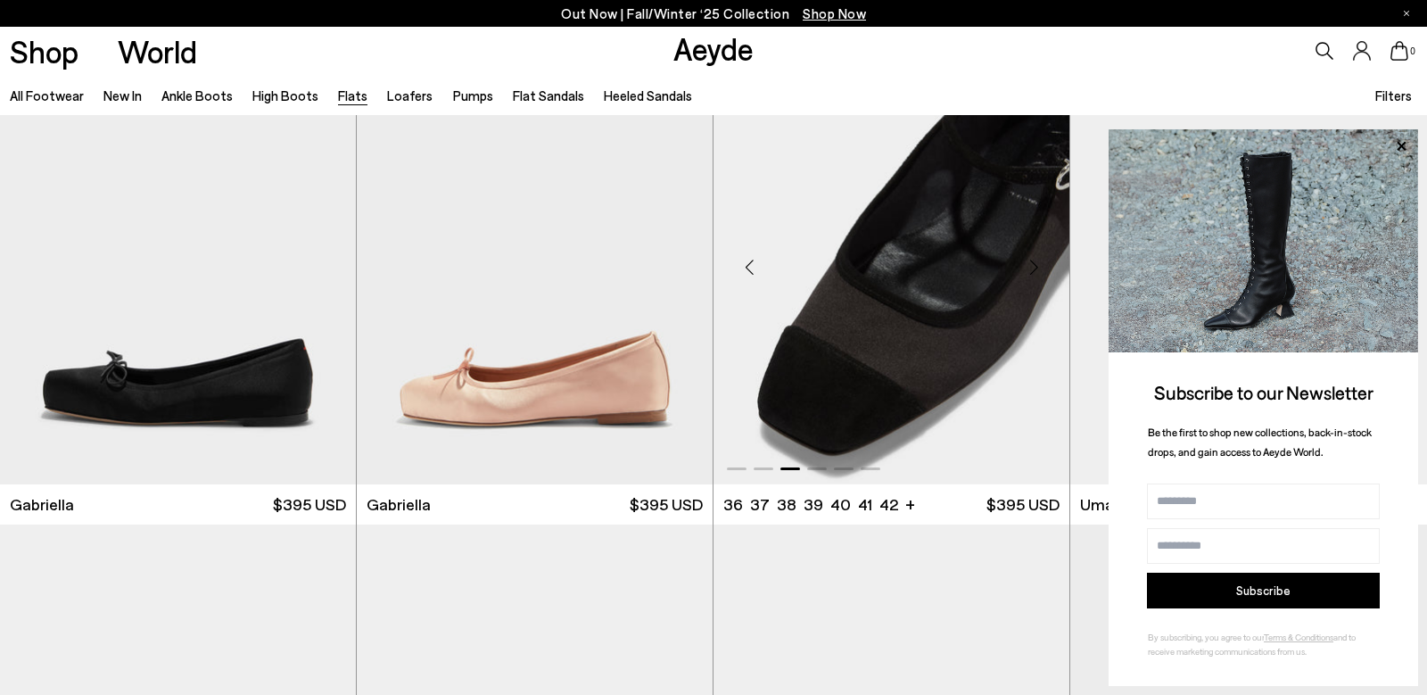
click at [1031, 243] on div "Next slide" at bounding box center [1034, 268] width 54 height 54
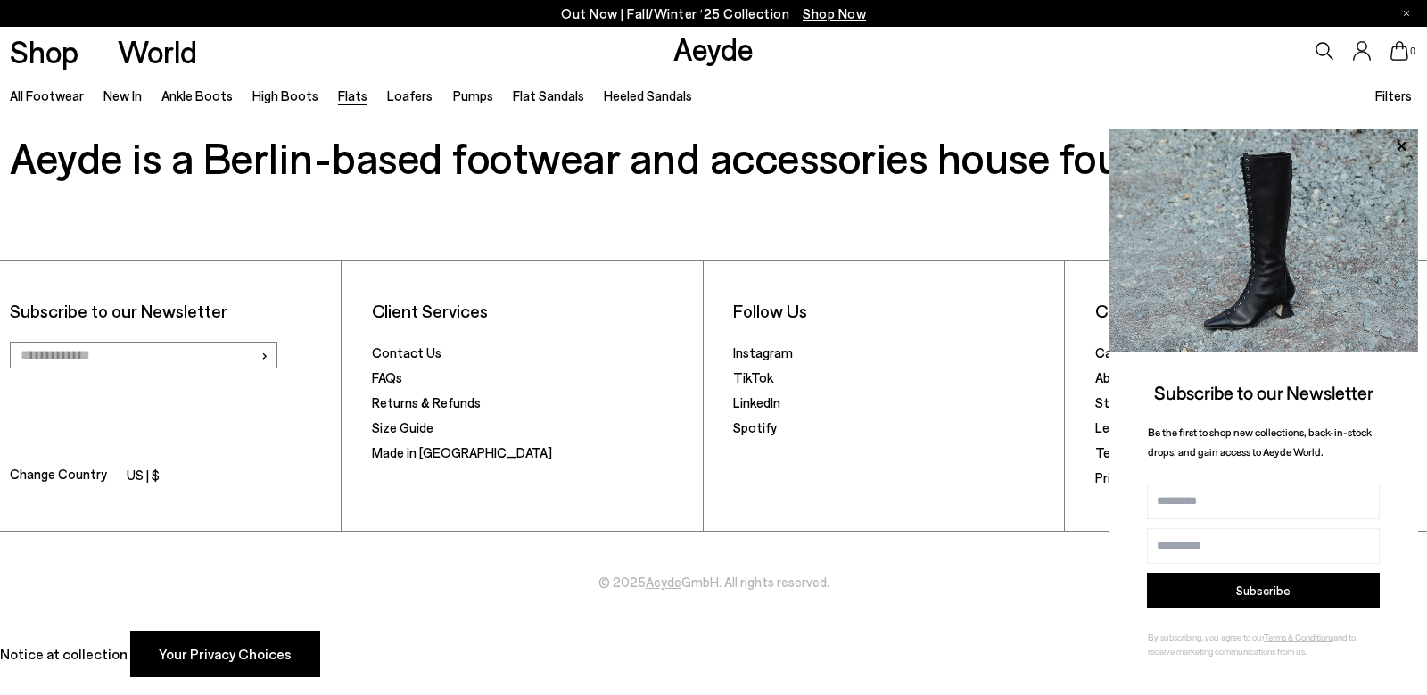
scroll to position [10817, 0]
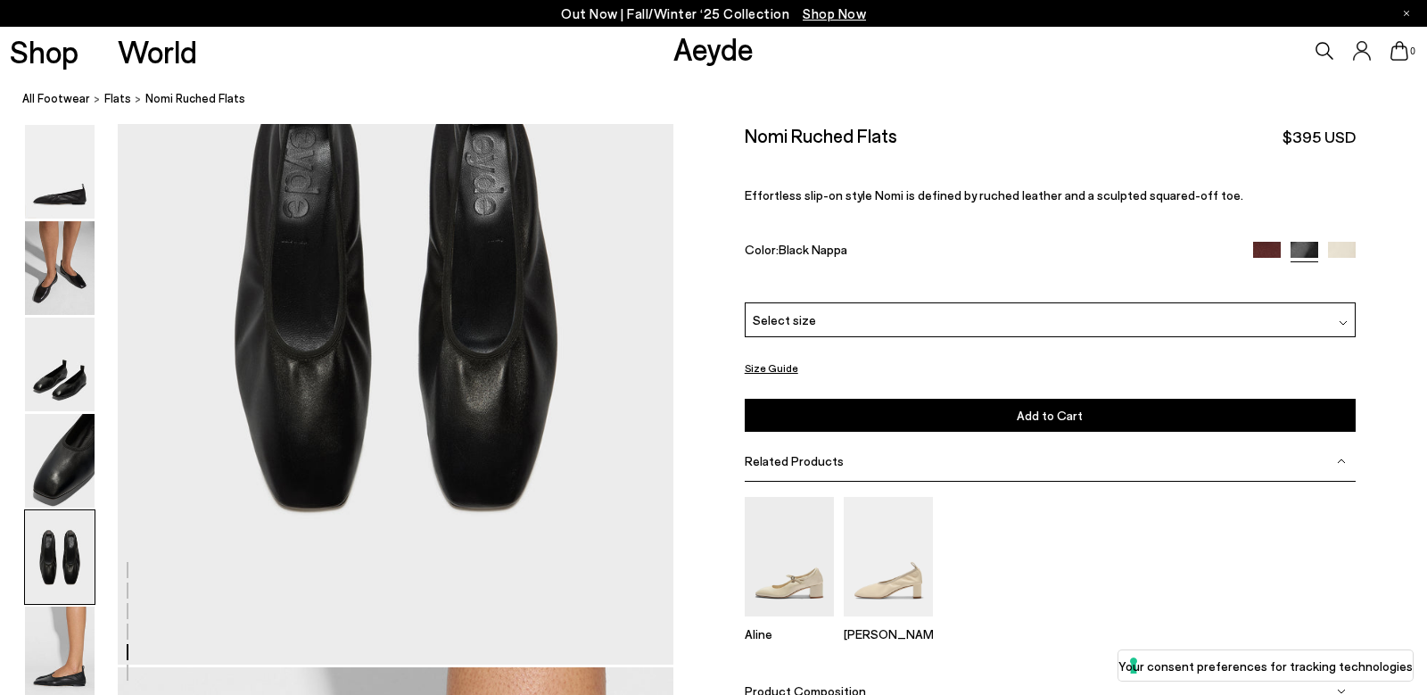
scroll to position [3006, 0]
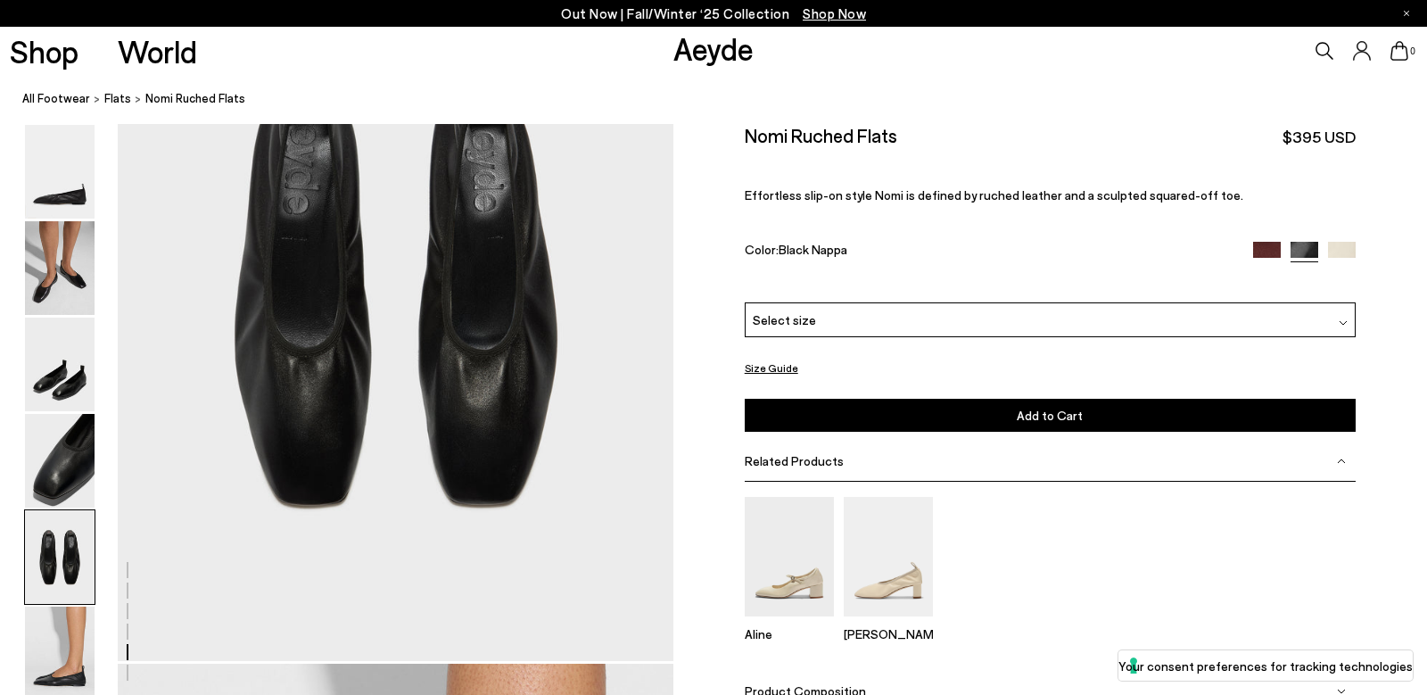
click at [1264, 251] on img at bounding box center [1267, 256] width 28 height 28
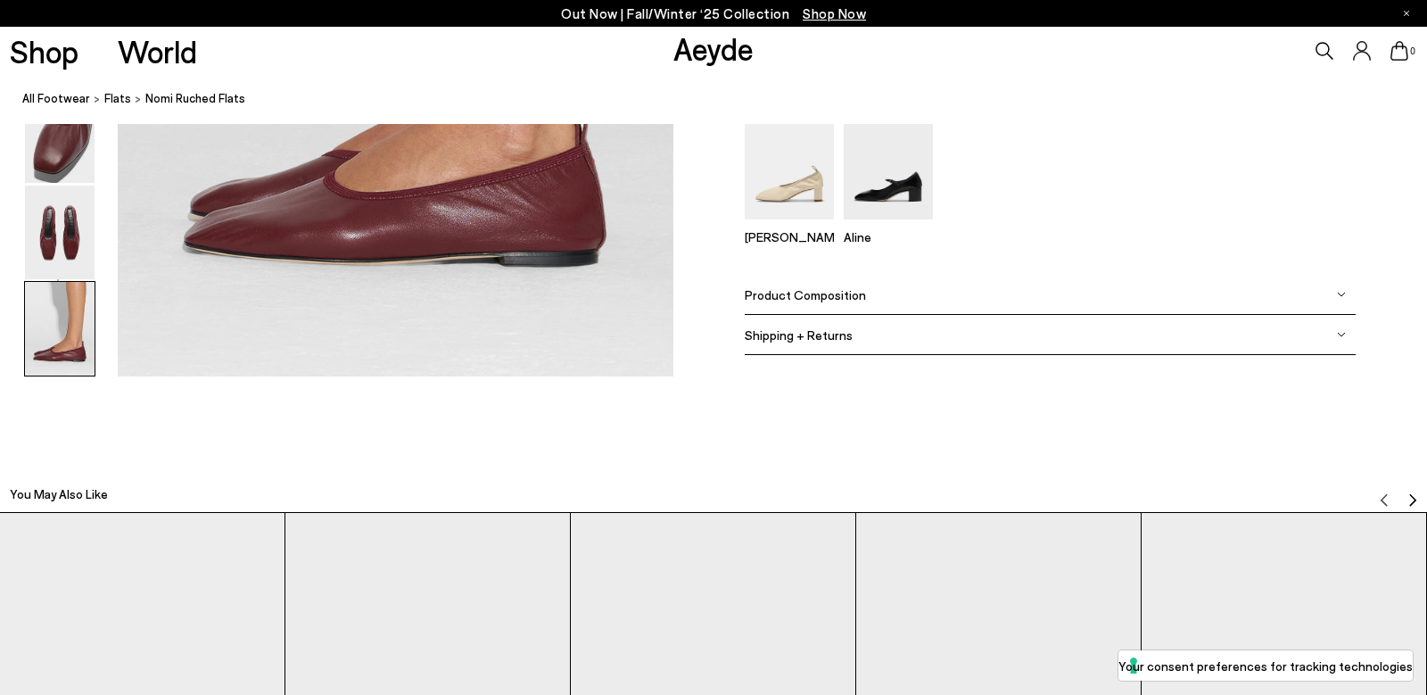
scroll to position [4305, 0]
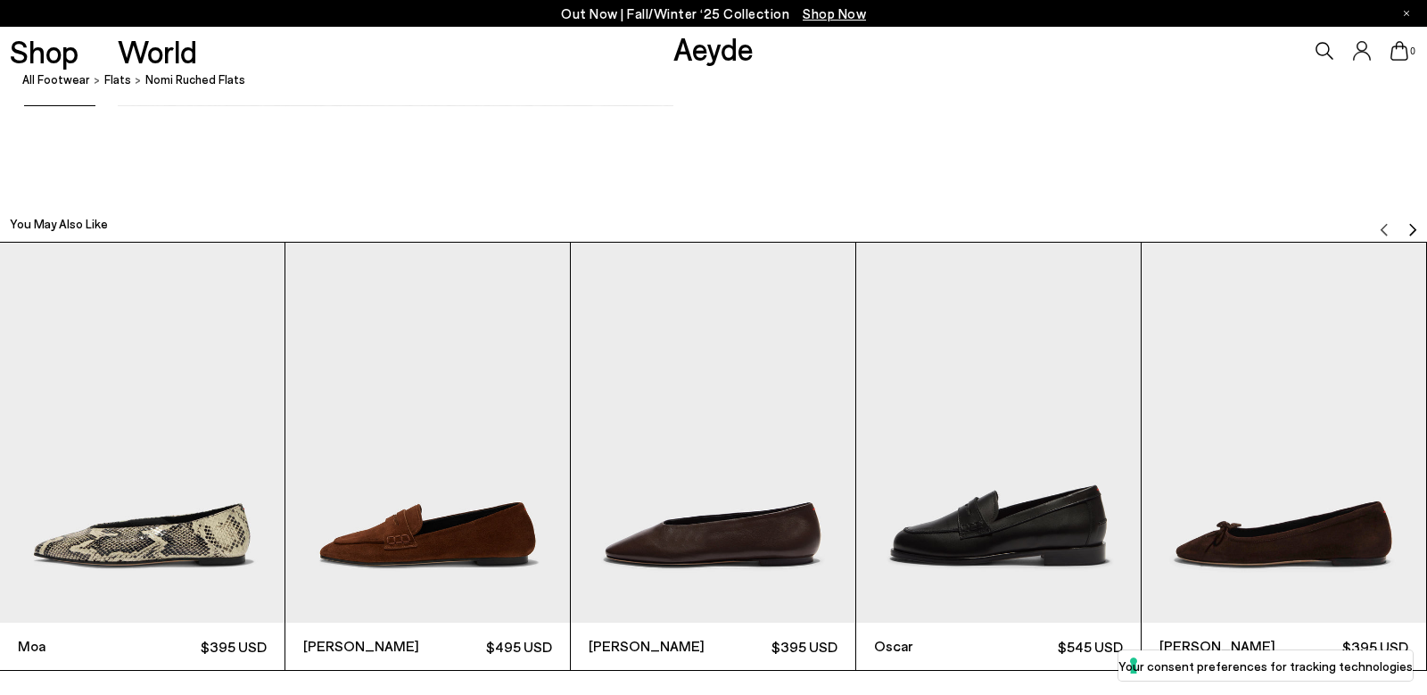
click at [502, 499] on img "2 / 12" at bounding box center [427, 432] width 284 height 379
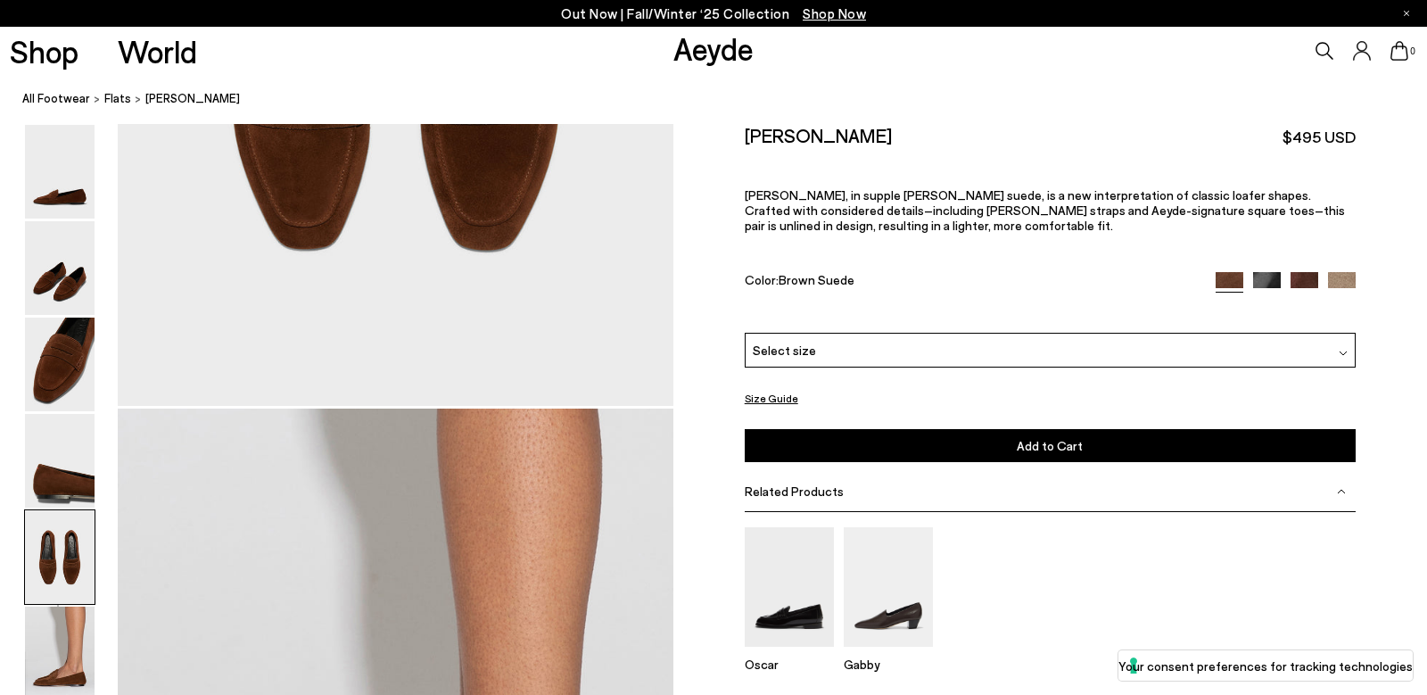
scroll to position [3259, 0]
click at [1271, 280] on img at bounding box center [1267, 286] width 28 height 28
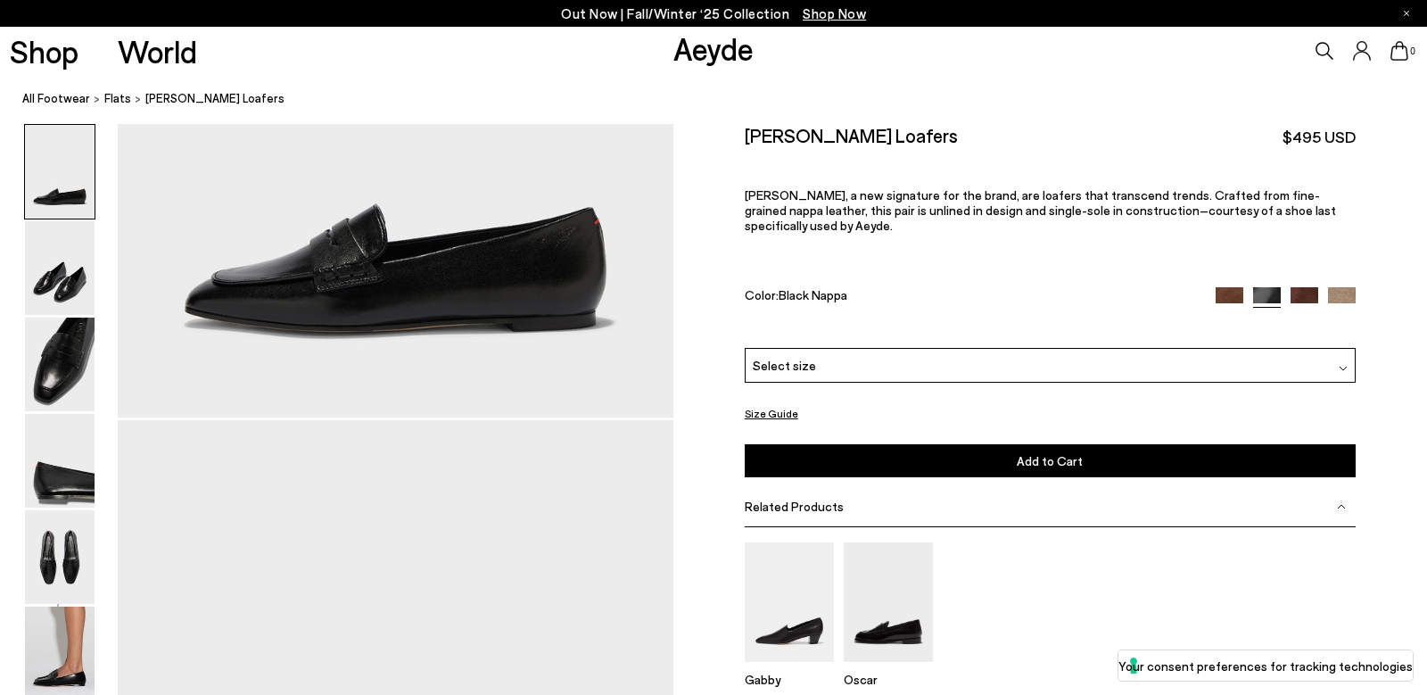
scroll to position [254, 0]
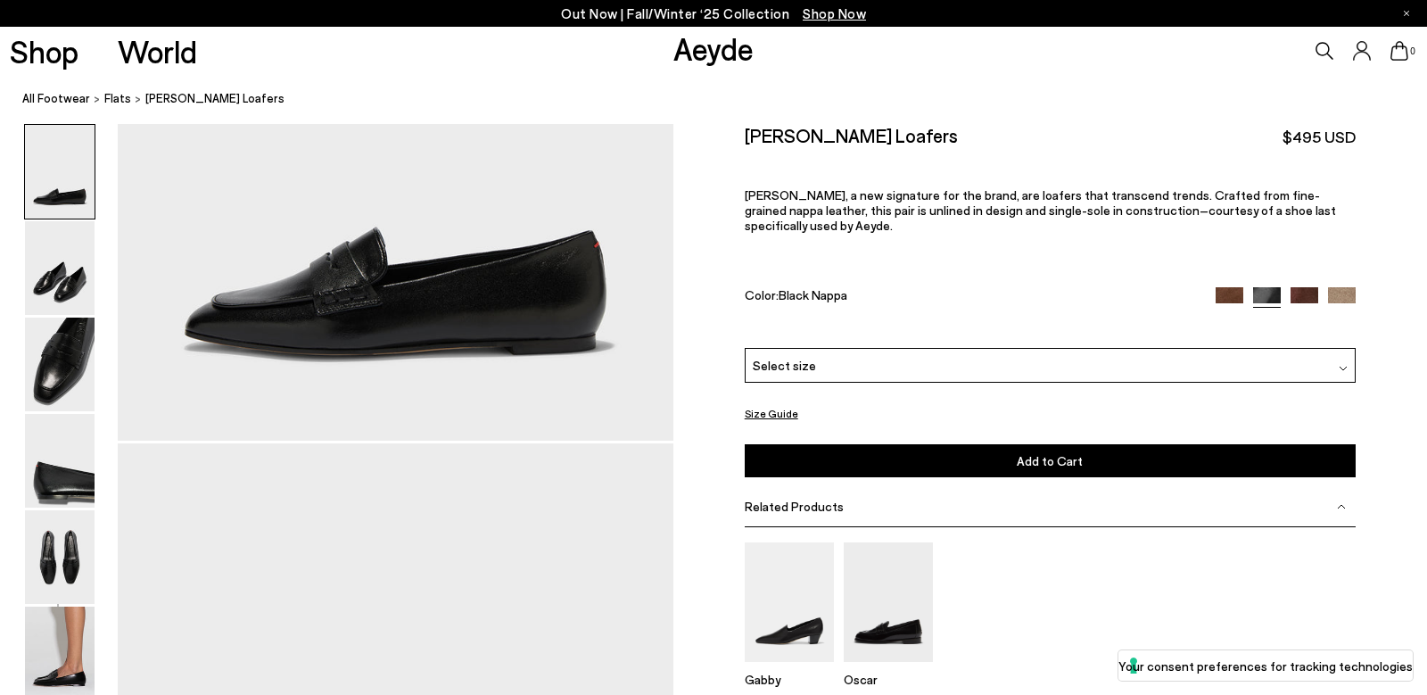
click at [1311, 287] on img at bounding box center [1304, 301] width 28 height 28
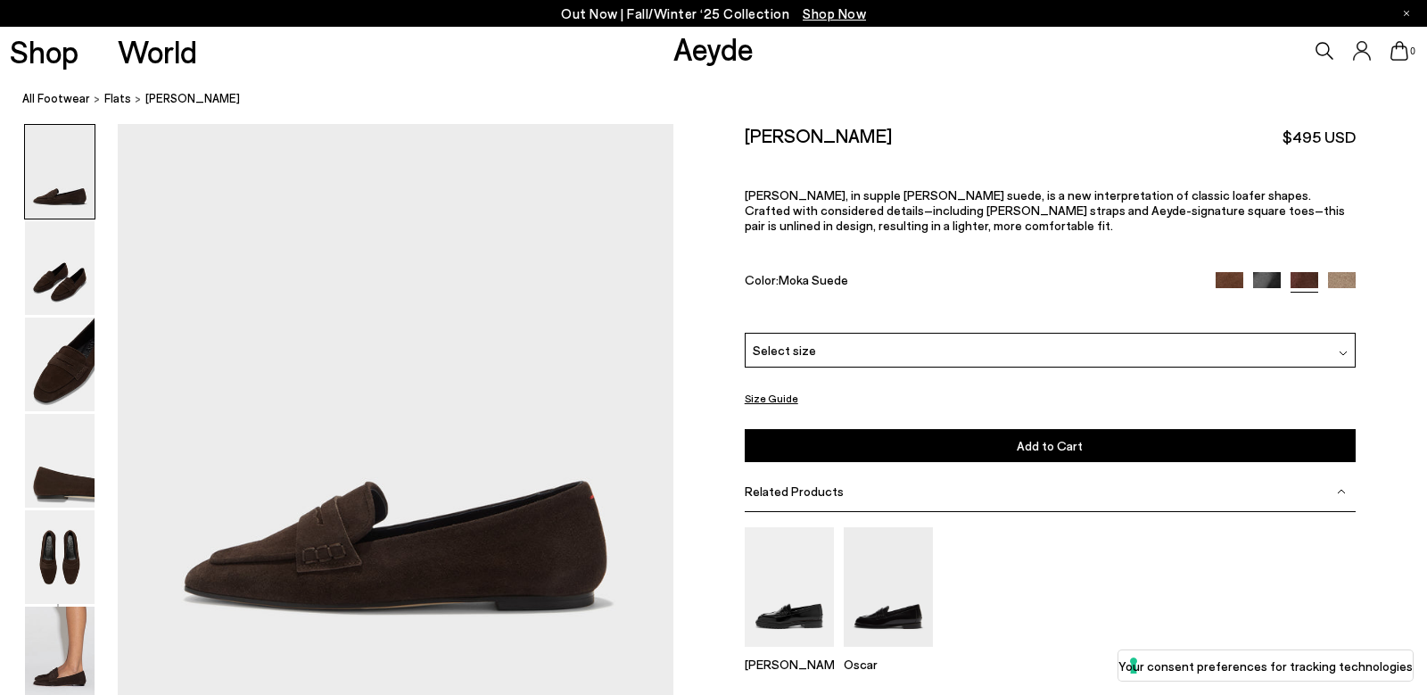
click at [1353, 284] on img at bounding box center [1342, 286] width 28 height 28
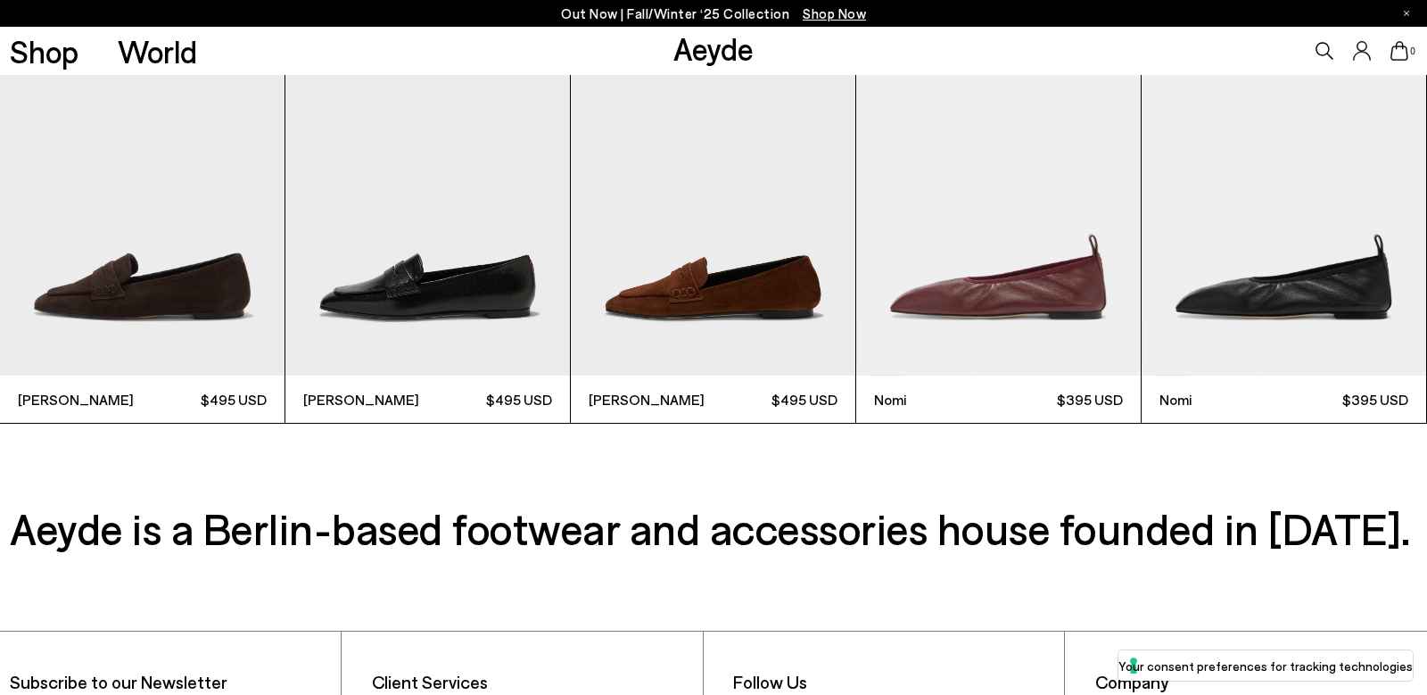
scroll to position [5681, 0]
click at [1345, 300] on img "5 / 9" at bounding box center [1283, 185] width 284 height 379
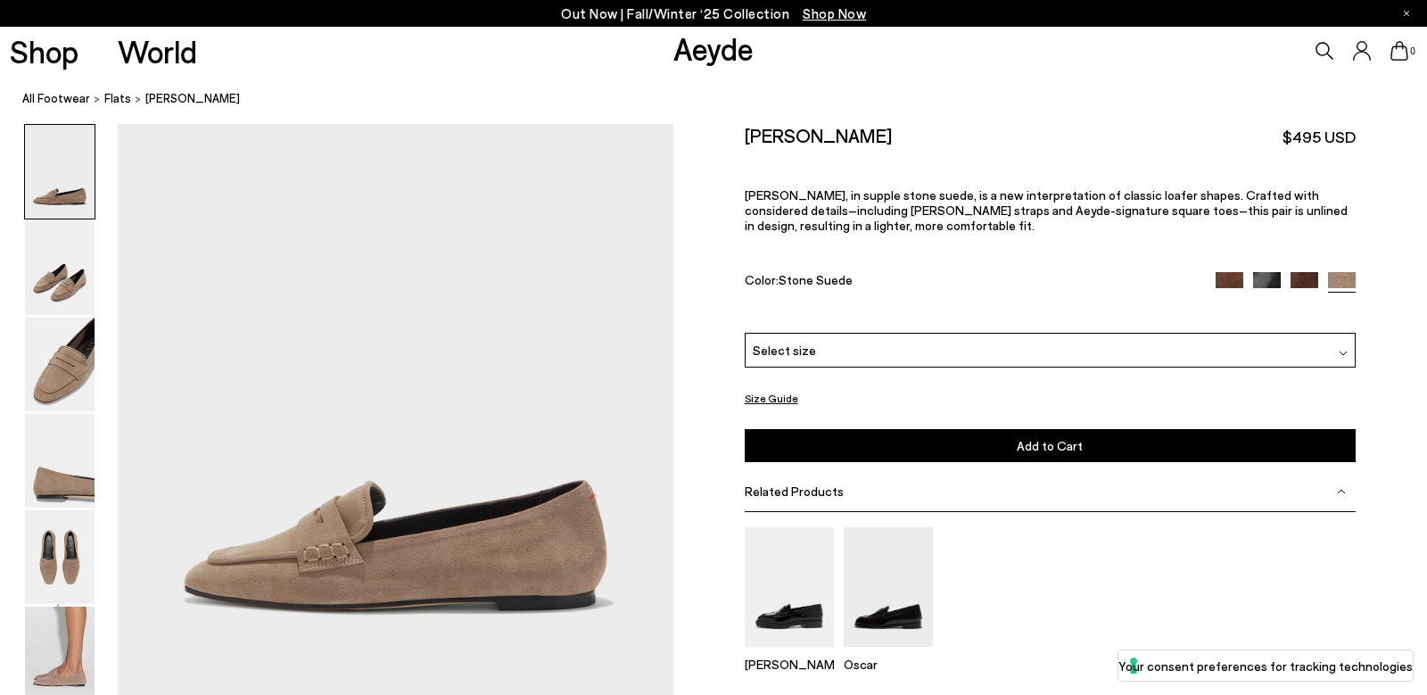
scroll to position [0, 0]
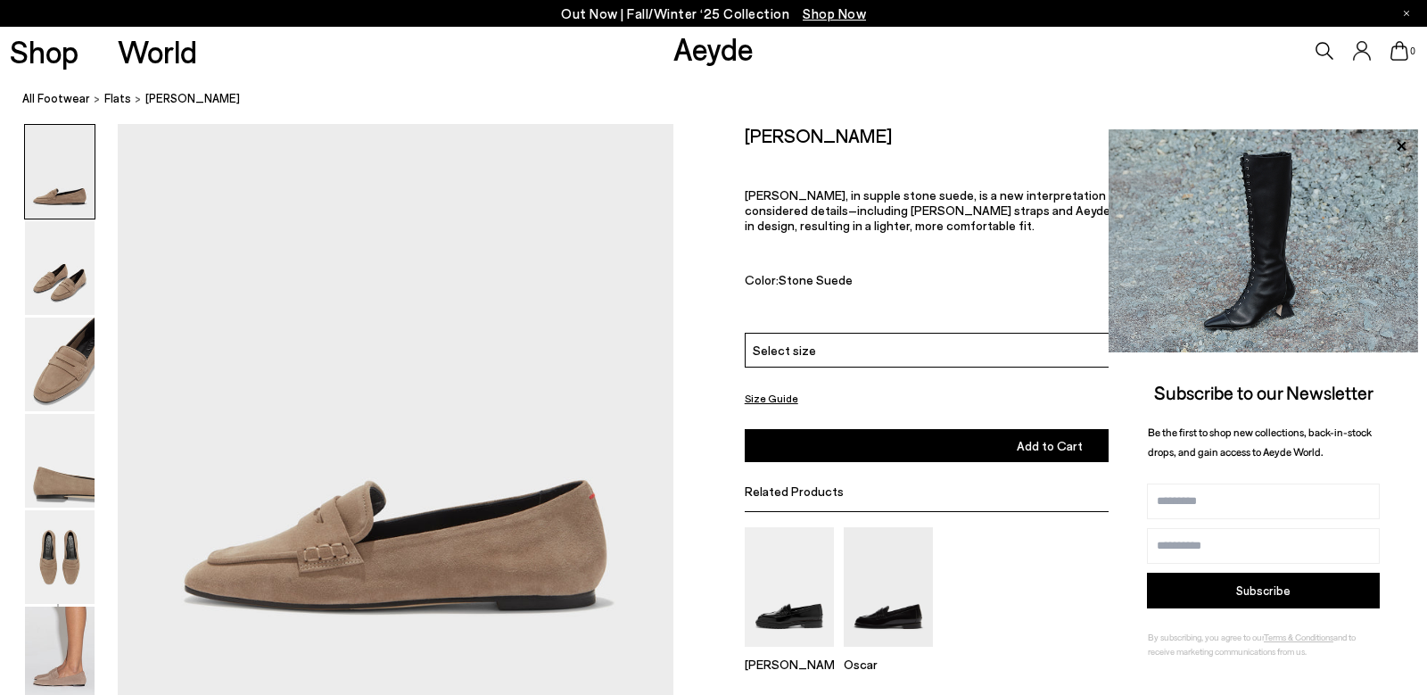
click at [1027, 573] on div "[PERSON_NAME]" at bounding box center [1050, 606] width 611 height 159
click at [1398, 153] on icon at bounding box center [1400, 146] width 23 height 23
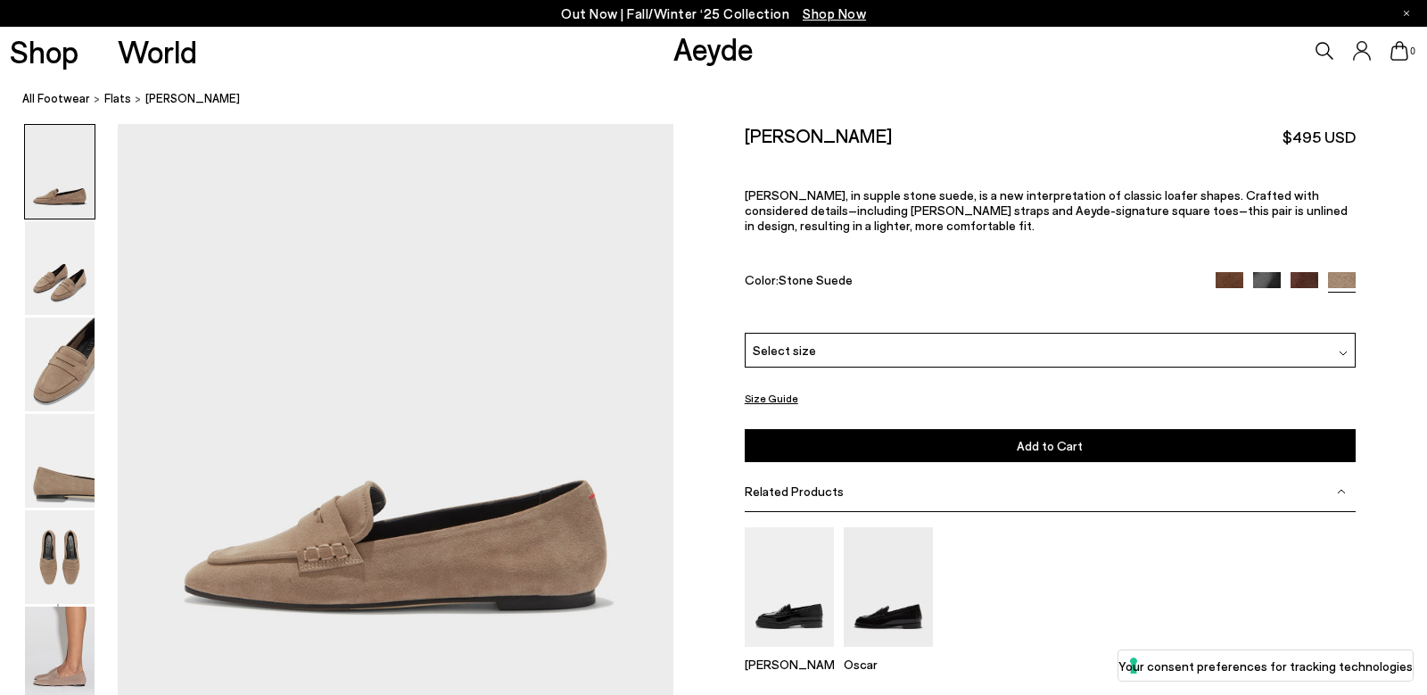
click at [1279, 280] on img at bounding box center [1267, 286] width 28 height 28
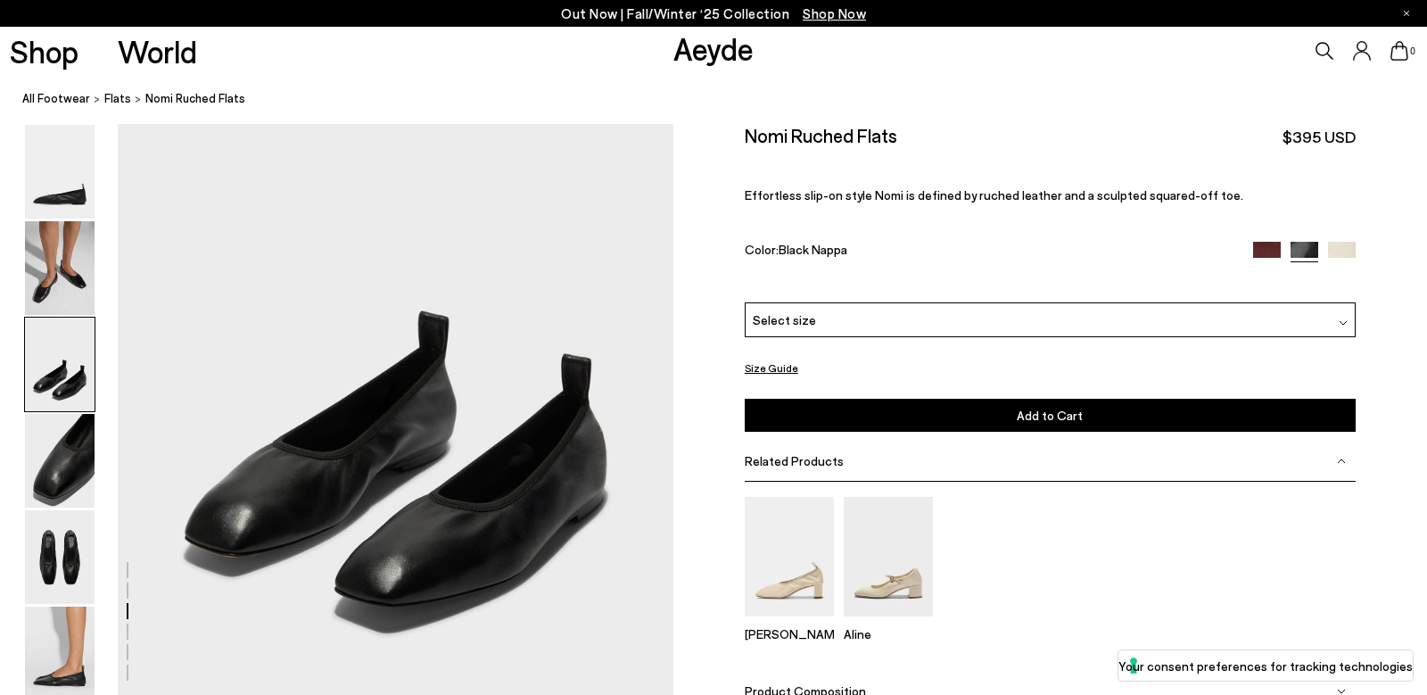
scroll to position [1413, 0]
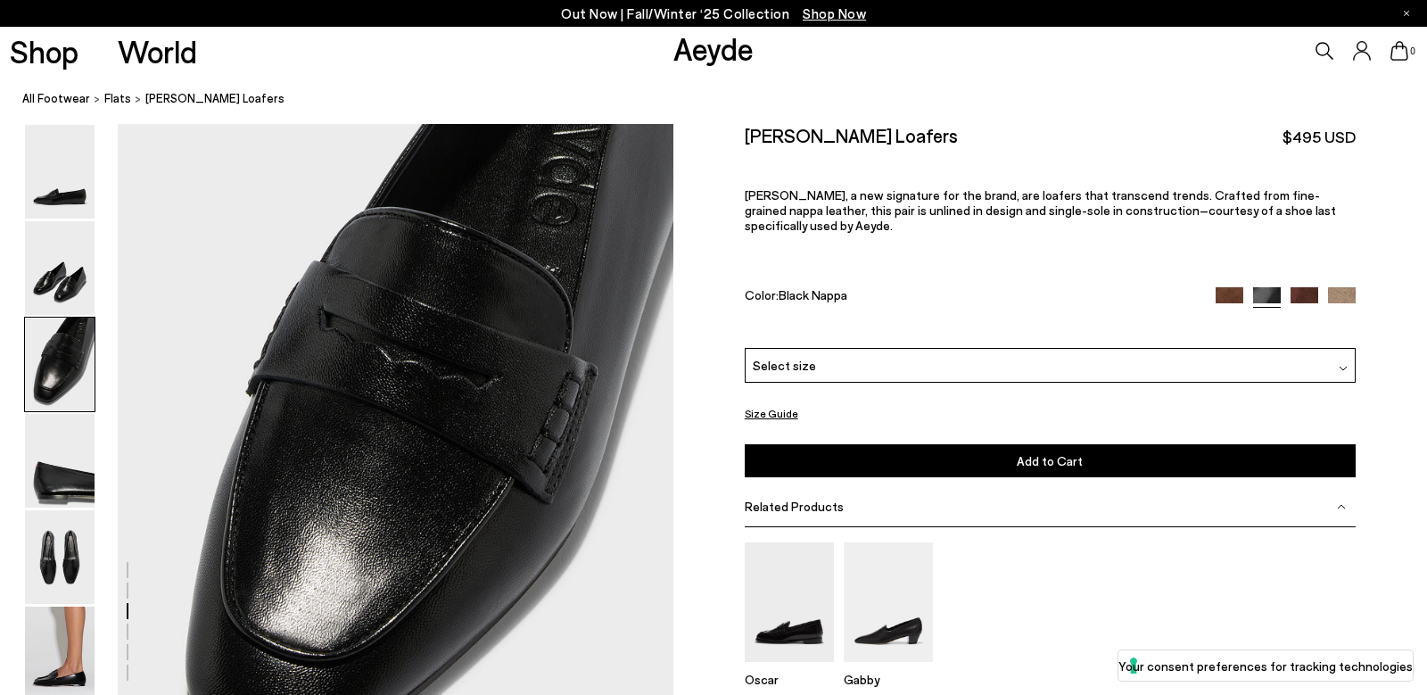
scroll to position [1349, 0]
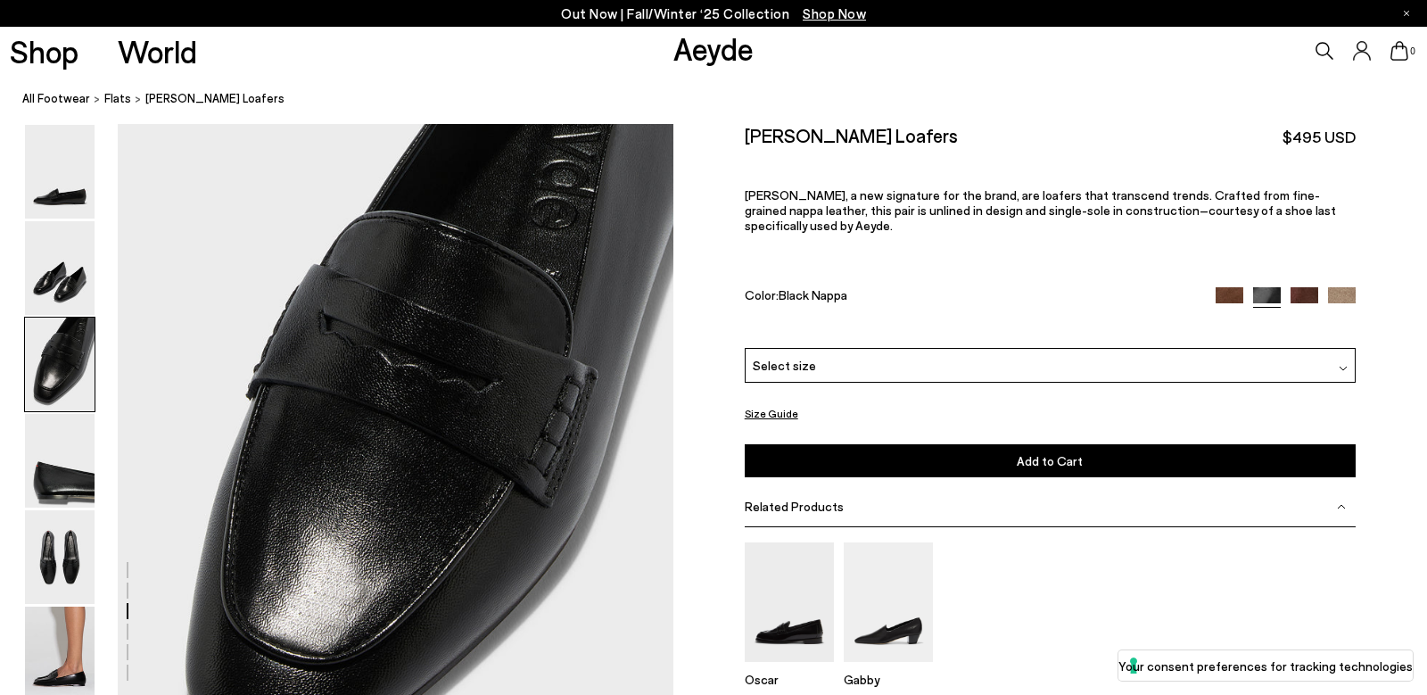
click at [1232, 287] on img at bounding box center [1230, 301] width 28 height 28
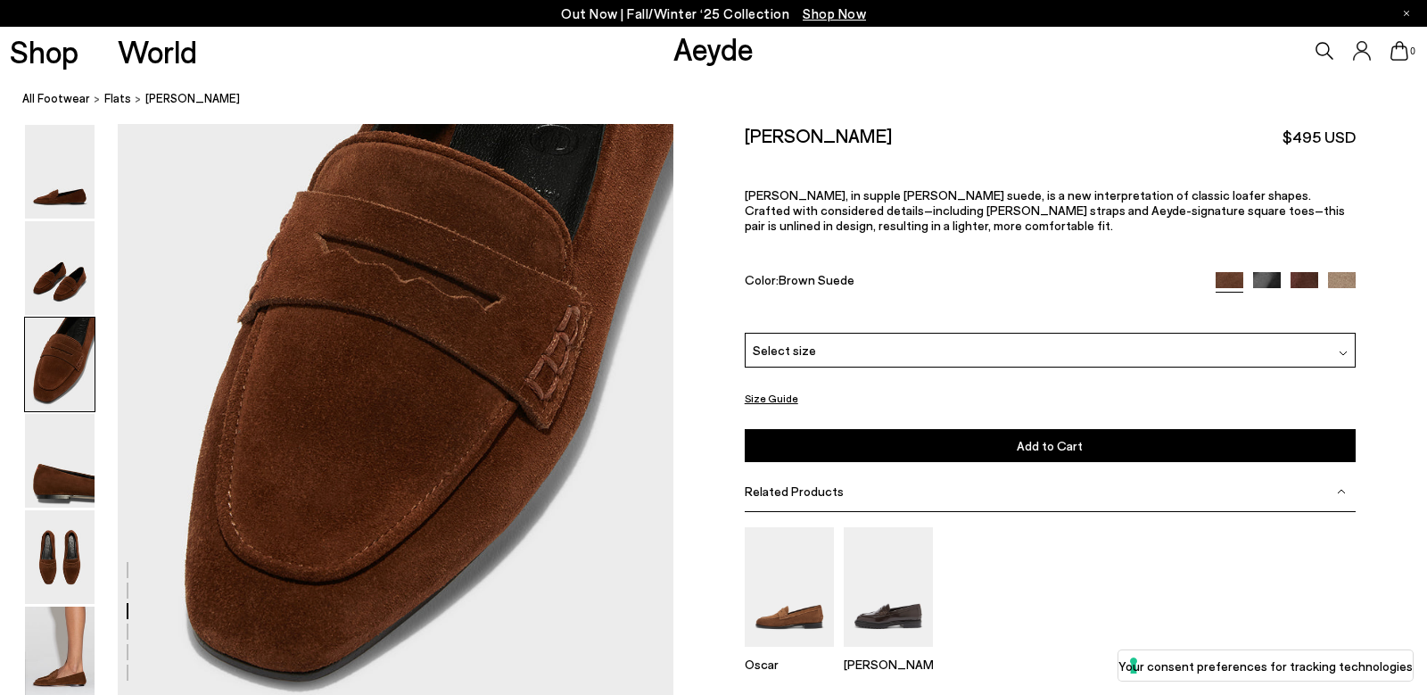
scroll to position [1448, 0]
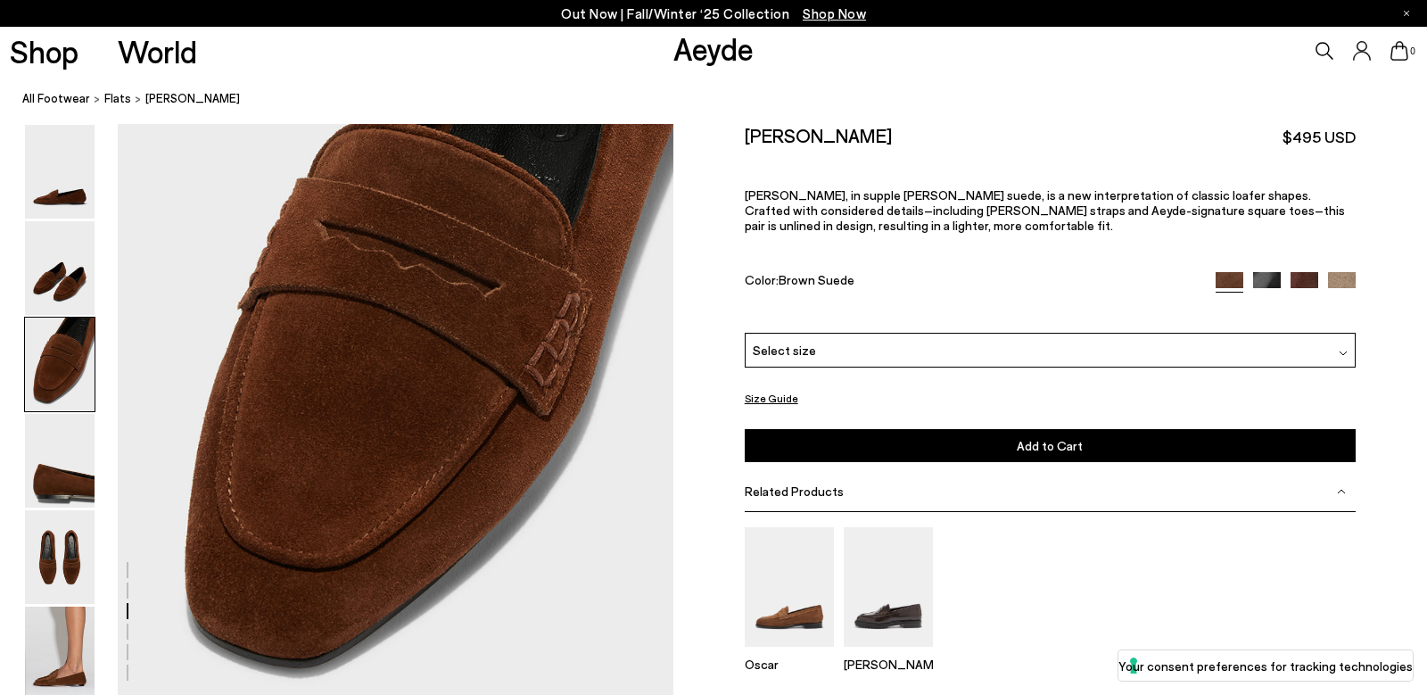
click at [1295, 279] on img at bounding box center [1304, 286] width 28 height 28
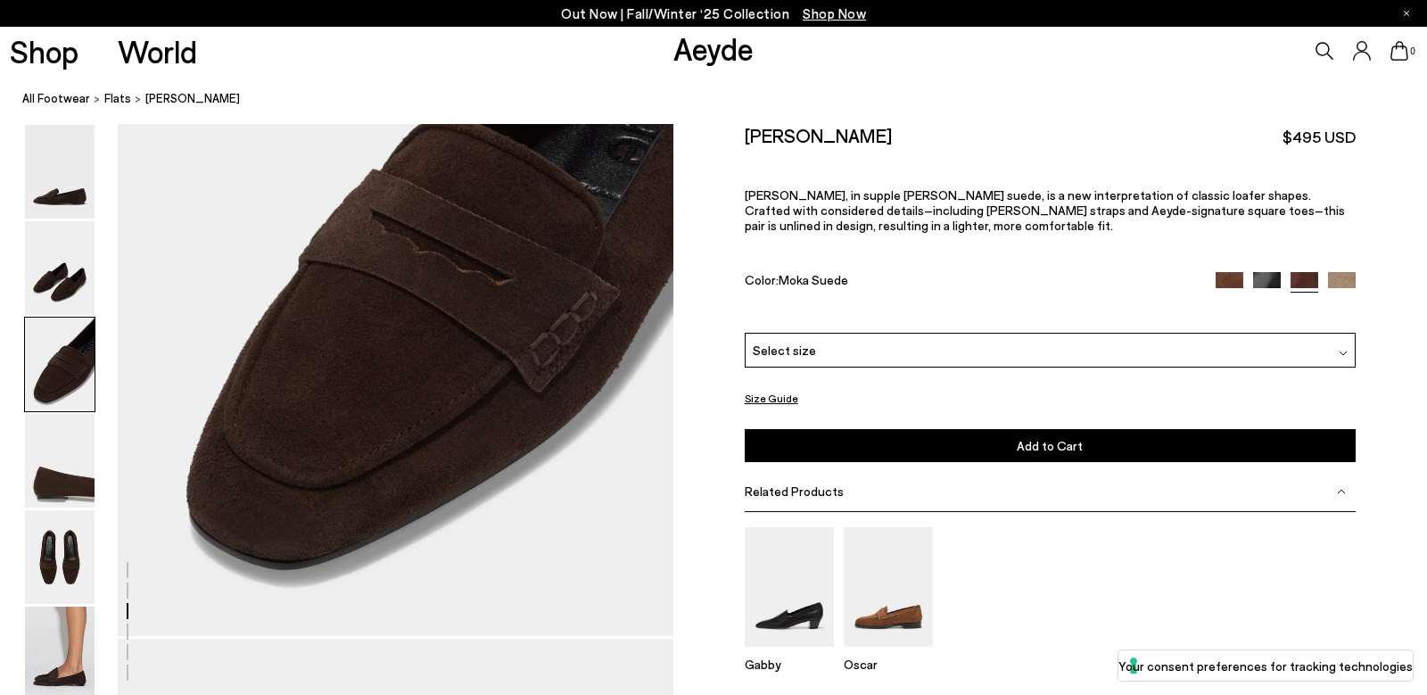
scroll to position [1544, 0]
click at [1102, 83] on nav "All Footwear flats [PERSON_NAME]" at bounding box center [724, 99] width 1405 height 49
